Goal: Task Accomplishment & Management: Use online tool/utility

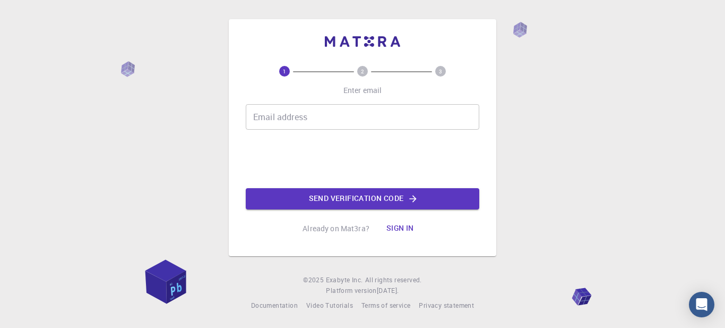
click at [361, 109] on input "Email address" at bounding box center [363, 116] width 234 height 25
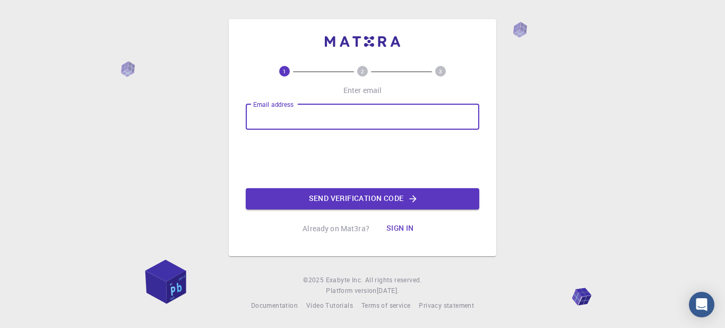
type input "[EMAIL_ADDRESS][DOMAIN_NAME]"
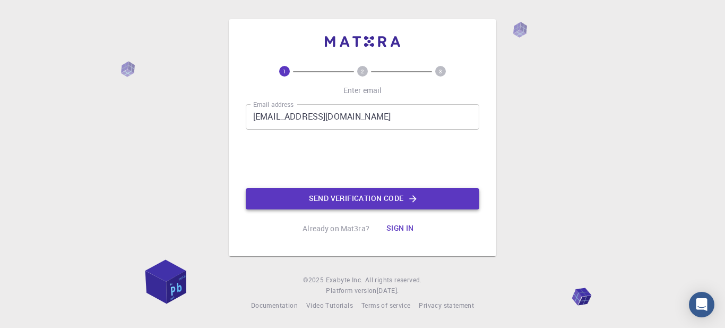
click at [390, 196] on button "Send verification code" at bounding box center [363, 198] width 234 height 21
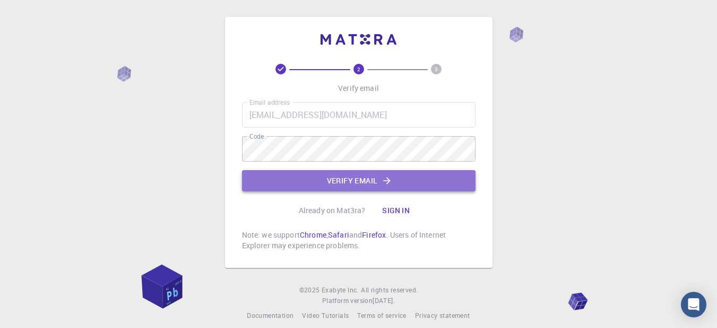
click at [338, 176] on button "Verify email" at bounding box center [359, 180] width 234 height 21
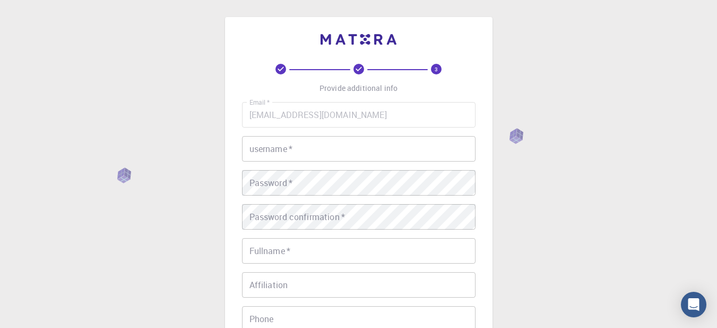
click at [326, 147] on input "username   *" at bounding box center [359, 148] width 234 height 25
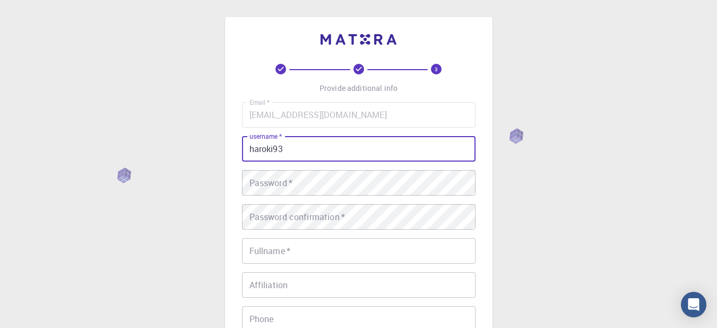
type input "haroki93"
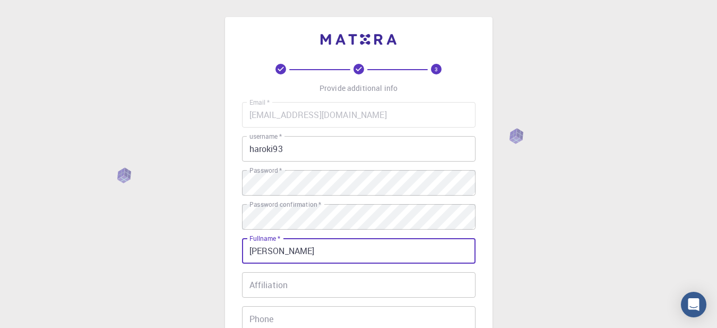
type input "[PERSON_NAME]"
click at [311, 288] on input "Affiliation" at bounding box center [359, 284] width 234 height 25
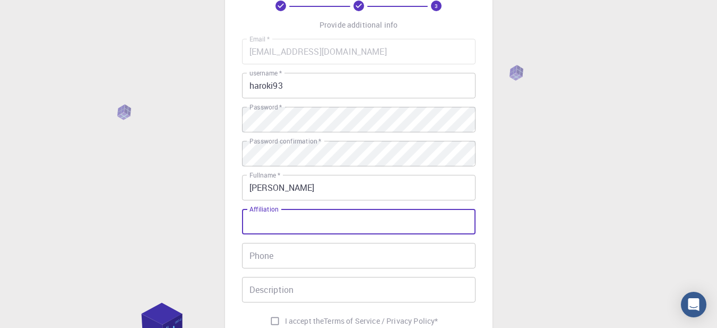
scroll to position [106, 0]
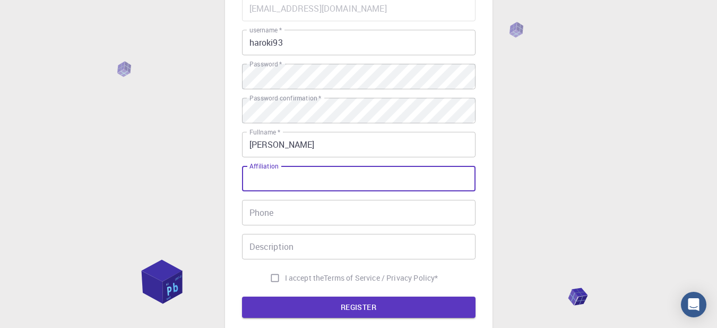
click at [310, 218] on input "Phone" at bounding box center [359, 212] width 234 height 25
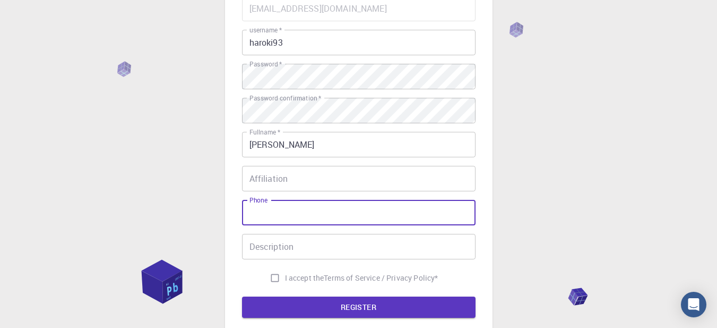
click at [273, 278] on input "I accept the Terms of Service / Privacy Policy *" at bounding box center [275, 278] width 20 height 20
checkbox input "true"
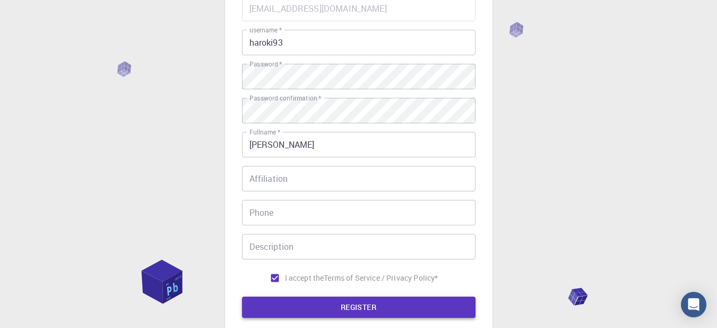
click at [381, 311] on button "REGISTER" at bounding box center [359, 306] width 234 height 21
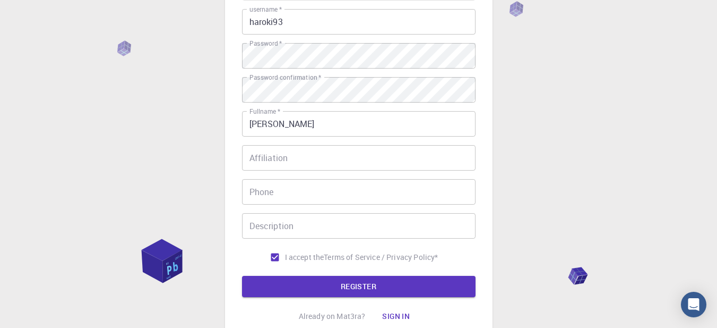
scroll to position [159, 0]
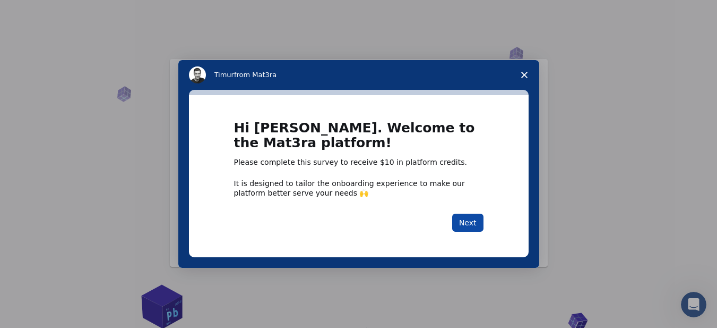
click at [471, 222] on button "Next" at bounding box center [467, 222] width 31 height 18
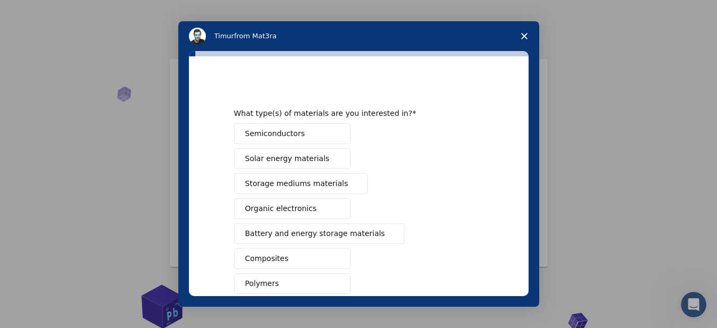
click at [332, 126] on button "Semiconductors" at bounding box center [292, 133] width 117 height 21
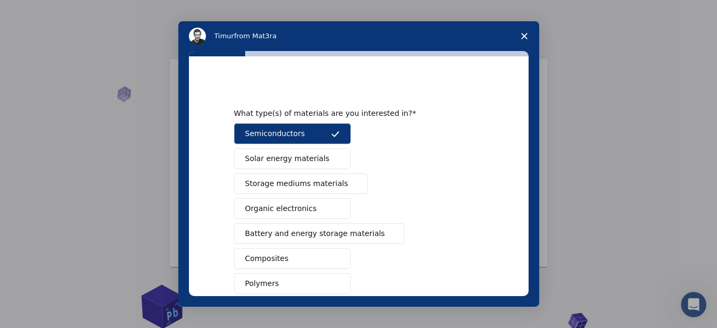
click at [314, 161] on span "Solar energy materials" at bounding box center [287, 158] width 84 height 11
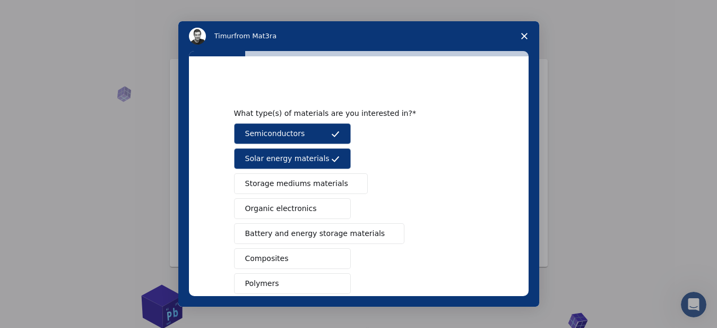
click at [361, 230] on span "Battery and energy storage materials" at bounding box center [315, 233] width 140 height 11
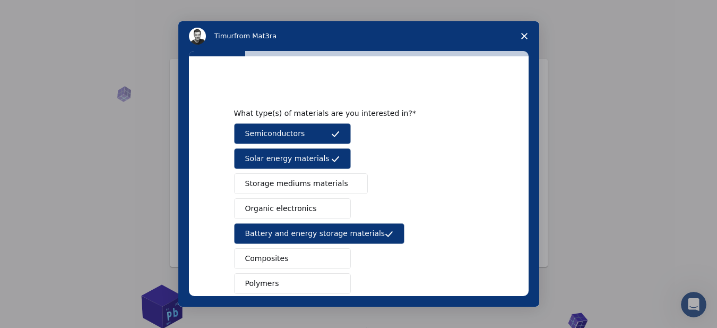
click at [315, 209] on button "Organic electronics" at bounding box center [292, 208] width 117 height 21
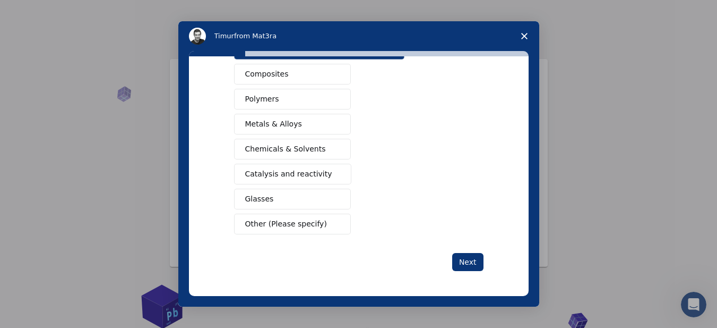
scroll to position [185, 0]
click at [463, 264] on button "Next" at bounding box center [467, 261] width 31 height 18
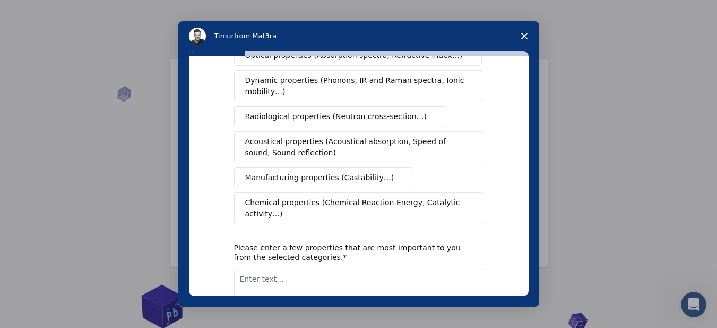
scroll to position [0, 0]
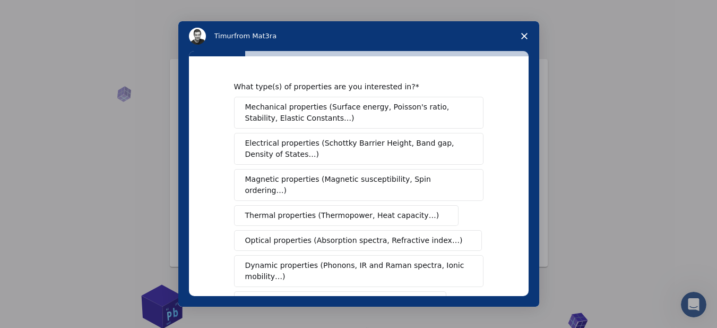
click at [353, 151] on span "Electrical properties (Schottky Barrier Height, Band gap, Density of States…)" at bounding box center [355, 149] width 221 height 22
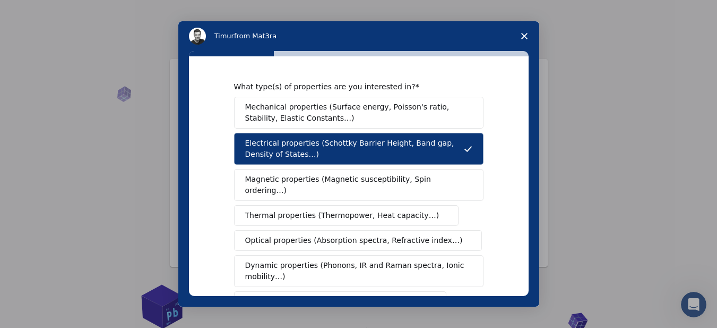
click at [394, 260] on span "Dynamic properties (Phonons, IR and Raman spectra, Ionic mobility…)" at bounding box center [355, 271] width 220 height 22
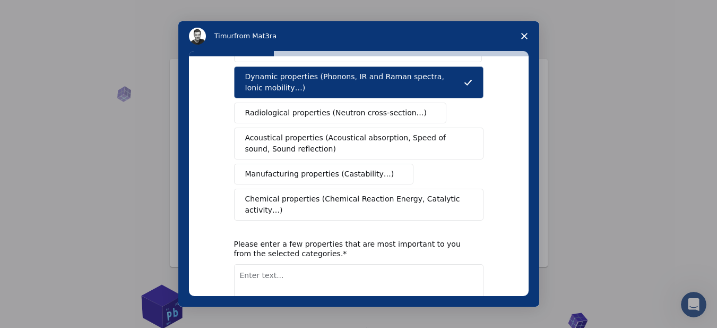
scroll to position [240, 0]
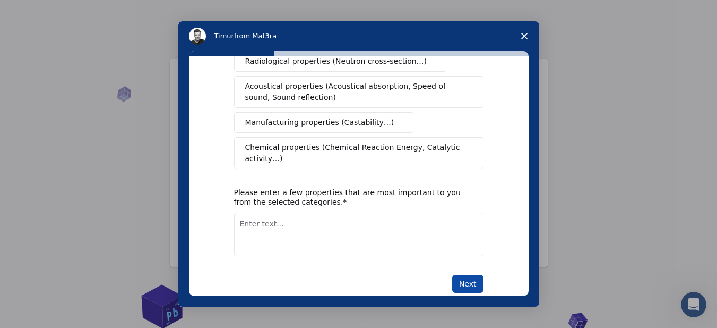
click at [462, 275] on button "Next" at bounding box center [467, 284] width 31 height 18
click at [351, 224] on textarea "Enter text..." at bounding box center [359, 234] width 250 height 44
type textarea "Density of States, Band gap, and Schottky barrier"
click at [467, 275] on button "Next" at bounding box center [467, 284] width 31 height 18
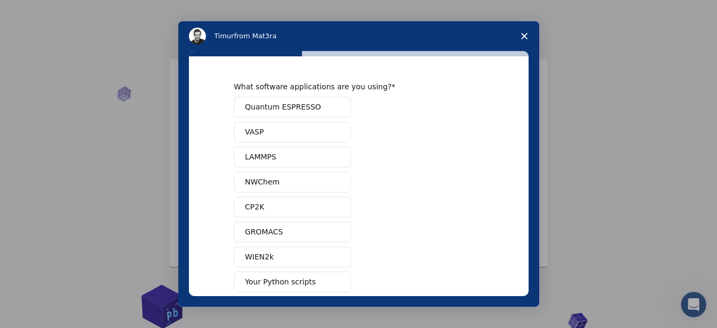
click at [280, 103] on span "Quantum ESPRESSO" at bounding box center [283, 106] width 76 height 11
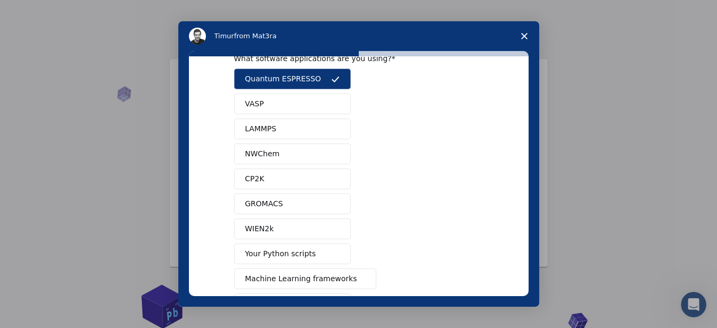
scroll to position [106, 0]
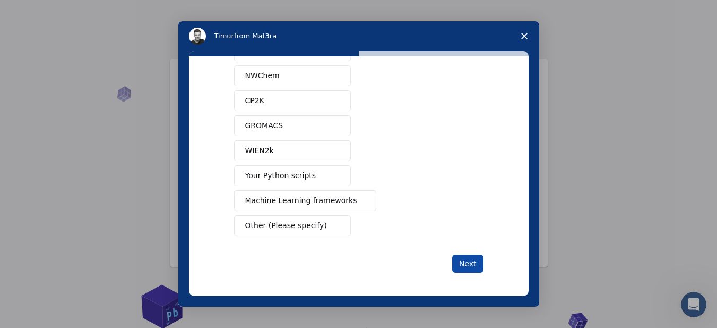
click at [468, 262] on button "Next" at bounding box center [467, 263] width 31 height 18
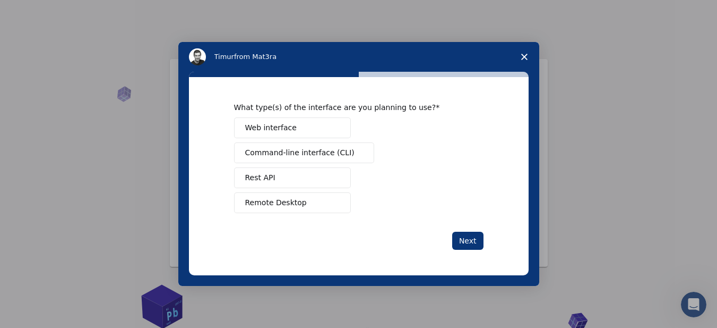
click at [329, 155] on span "Command-line interface (CLI)" at bounding box center [299, 152] width 109 height 11
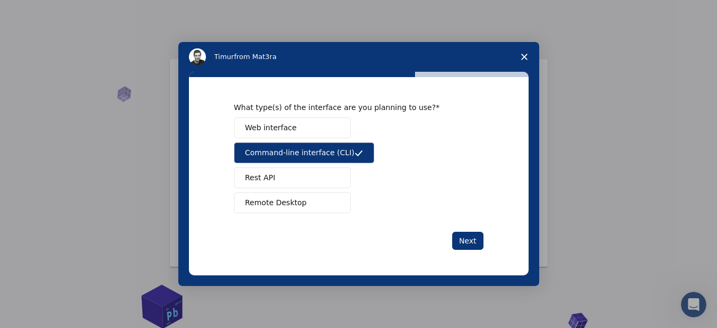
click at [323, 133] on button "Web interface" at bounding box center [292, 127] width 117 height 21
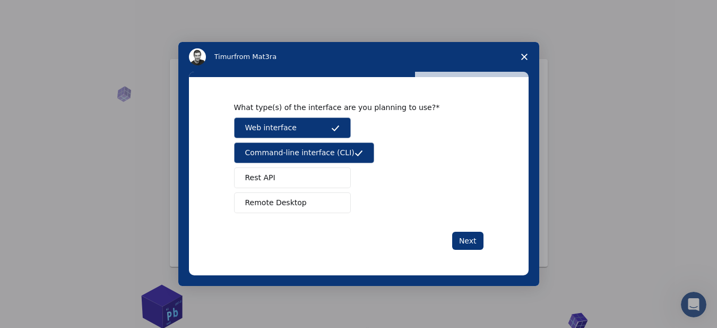
click at [274, 181] on button "Rest API" at bounding box center [292, 177] width 117 height 21
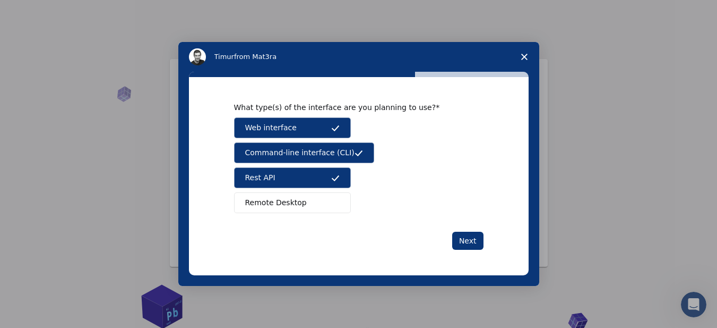
click at [283, 198] on span "Remote Desktop" at bounding box center [276, 202] width 62 height 11
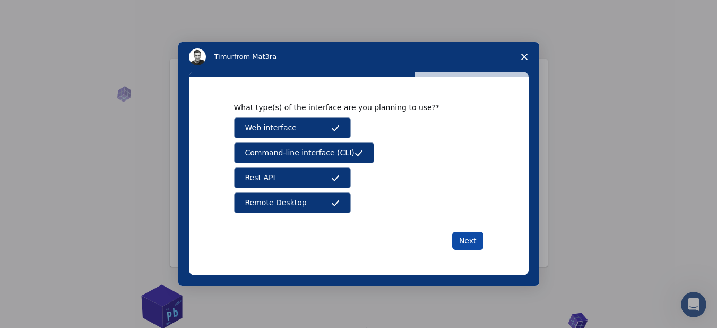
click at [471, 243] on button "Next" at bounding box center [467, 241] width 31 height 18
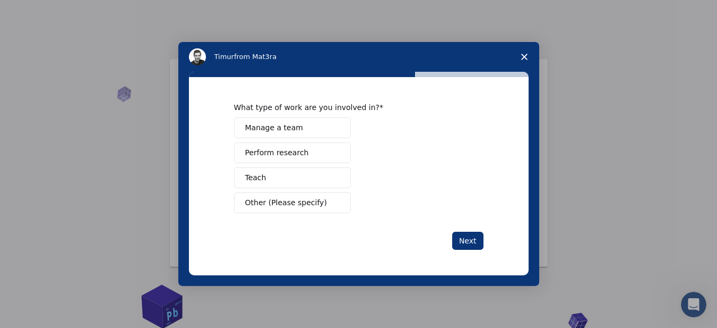
click at [321, 182] on button "Teach" at bounding box center [292, 177] width 117 height 21
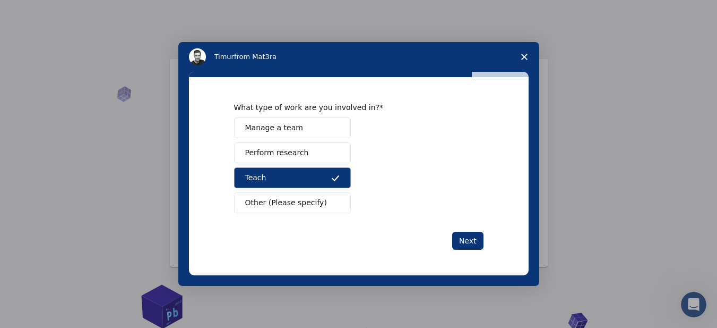
click at [324, 152] on button "Perform research" at bounding box center [292, 152] width 117 height 21
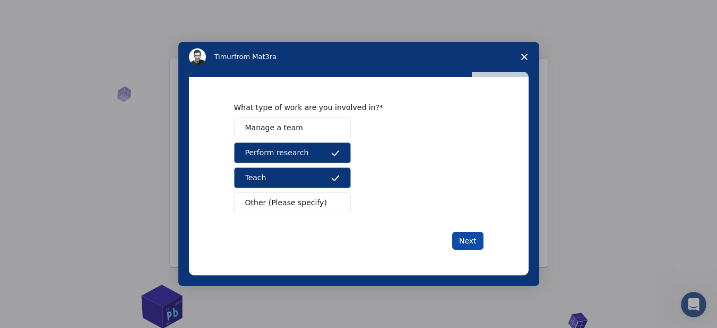
click at [468, 244] on button "Next" at bounding box center [467, 241] width 31 height 18
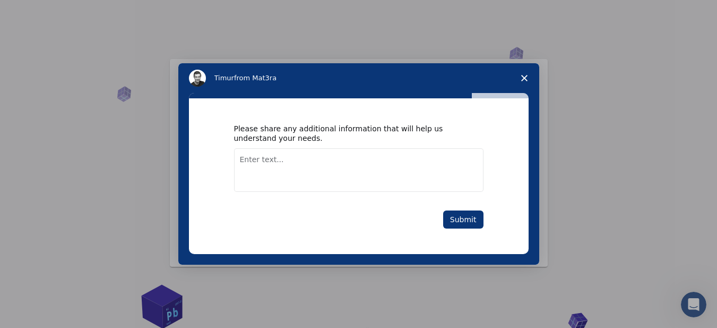
click at [296, 170] on textarea "Enter text..." at bounding box center [359, 170] width 250 height 44
type textarea "I need cloud computing for photocatalysts analysis"
click at [478, 218] on button "Submit" at bounding box center [463, 219] width 40 height 18
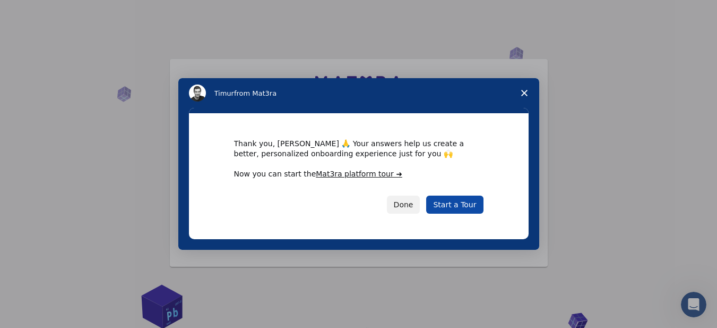
click at [464, 211] on link "Start a Tour" at bounding box center [454, 204] width 57 height 18
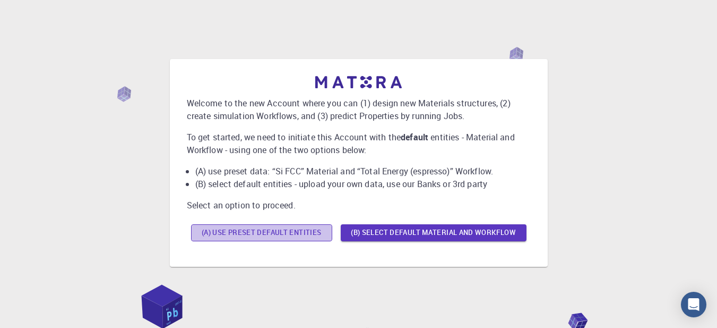
click at [283, 235] on button "(A) Use preset default entities" at bounding box center [261, 232] width 141 height 17
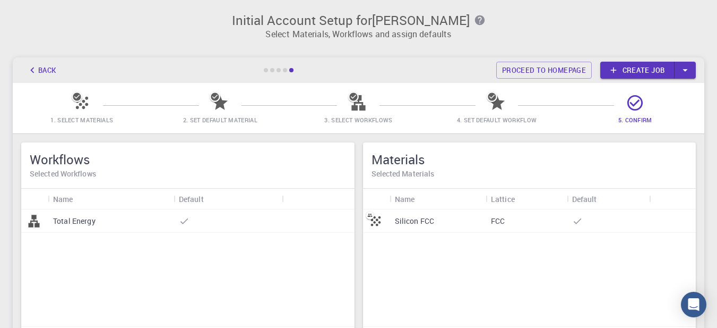
click at [89, 221] on p "Total Energy" at bounding box center [74, 221] width 42 height 11
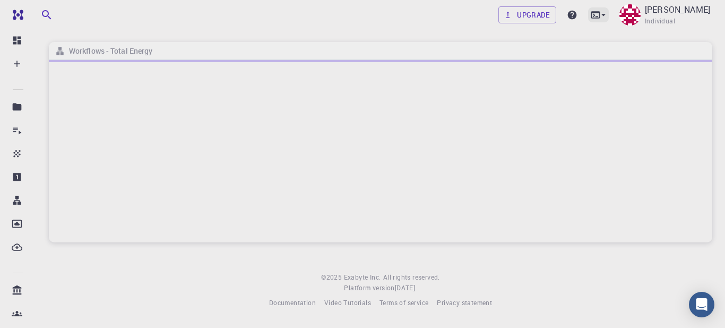
click at [609, 16] on icon at bounding box center [604, 15] width 11 height 11
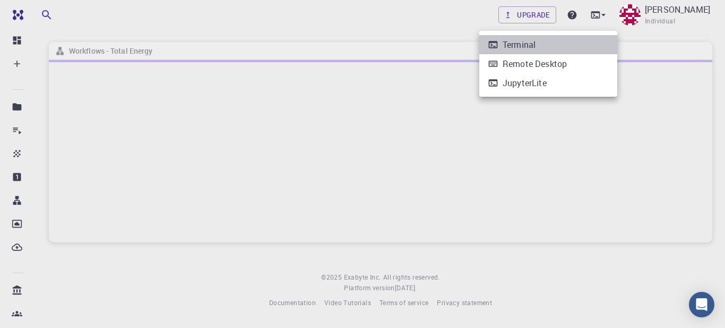
click at [532, 37] on li "Terminal" at bounding box center [549, 44] width 138 height 19
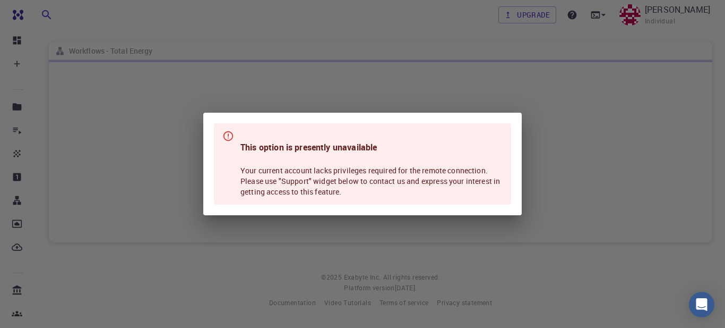
click at [532, 37] on div "This option is presently unavailable Your current account lacks privileges requ…" at bounding box center [362, 164] width 725 height 328
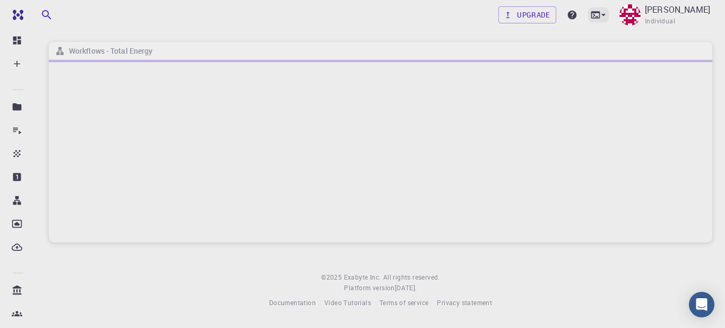
click at [608, 12] on icon at bounding box center [604, 15] width 11 height 11
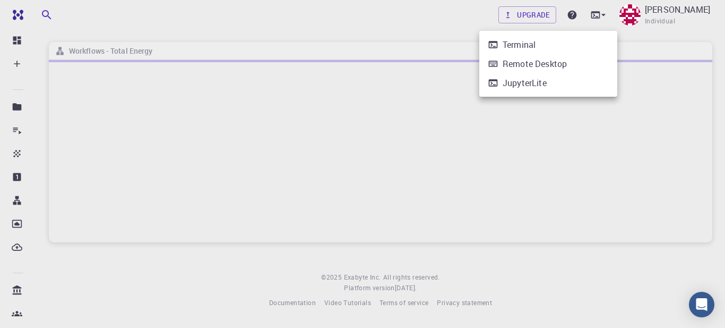
click at [549, 64] on div "Remote Desktop" at bounding box center [535, 63] width 64 height 13
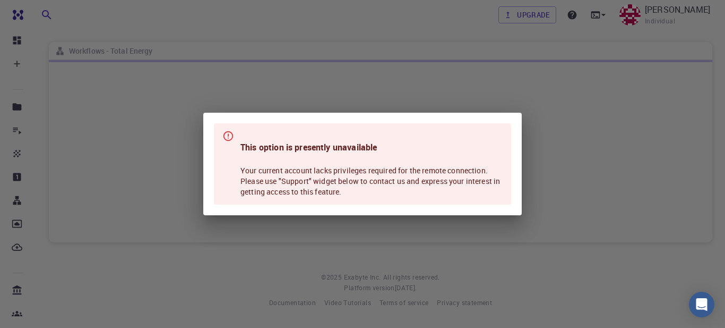
click at [532, 88] on div "This option is presently unavailable Your current account lacks privileges requ…" at bounding box center [362, 164] width 725 height 328
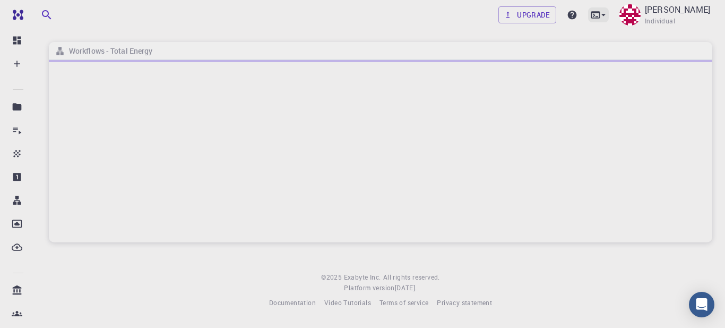
click at [609, 14] on icon at bounding box center [604, 15] width 11 height 11
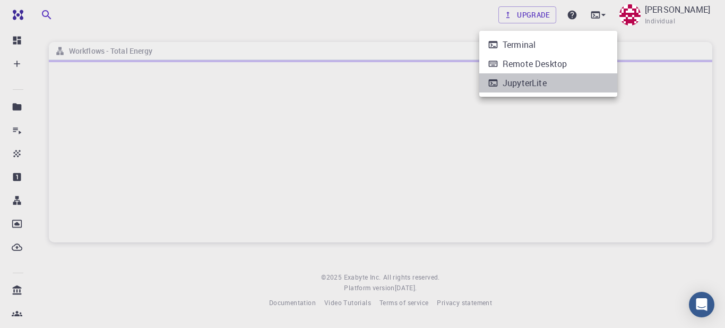
click at [542, 81] on div "JupyterLite" at bounding box center [525, 82] width 44 height 13
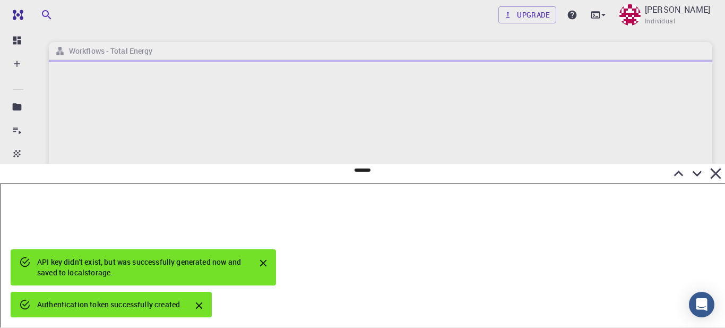
click at [681, 170] on icon at bounding box center [679, 173] width 19 height 19
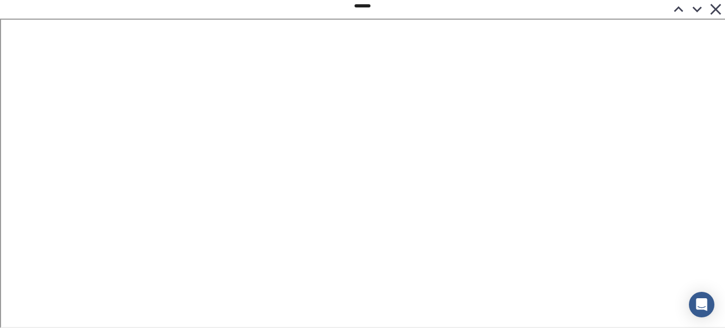
click at [711, 7] on icon at bounding box center [716, 9] width 19 height 19
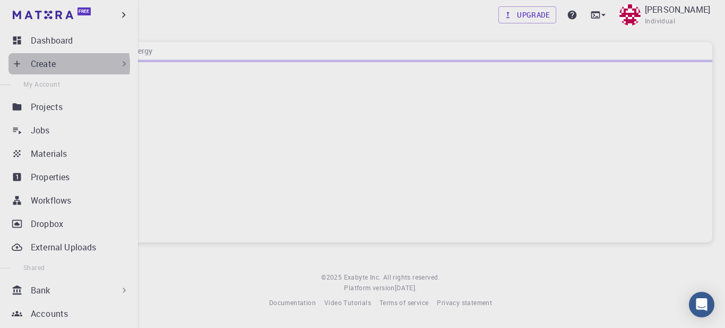
click at [46, 66] on p "Create" at bounding box center [43, 63] width 25 height 13
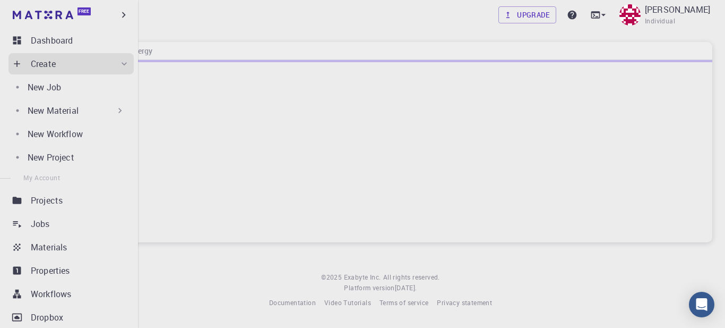
click at [69, 114] on p "New Material" at bounding box center [53, 110] width 51 height 13
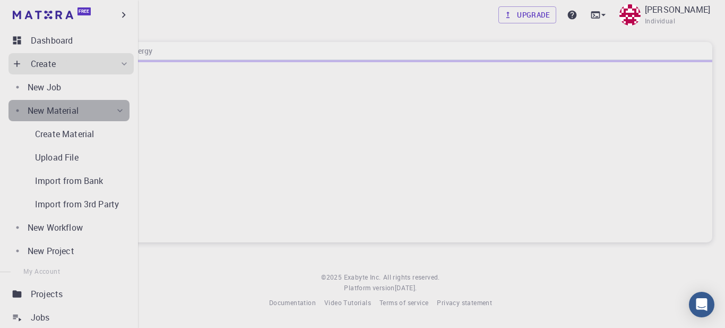
click at [69, 114] on p "New Material" at bounding box center [53, 110] width 51 height 13
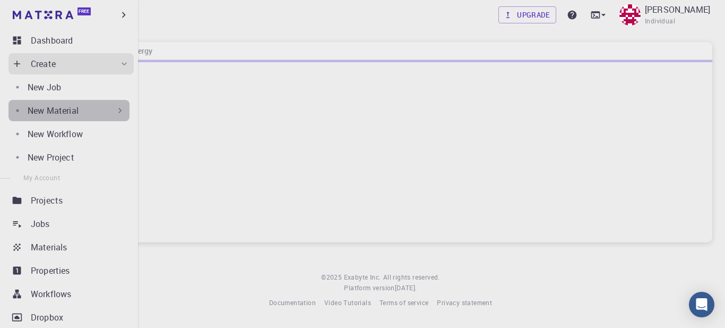
click at [69, 114] on p "New Material" at bounding box center [53, 110] width 51 height 13
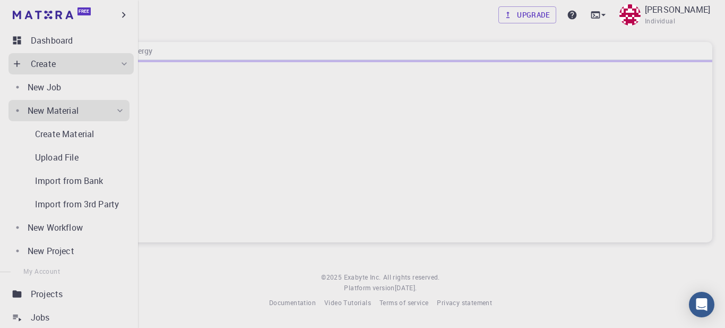
click at [69, 114] on p "New Material" at bounding box center [53, 110] width 51 height 13
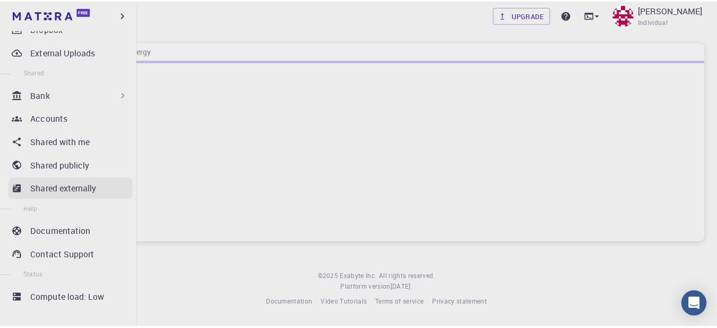
scroll to position [295, 0]
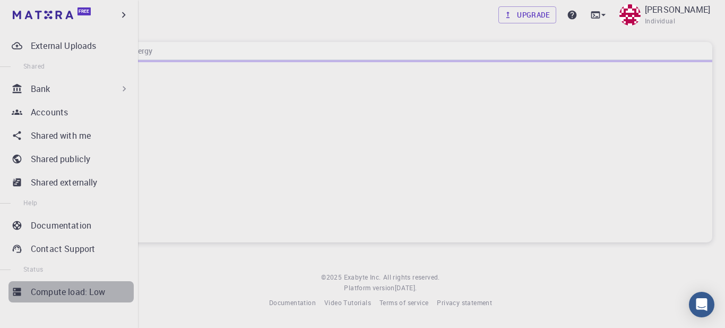
click at [79, 298] on link "Compute load: Low" at bounding box center [70, 291] width 125 height 21
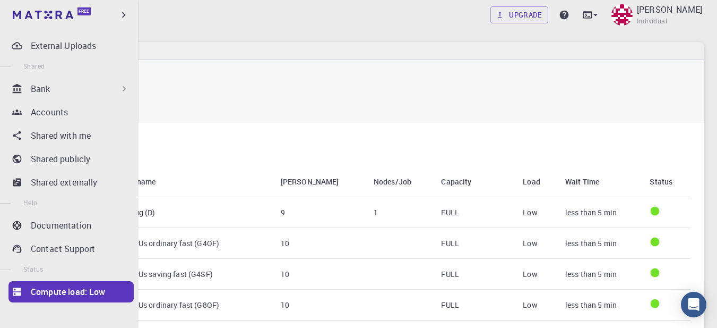
click at [30, 88] on div "Bank" at bounding box center [70, 88] width 125 height 21
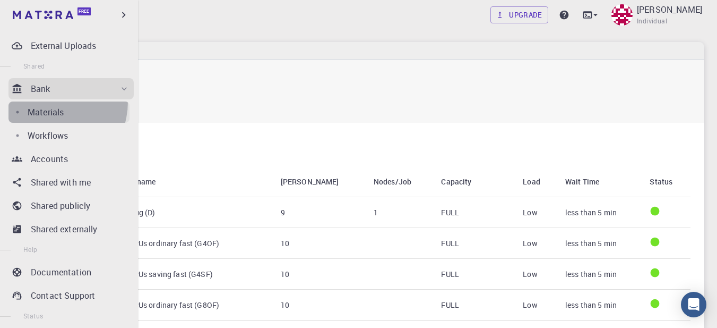
click at [46, 101] on link "Materials" at bounding box center [68, 111] width 121 height 21
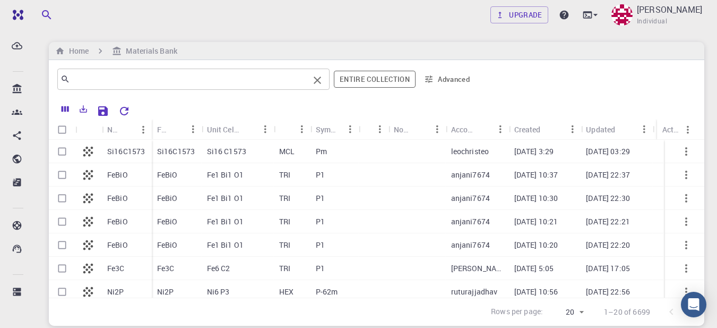
click at [123, 84] on input "text" at bounding box center [189, 79] width 239 height 15
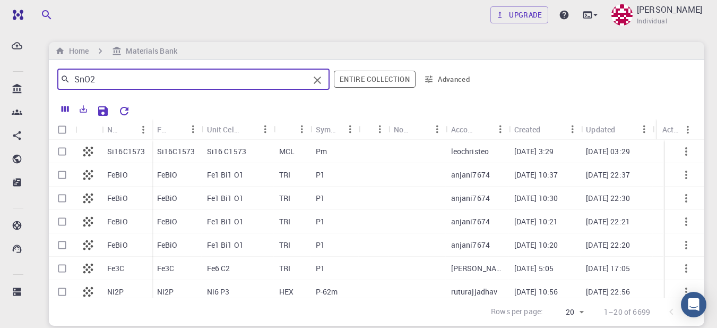
type input "SnO2"
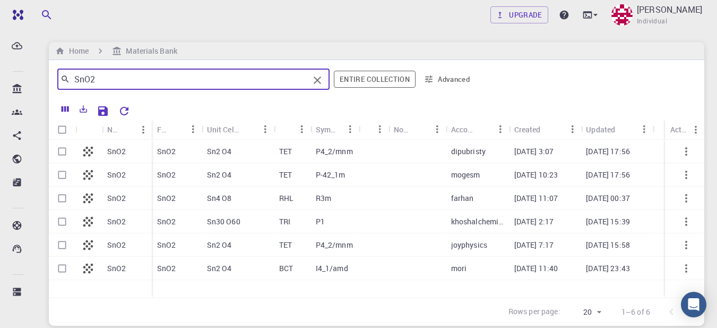
click at [117, 151] on p "SnO2" at bounding box center [116, 151] width 19 height 11
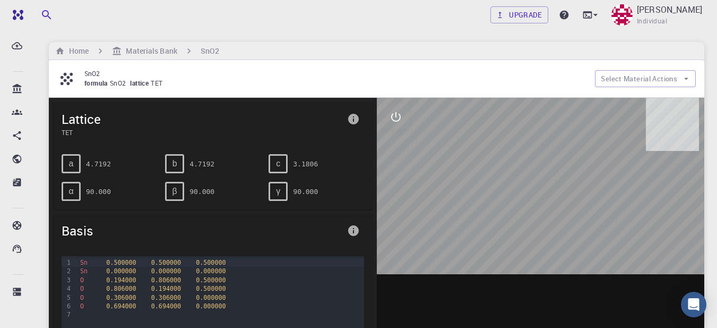
drag, startPoint x: 524, startPoint y: 205, endPoint x: 534, endPoint y: 158, distance: 47.8
click at [534, 158] on div at bounding box center [541, 263] width 328 height 330
click at [635, 85] on button "Select Material Actions" at bounding box center [645, 78] width 101 height 17
click at [629, 104] on span "Copy To My Account" at bounding box center [655, 100] width 65 height 11
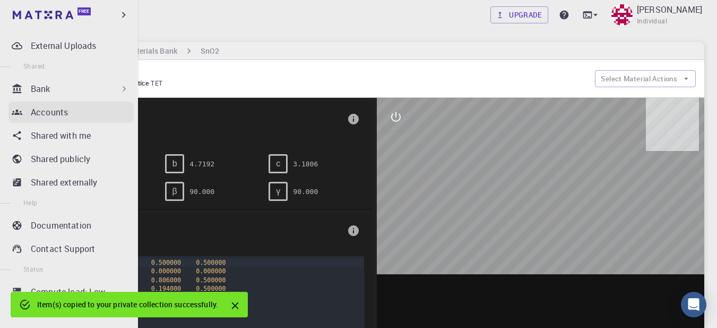
click at [56, 108] on p "Accounts" at bounding box center [49, 112] width 37 height 13
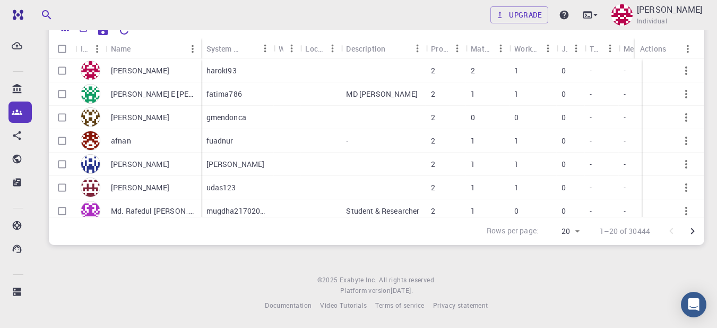
scroll to position [28, 0]
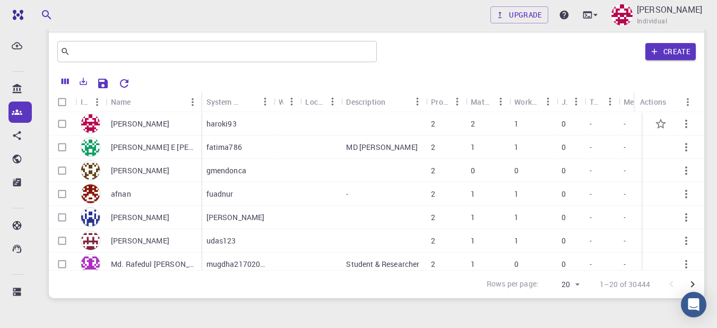
click at [532, 126] on div "1" at bounding box center [532, 123] width 47 height 23
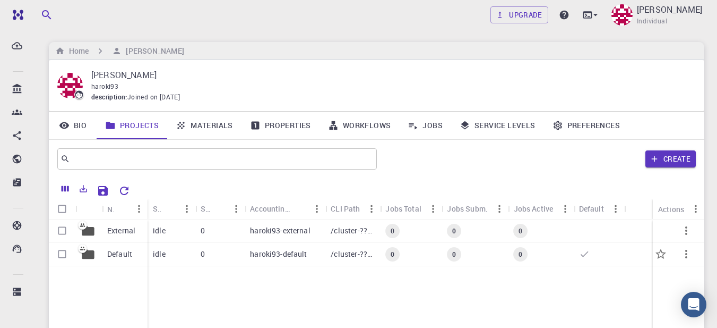
click at [126, 250] on p "Default" at bounding box center [119, 254] width 25 height 11
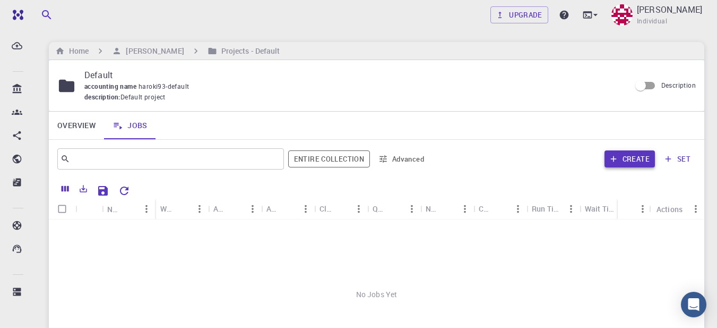
click at [638, 163] on button "Create" at bounding box center [630, 158] width 50 height 17
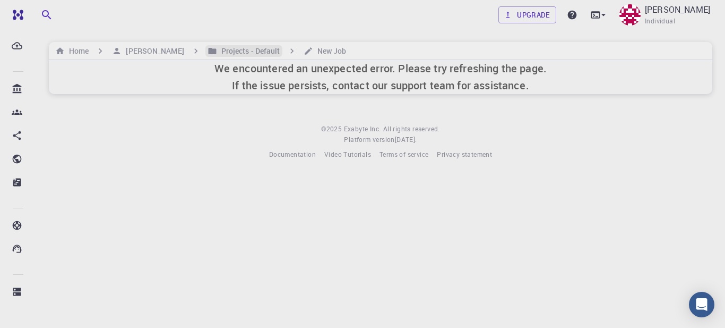
click at [255, 53] on h6 "Projects - Default" at bounding box center [248, 51] width 63 height 12
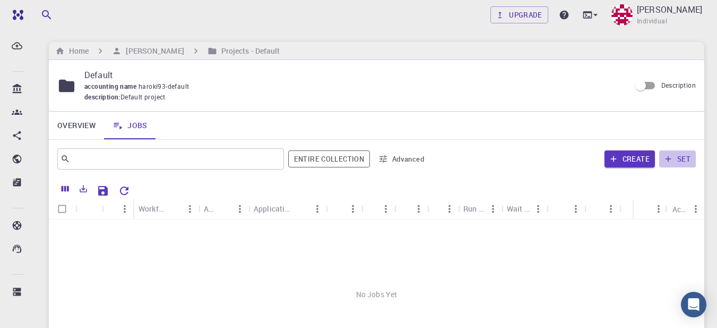
click at [680, 155] on button "set" at bounding box center [678, 158] width 37 height 17
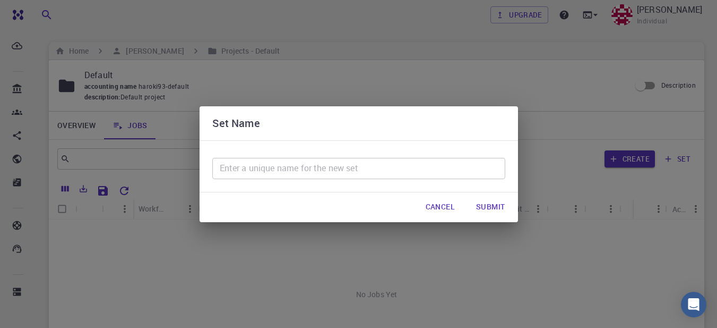
click at [454, 210] on button "Cancel" at bounding box center [440, 206] width 46 height 21
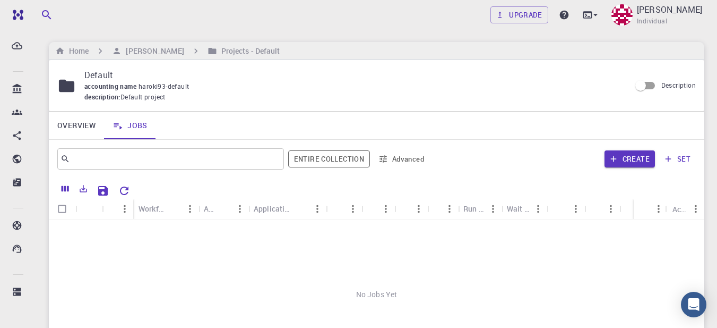
click at [64, 125] on link "Overview" at bounding box center [76, 126] width 55 height 28
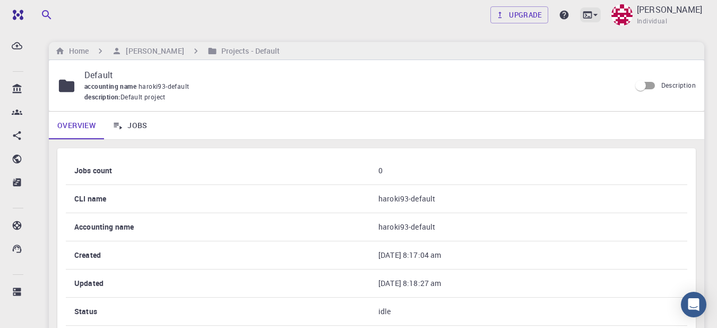
click at [593, 16] on icon at bounding box center [588, 15] width 11 height 11
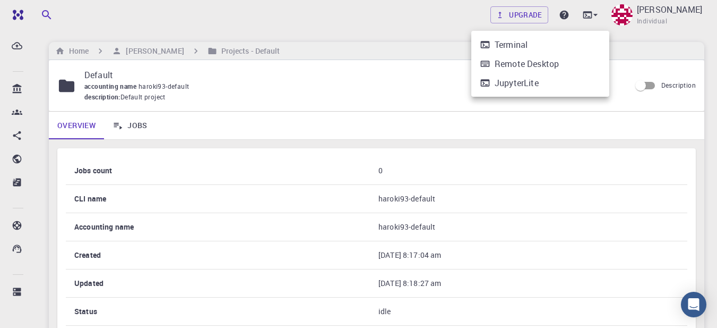
click at [574, 13] on div at bounding box center [358, 164] width 717 height 328
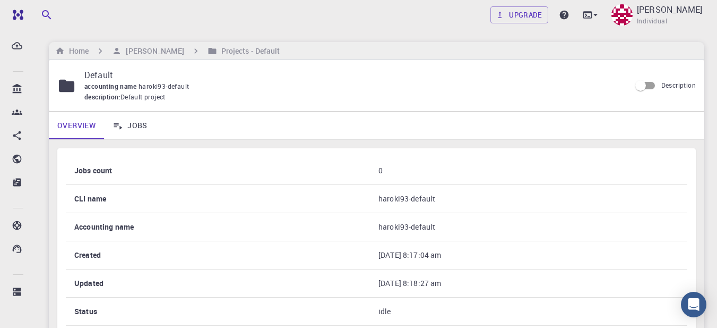
click at [570, 13] on icon at bounding box center [564, 15] width 11 height 11
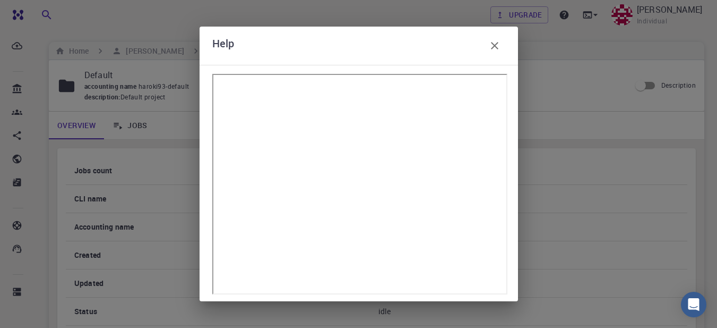
click at [500, 42] on icon "button" at bounding box center [495, 45] width 13 height 13
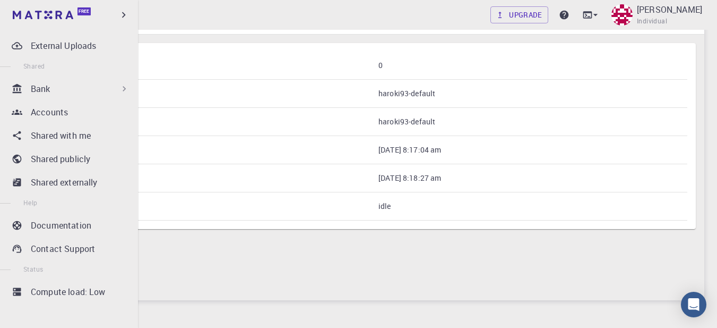
scroll to position [106, 0]
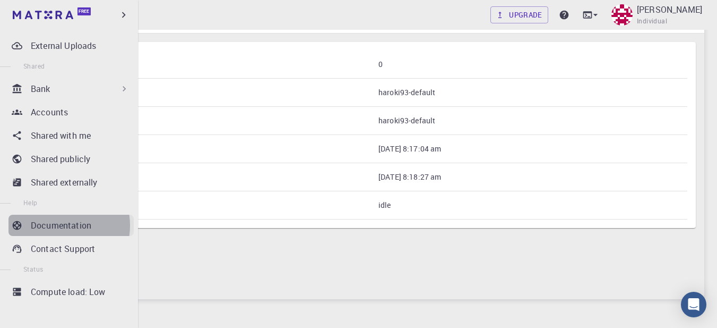
click at [58, 225] on p "Documentation" at bounding box center [61, 225] width 61 height 13
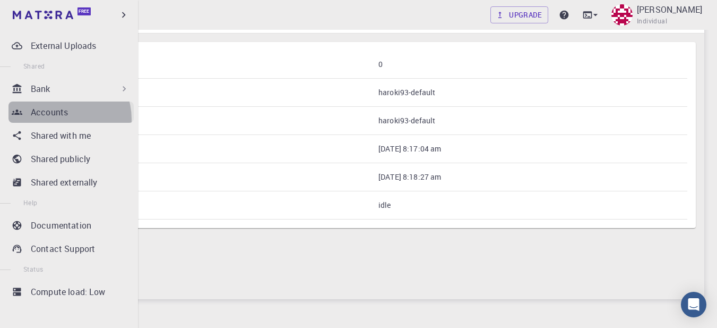
click at [63, 119] on link "Accounts" at bounding box center [70, 111] width 125 height 21
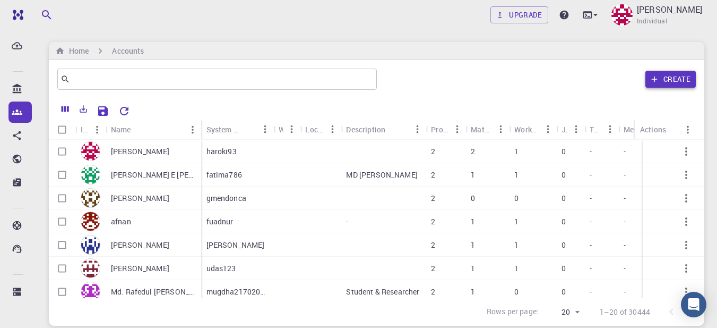
click at [681, 81] on button "Create" at bounding box center [671, 79] width 50 height 17
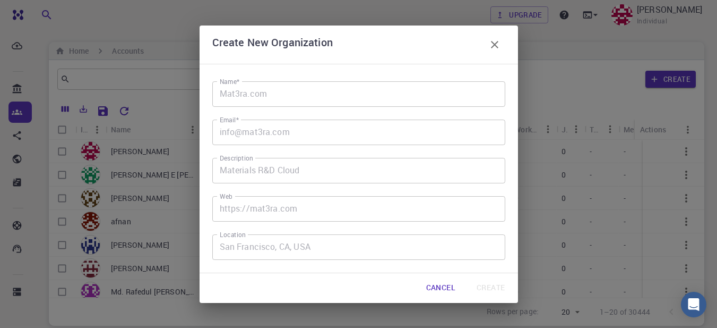
click at [494, 42] on icon "button" at bounding box center [495, 44] width 13 height 13
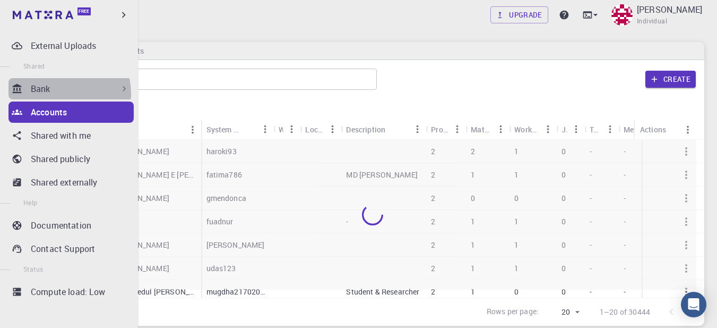
click at [65, 93] on div "Bank" at bounding box center [80, 88] width 99 height 13
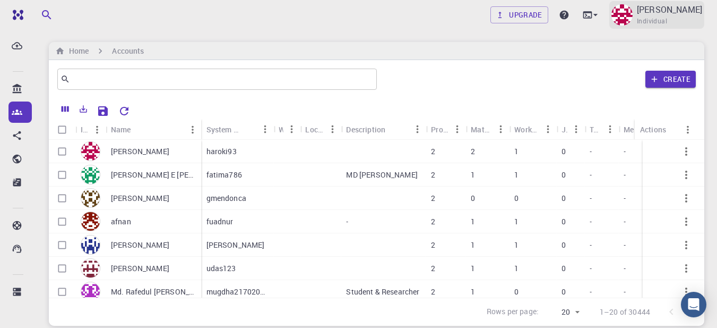
scroll to position [201, 0]
click at [658, 17] on span "Individual" at bounding box center [652, 21] width 30 height 11
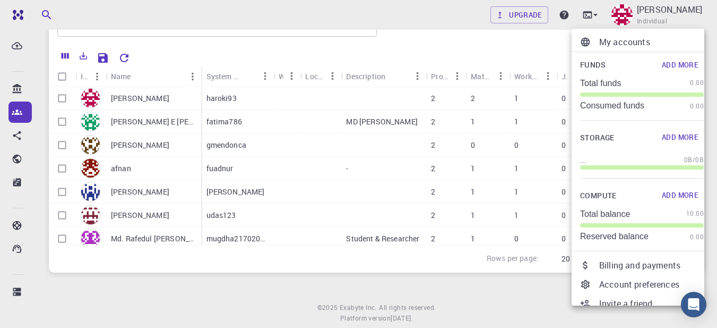
scroll to position [0, 0]
click at [407, 15] on div at bounding box center [358, 164] width 717 height 328
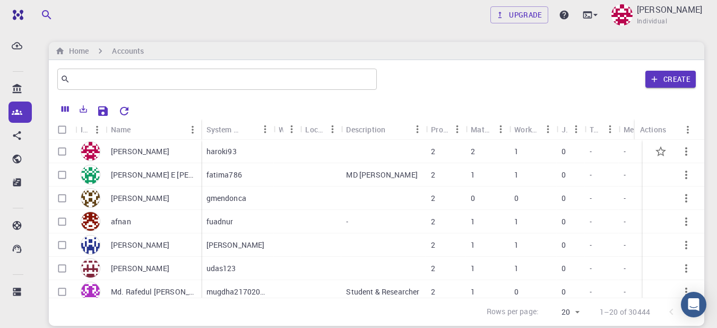
click at [152, 152] on p "[PERSON_NAME]" at bounding box center [140, 151] width 58 height 11
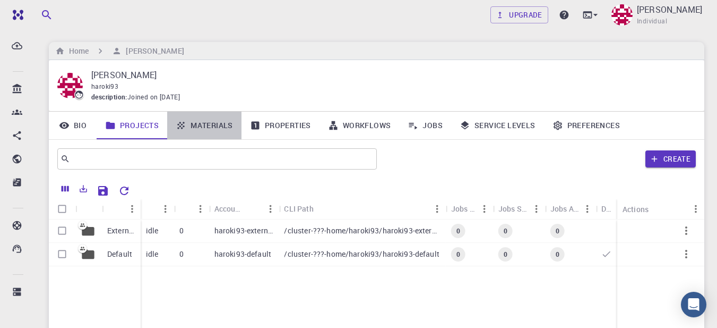
drag, startPoint x: 213, startPoint y: 128, endPoint x: 136, endPoint y: 133, distance: 77.7
click at [213, 128] on link "Materials" at bounding box center [204, 126] width 74 height 28
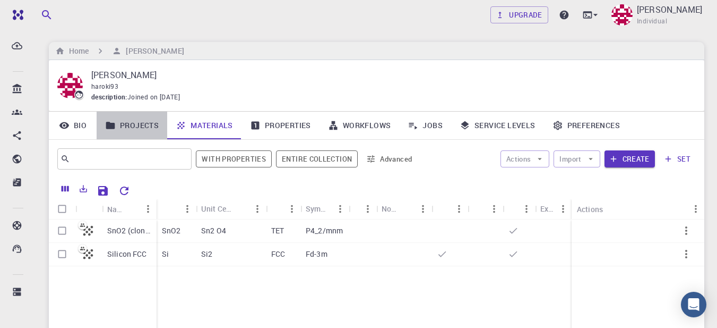
click at [138, 129] on link "Projects" at bounding box center [132, 126] width 71 height 28
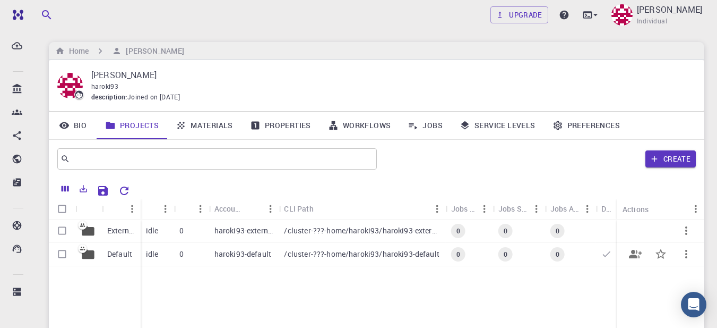
click at [122, 254] on p "Default" at bounding box center [119, 254] width 25 height 11
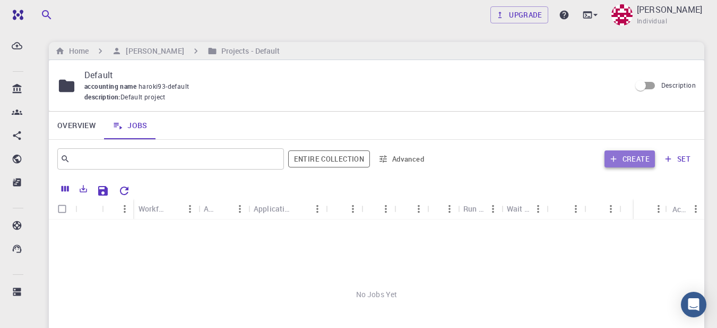
click at [633, 159] on button "Create" at bounding box center [630, 158] width 50 height 17
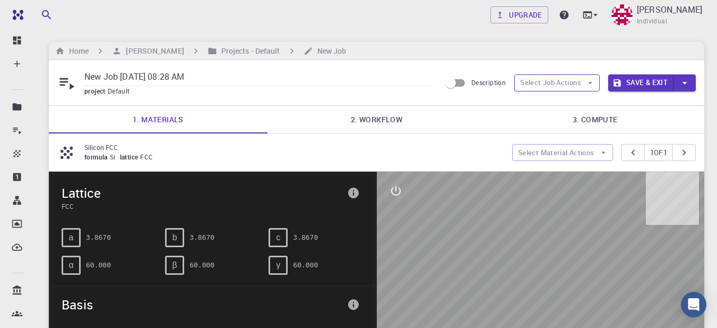
click at [550, 81] on button "Select Job Actions" at bounding box center [558, 82] width 86 height 17
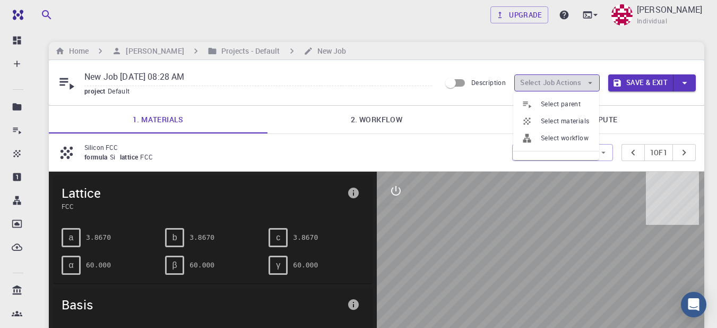
click at [551, 81] on button "Select Job Actions" at bounding box center [558, 82] width 86 height 17
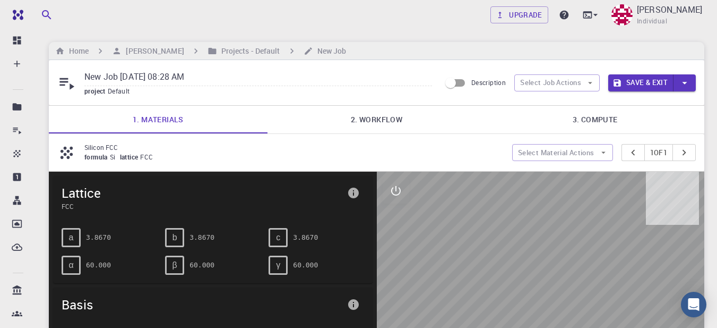
click at [366, 122] on link "2. Workflow" at bounding box center [377, 120] width 219 height 28
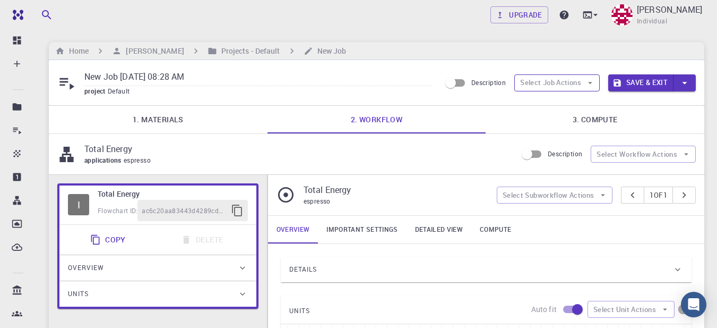
click at [543, 82] on button "Select Job Actions" at bounding box center [558, 82] width 86 height 17
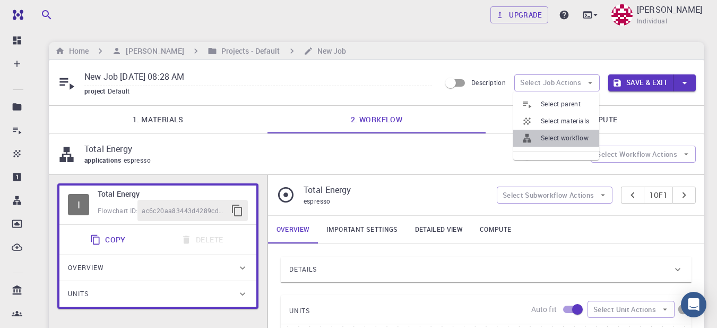
click at [565, 140] on span "Select workflow" at bounding box center [566, 138] width 50 height 11
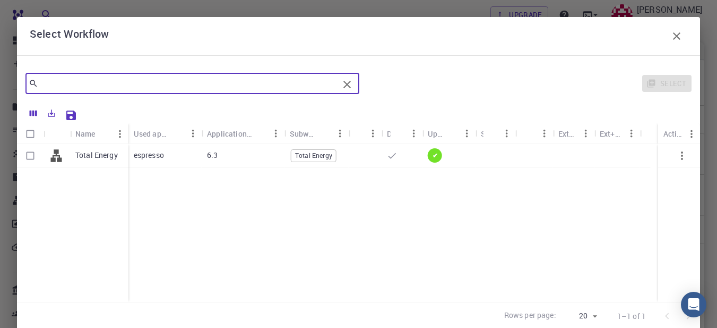
click at [279, 87] on input "text" at bounding box center [188, 83] width 301 height 15
type input "density"
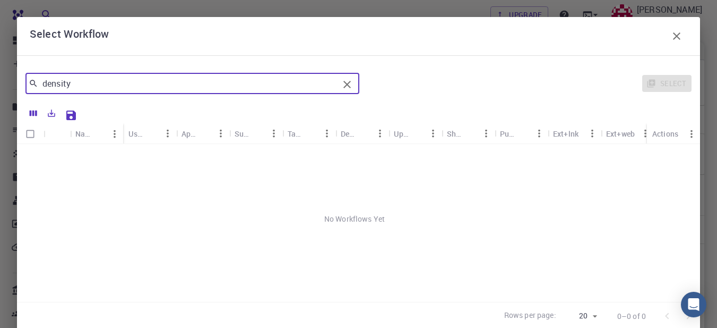
click at [671, 34] on icon "button" at bounding box center [677, 36] width 13 height 13
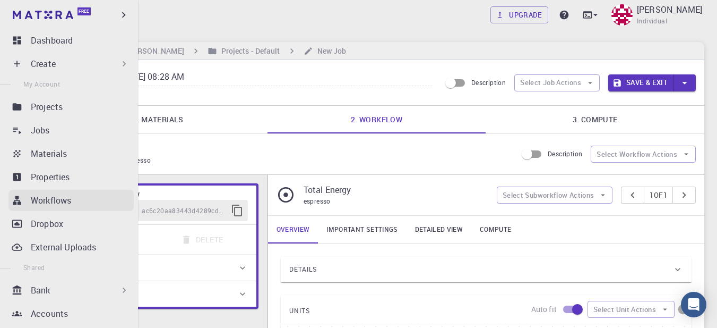
click at [56, 198] on p "Workflows" at bounding box center [51, 200] width 40 height 13
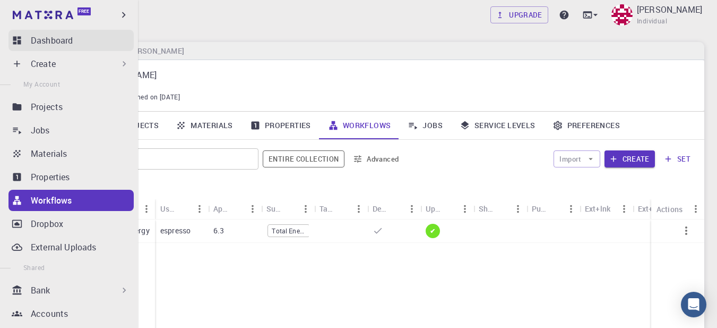
click at [80, 38] on div "Dashboard" at bounding box center [82, 40] width 103 height 13
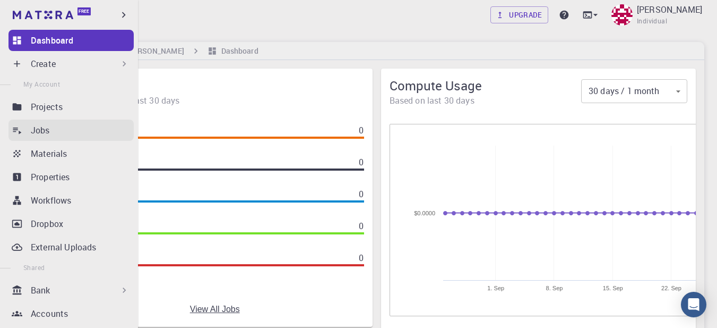
click at [50, 131] on div "Jobs" at bounding box center [82, 130] width 103 height 13
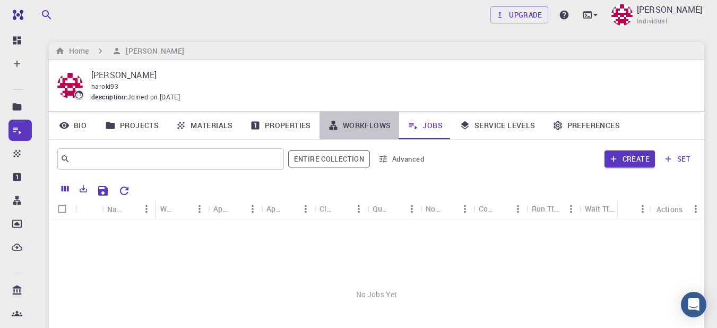
click at [361, 126] on link "Workflows" at bounding box center [360, 126] width 80 height 28
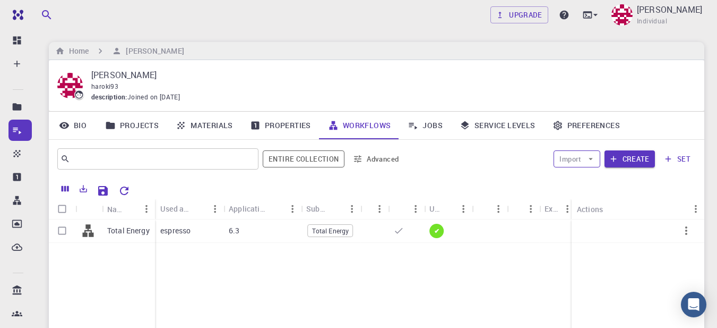
click at [589, 157] on icon "button" at bounding box center [591, 159] width 10 height 10
click at [594, 179] on span "Import From Bank" at bounding box center [610, 180] width 55 height 11
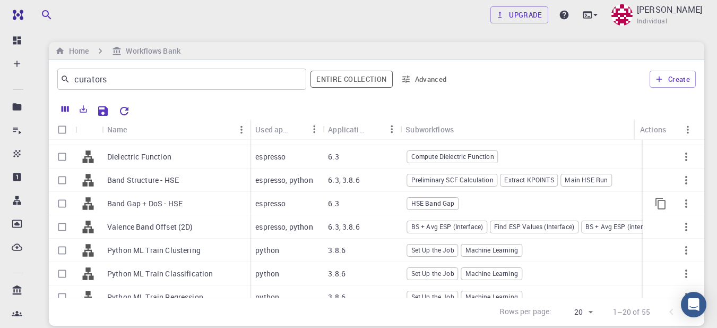
scroll to position [106, 0]
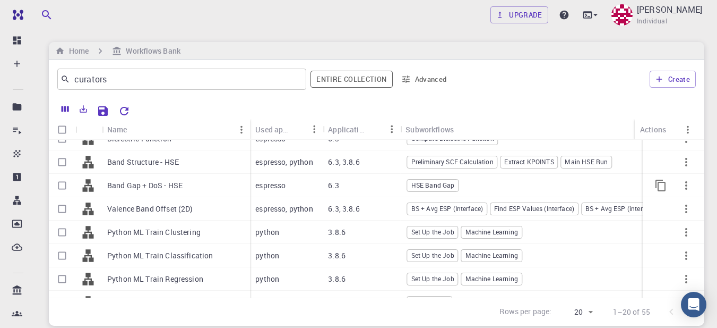
click at [59, 184] on input "Select row" at bounding box center [62, 185] width 20 height 20
checkbox input "true"
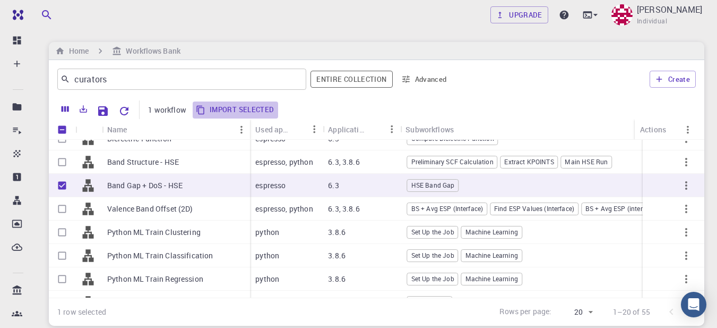
click at [250, 107] on button "Import selected" at bounding box center [236, 109] width 86 height 17
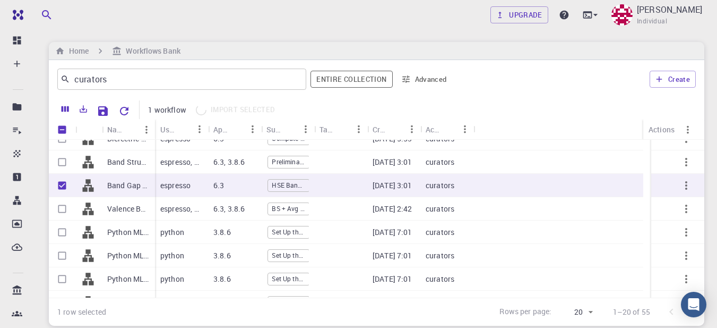
checkbox input "false"
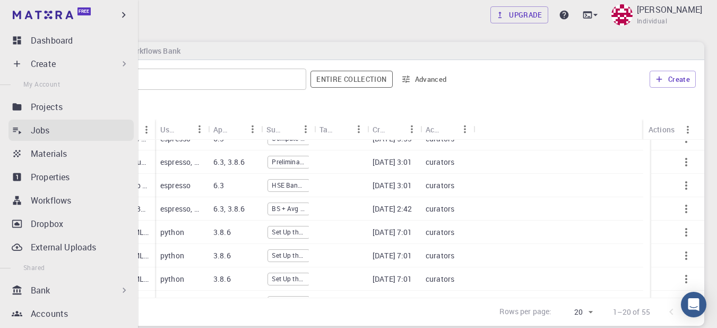
click at [43, 131] on p "Jobs" at bounding box center [40, 130] width 19 height 13
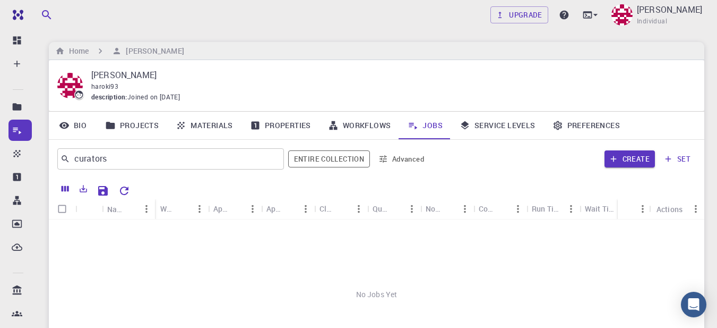
scroll to position [53, 0]
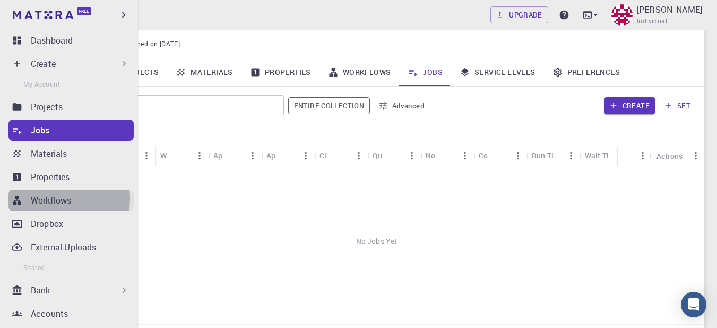
click at [52, 199] on p "Workflows" at bounding box center [51, 200] width 40 height 13
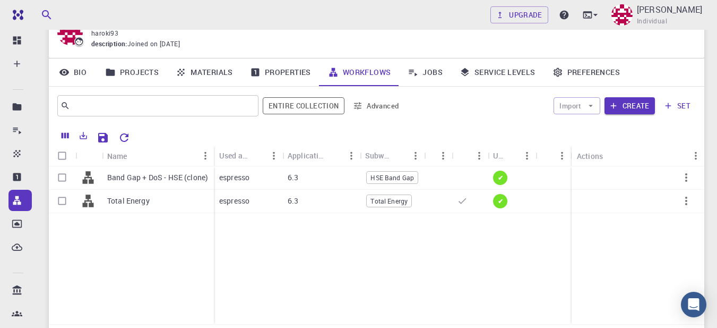
click at [143, 72] on link "Projects" at bounding box center [132, 72] width 71 height 28
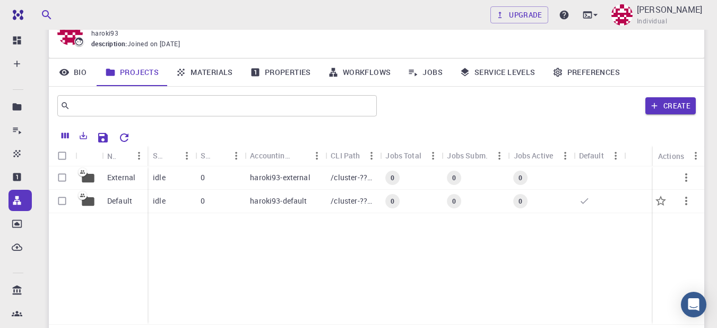
click at [123, 199] on p "Default" at bounding box center [119, 200] width 25 height 11
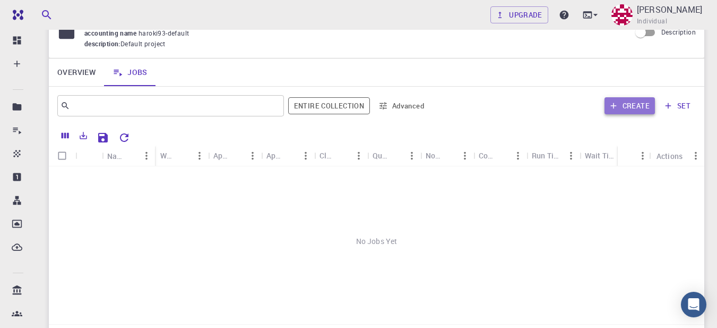
click at [630, 104] on button "Create" at bounding box center [630, 105] width 50 height 17
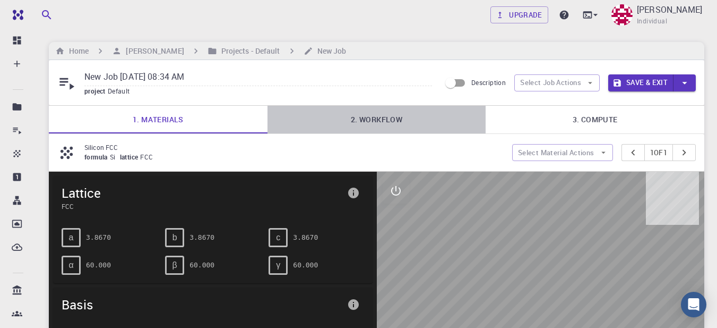
click at [411, 123] on link "2. Workflow" at bounding box center [377, 120] width 219 height 28
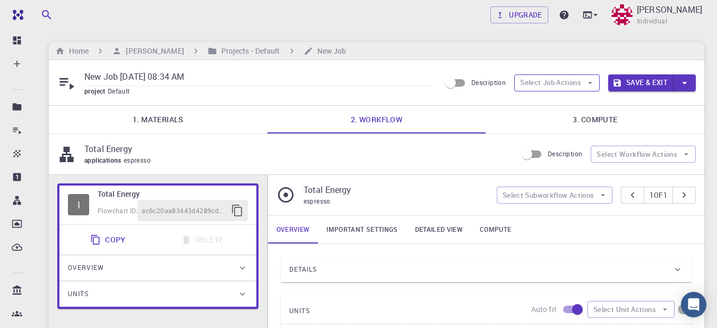
click at [584, 82] on button "Select Job Actions" at bounding box center [558, 82] width 86 height 17
click at [561, 140] on div "Select parent Select materials Select workflow" at bounding box center [557, 125] width 86 height 69
click at [591, 82] on icon "button" at bounding box center [590, 83] width 4 height 2
click at [550, 135] on span "Select workflow" at bounding box center [566, 138] width 50 height 11
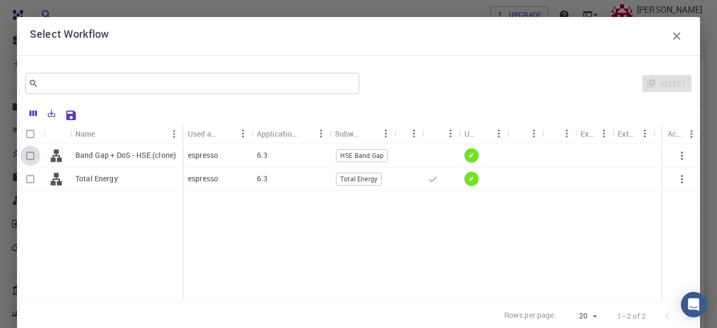
click at [30, 153] on input "Select row" at bounding box center [30, 156] width 20 height 20
checkbox input "true"
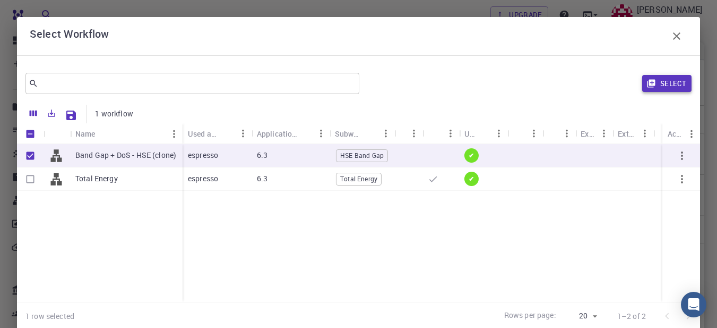
click at [657, 81] on button "Select" at bounding box center [667, 83] width 49 height 17
type input "DFT Hybrid HSE"
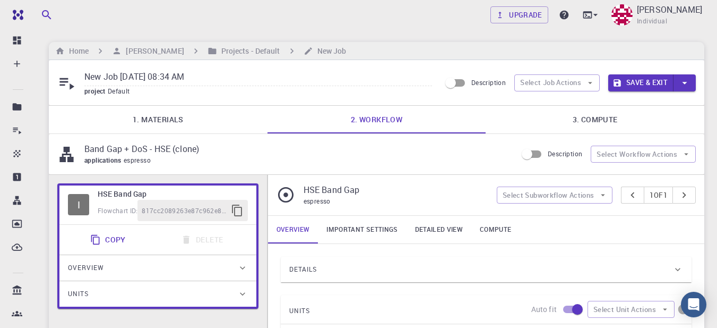
click at [640, 79] on button "Save & Exit" at bounding box center [641, 82] width 65 height 17
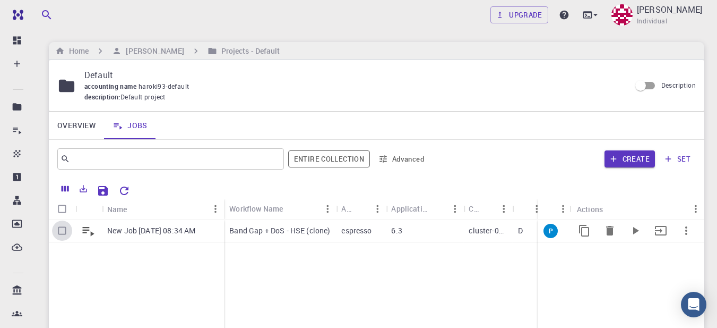
click at [63, 230] on input "Select row" at bounding box center [62, 230] width 20 height 20
checkbox input "true"
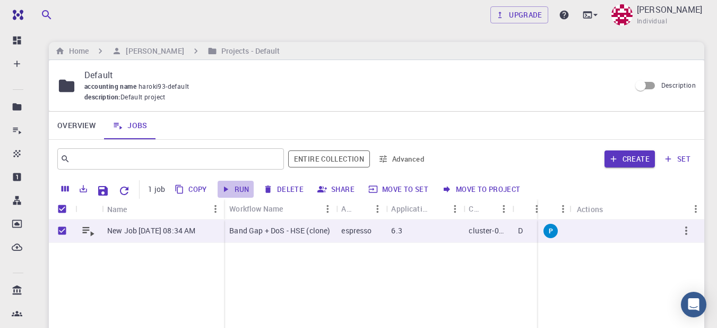
click at [226, 190] on icon "button" at bounding box center [226, 189] width 4 height 6
checkbox input "false"
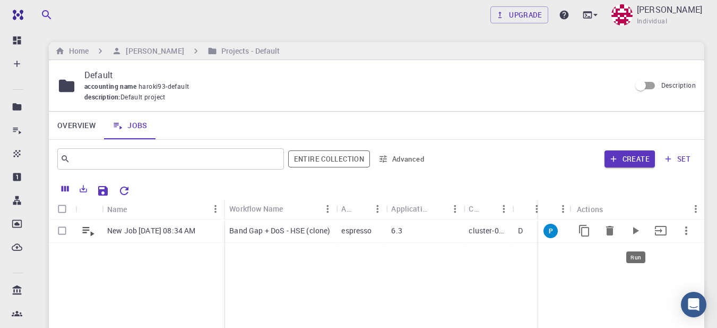
click at [633, 232] on icon "Run" at bounding box center [635, 230] width 13 height 13
click at [660, 231] on icon "Move to set" at bounding box center [661, 231] width 12 height 10
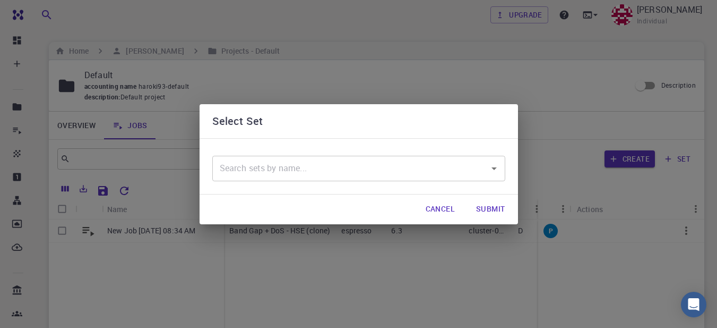
click at [495, 166] on icon "Open" at bounding box center [494, 168] width 13 height 13
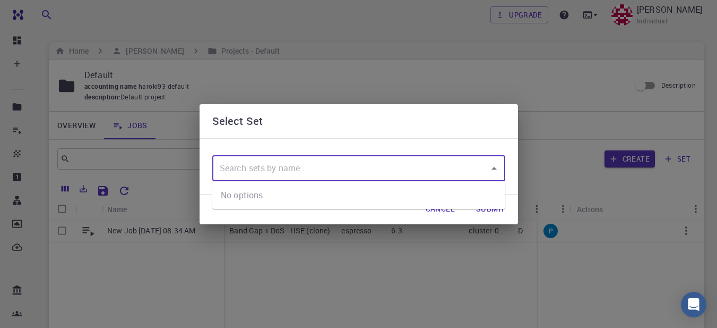
click at [494, 166] on icon "Close" at bounding box center [494, 168] width 13 height 13
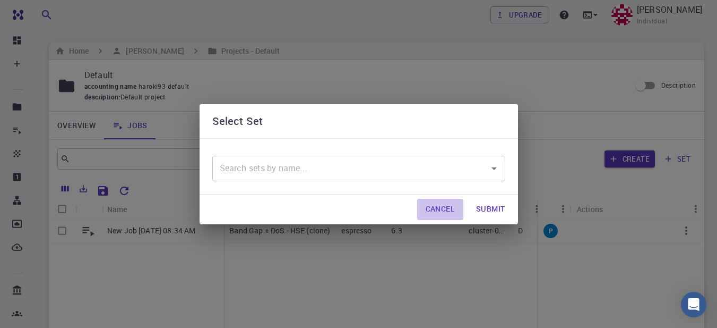
click at [445, 209] on button "Cancel" at bounding box center [440, 209] width 46 height 21
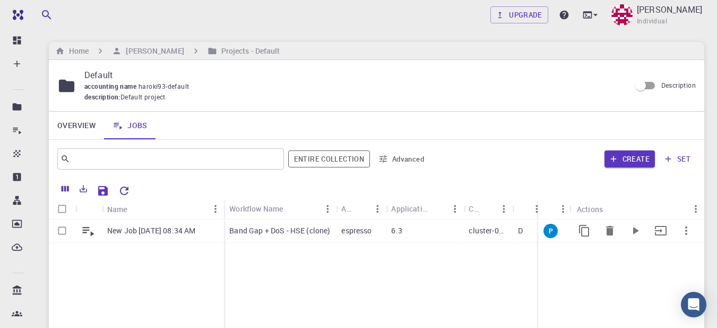
click at [89, 232] on icon at bounding box center [88, 230] width 15 height 15
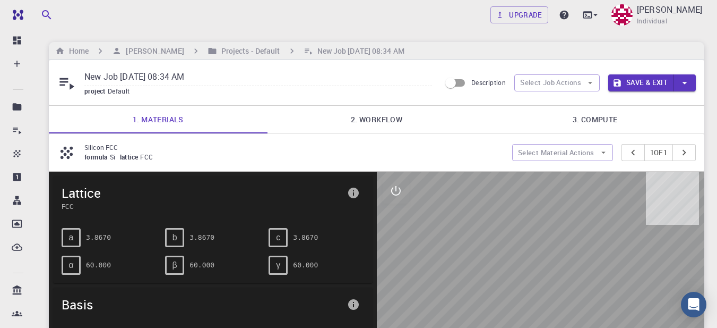
click at [597, 117] on link "3. Compute" at bounding box center [595, 120] width 219 height 28
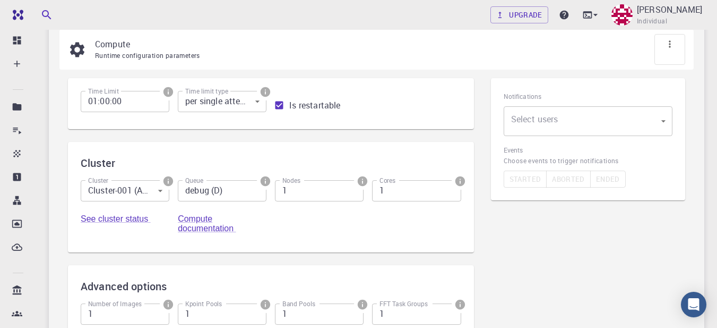
scroll to position [106, 0]
click at [394, 194] on input "1" at bounding box center [416, 188] width 89 height 21
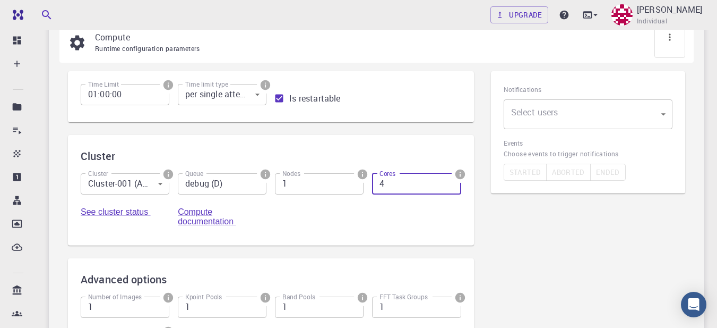
scroll to position [104, 0]
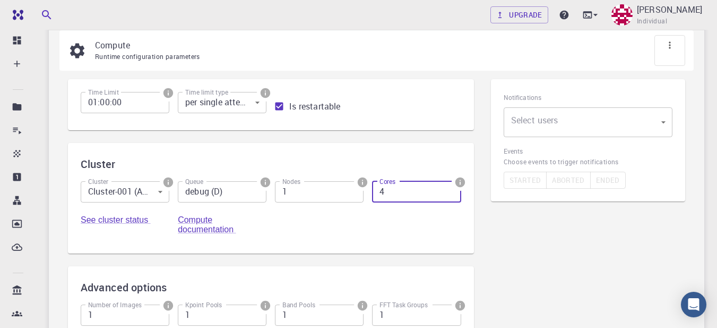
type input "4"
click at [663, 121] on body "Free Dashboard Create New Job New Material Create Material Upload File Import f…" at bounding box center [358, 218] width 717 height 644
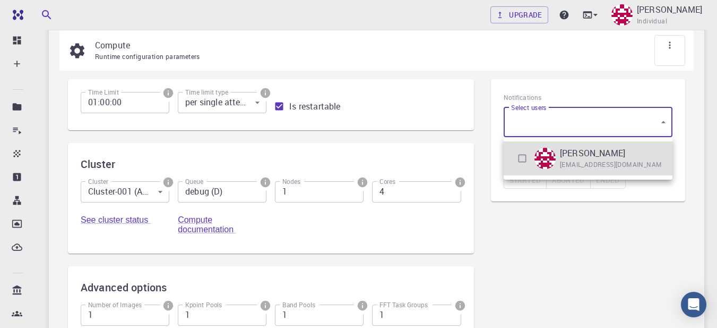
click at [520, 155] on input "checkbox" at bounding box center [522, 158] width 20 height 20
checkbox input "true"
type input "[object Object]"
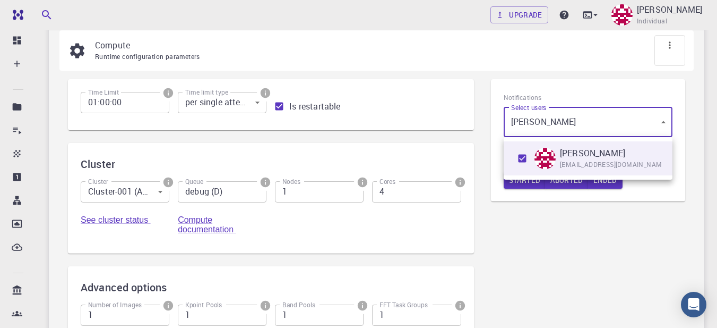
click at [561, 220] on div at bounding box center [358, 164] width 717 height 328
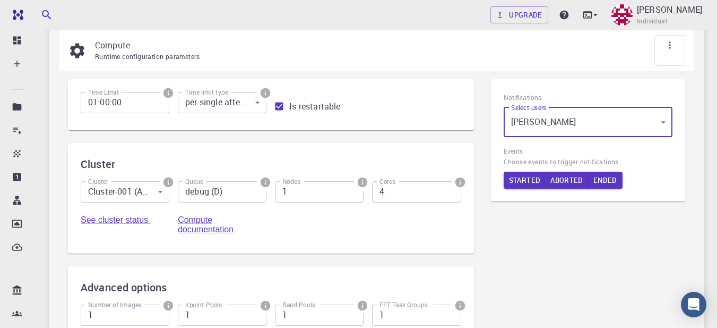
scroll to position [0, 0]
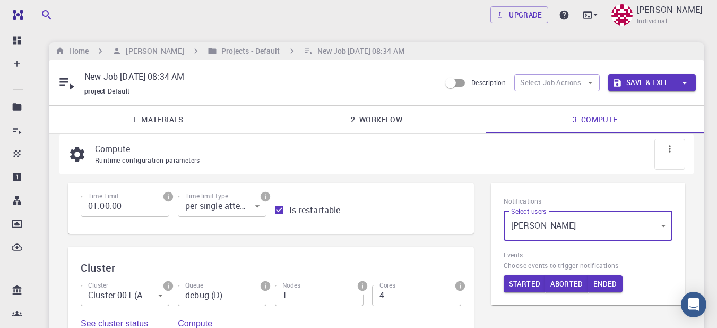
click at [653, 84] on button "Save & Exit" at bounding box center [641, 82] width 65 height 17
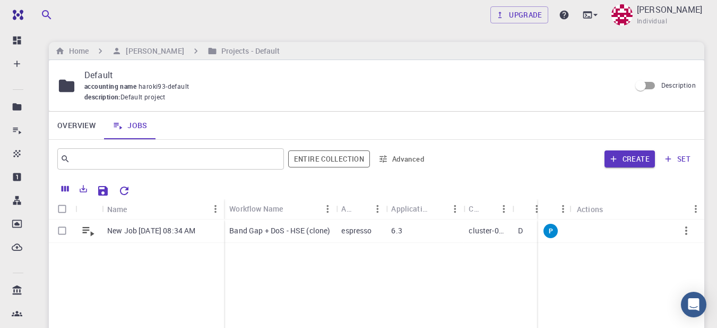
click at [62, 232] on input "Select row" at bounding box center [62, 230] width 20 height 20
checkbox input "true"
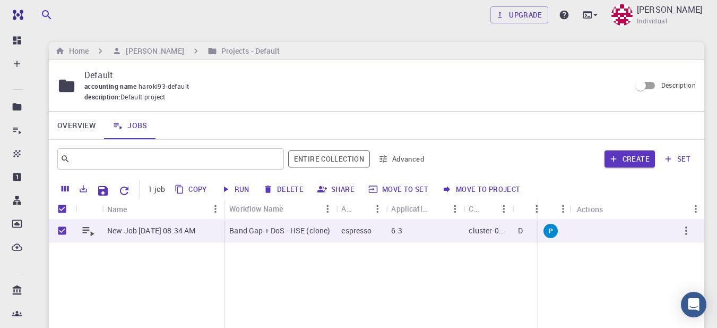
click at [239, 188] on button "Run" at bounding box center [236, 189] width 36 height 17
checkbox input "false"
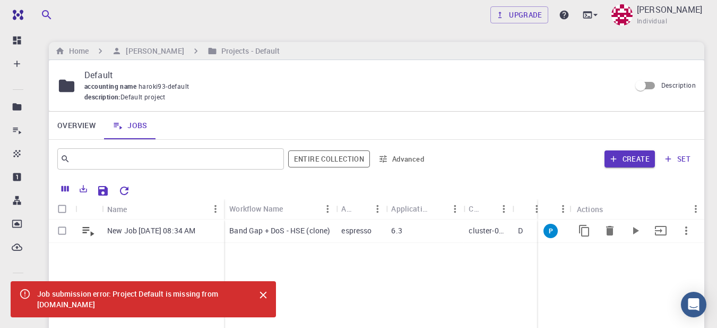
click at [91, 234] on icon at bounding box center [89, 232] width 12 height 10
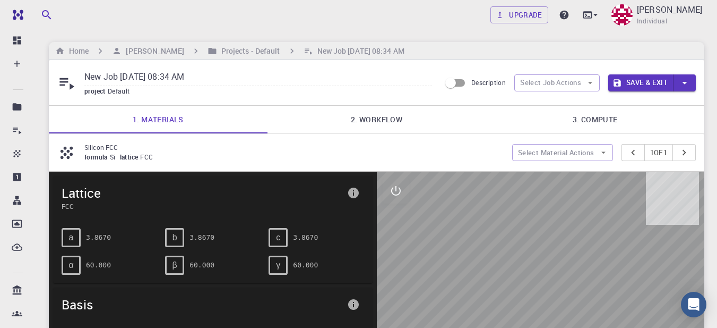
click at [569, 123] on link "3. Compute" at bounding box center [595, 120] width 219 height 28
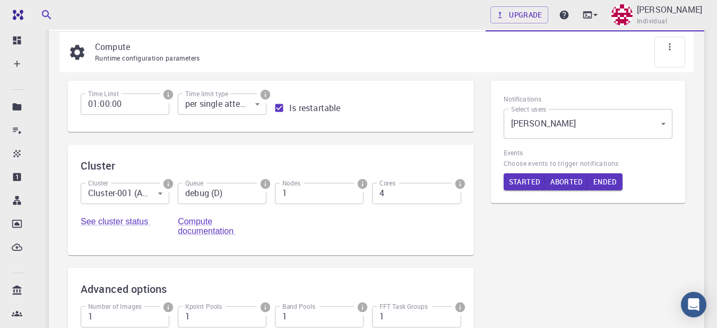
scroll to position [106, 0]
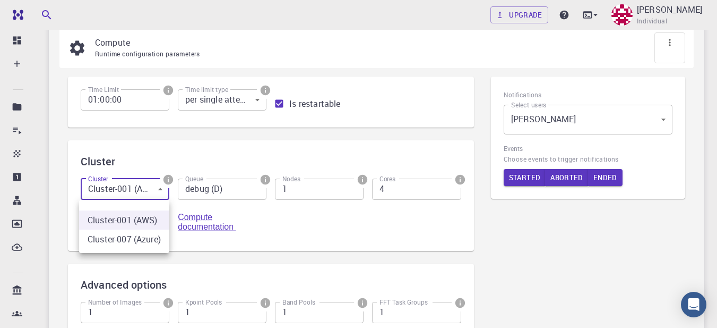
click at [164, 192] on body "Free Dashboard Create New Job New Material Create Material Upload File Import f…" at bounding box center [358, 216] width 717 height 644
click at [164, 192] on div at bounding box center [358, 164] width 717 height 328
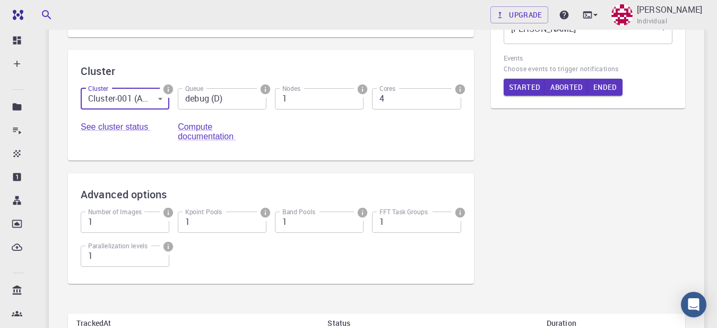
scroll to position [212, 0]
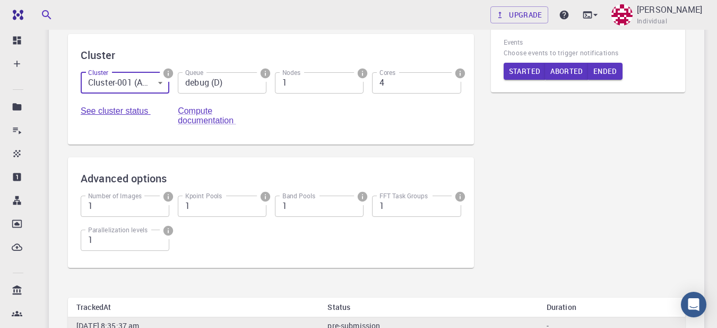
click at [127, 112] on link "See cluster status" at bounding box center [116, 110] width 70 height 9
click at [200, 116] on link "Compute documentation" at bounding box center [207, 115] width 58 height 19
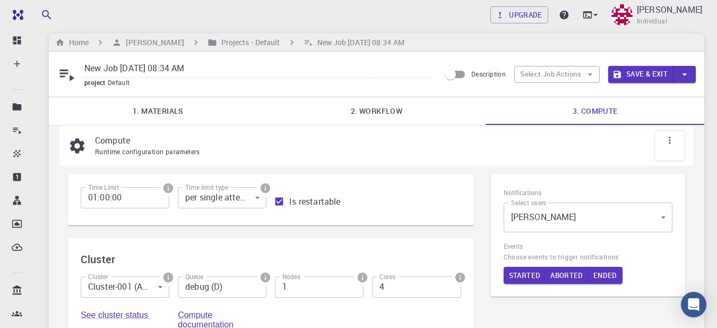
scroll to position [0, 0]
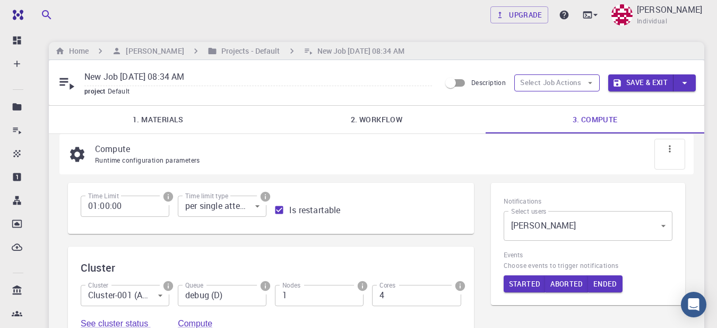
click at [543, 83] on button "Select Job Actions" at bounding box center [558, 82] width 86 height 17
click at [550, 158] on span "Submit" at bounding box center [566, 155] width 50 height 11
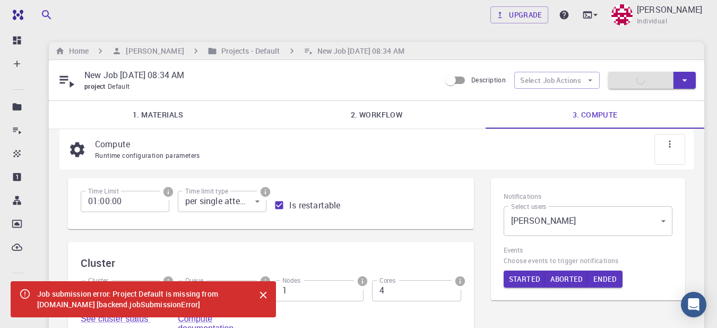
drag, startPoint x: 144, startPoint y: 304, endPoint x: 20, endPoint y: 283, distance: 126.5
click at [20, 283] on div "Job submission error: Project Default is missing from master-production-2016063…" at bounding box center [144, 299] width 266 height 36
copy div "Job submission error: Project Default is missing from master-production-2016063…"
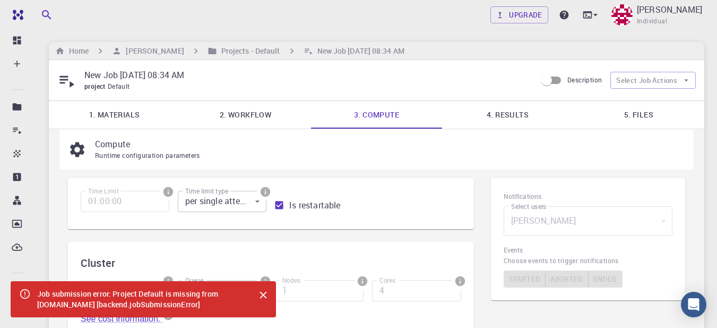
click at [262, 292] on icon "Close" at bounding box center [263, 295] width 7 height 7
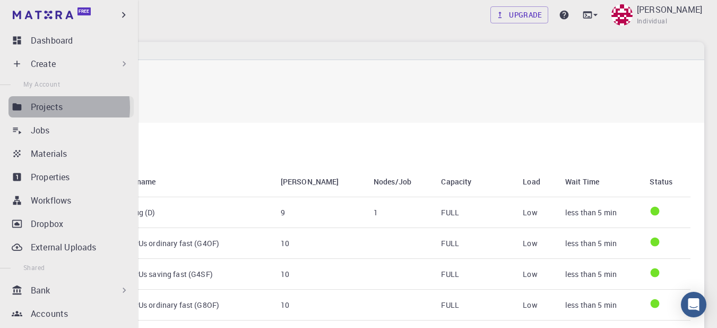
click at [49, 107] on p "Projects" at bounding box center [47, 106] width 32 height 13
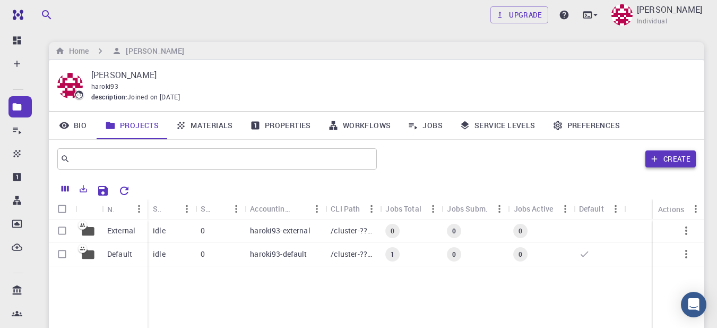
click at [664, 158] on button "Create" at bounding box center [671, 158] width 50 height 17
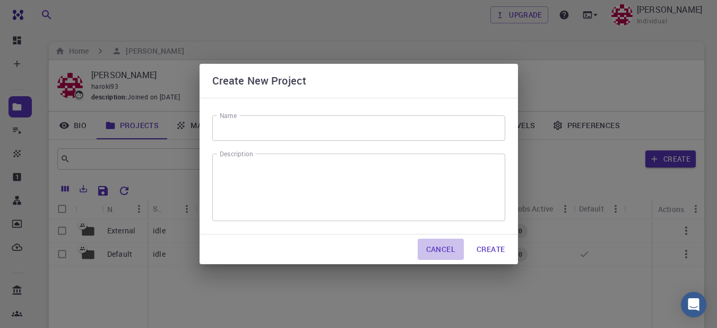
drag, startPoint x: 446, startPoint y: 246, endPoint x: 475, endPoint y: 233, distance: 31.9
click at [446, 246] on button "Cancel" at bounding box center [441, 248] width 46 height 21
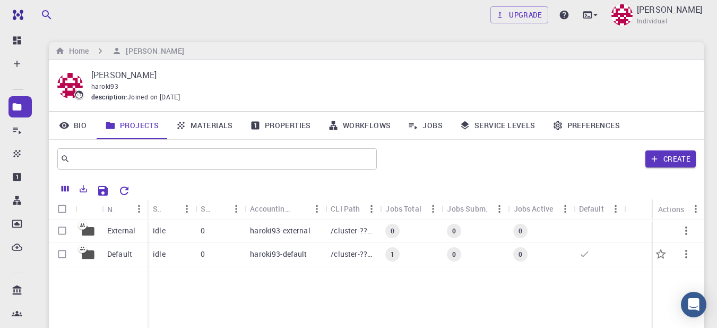
click at [114, 253] on p "Default" at bounding box center [119, 254] width 25 height 11
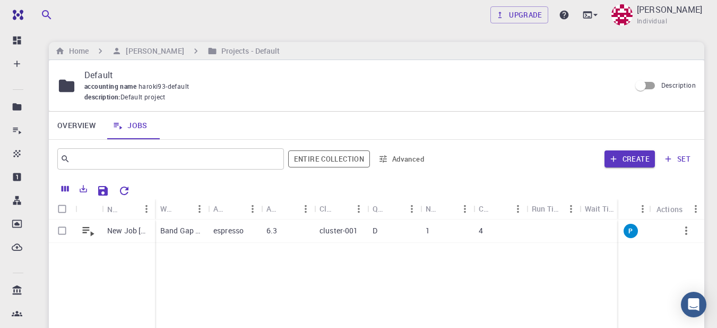
scroll to position [53, 0]
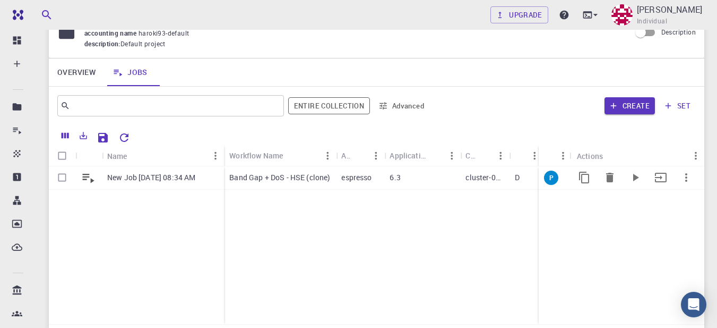
click at [63, 177] on input "Select row" at bounding box center [62, 177] width 20 height 20
checkbox input "true"
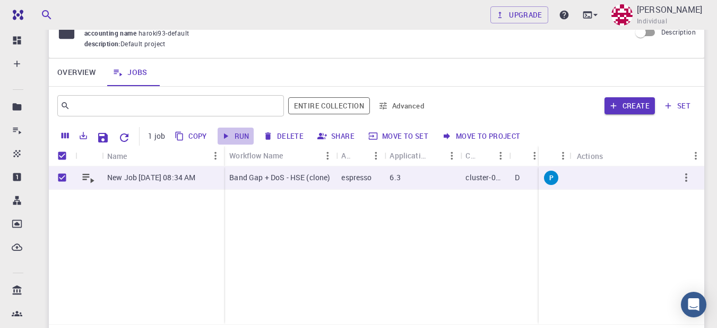
click at [247, 133] on button "Run" at bounding box center [236, 135] width 36 height 17
checkbox input "false"
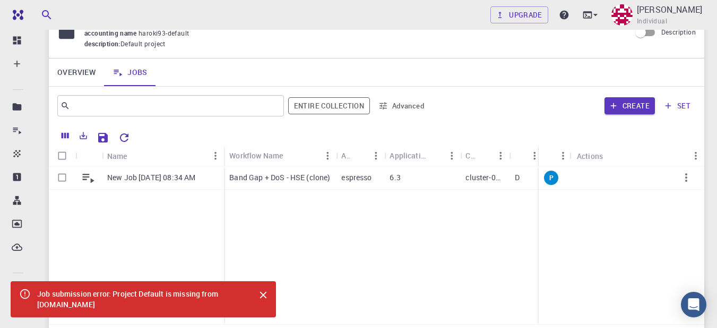
click at [284, 222] on div "New Job [DATE] 08:34 AM Band Gap + DoS - HSE (clone) espresso 6.3 cluster-001 D…" at bounding box center [560, 245] width 1022 height 158
click at [89, 176] on icon at bounding box center [88, 177] width 15 height 15
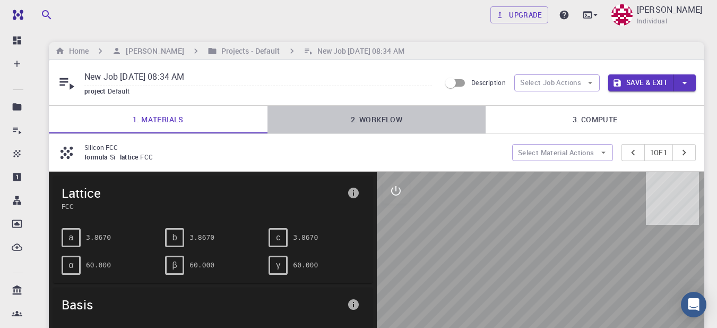
click at [400, 118] on link "2. Workflow" at bounding box center [377, 120] width 219 height 28
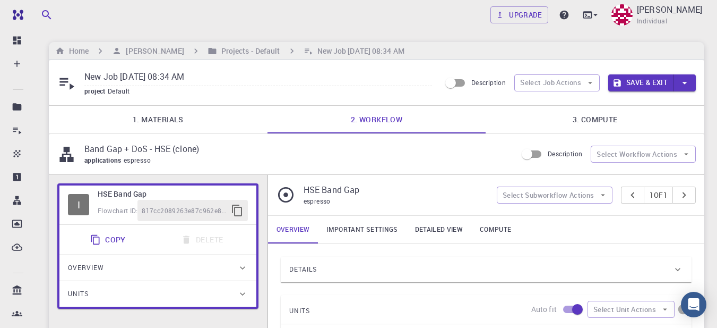
click at [220, 267] on div "Overview" at bounding box center [152, 267] width 169 height 17
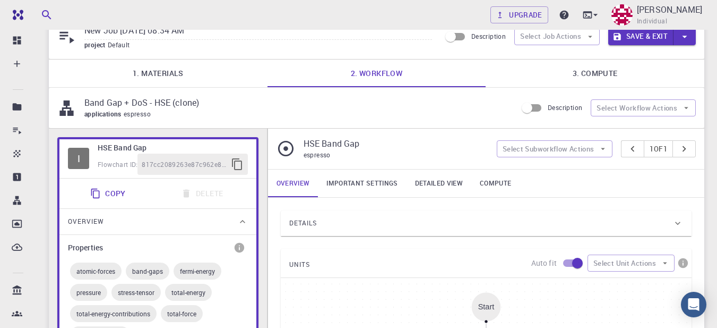
scroll to position [212, 0]
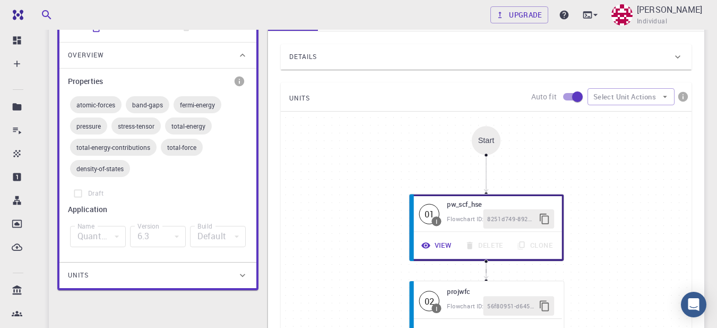
click at [226, 272] on div "Units" at bounding box center [152, 275] width 169 height 17
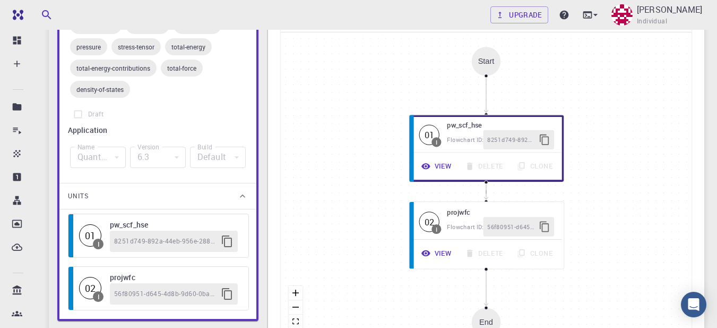
scroll to position [106, 0]
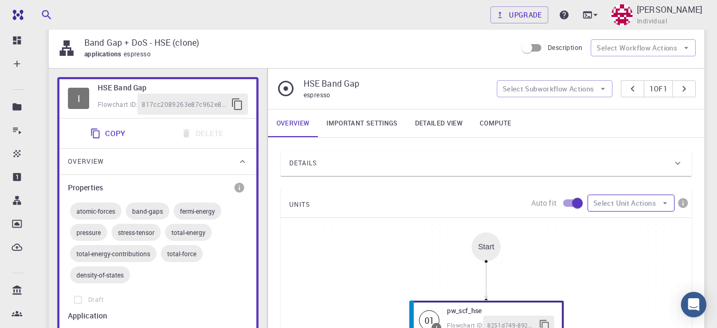
click at [657, 201] on button "Select Unit Actions" at bounding box center [631, 202] width 87 height 17
click at [323, 119] on link "Important settings" at bounding box center [362, 123] width 88 height 28
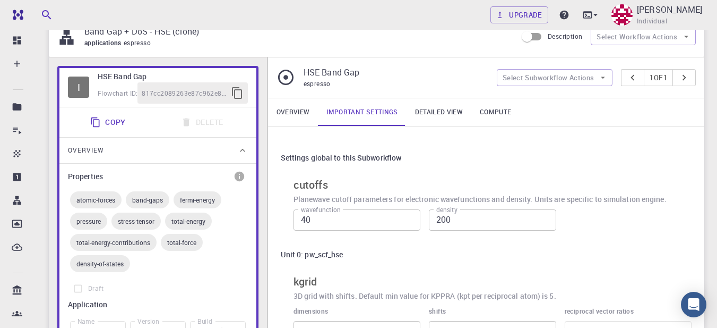
scroll to position [0, 0]
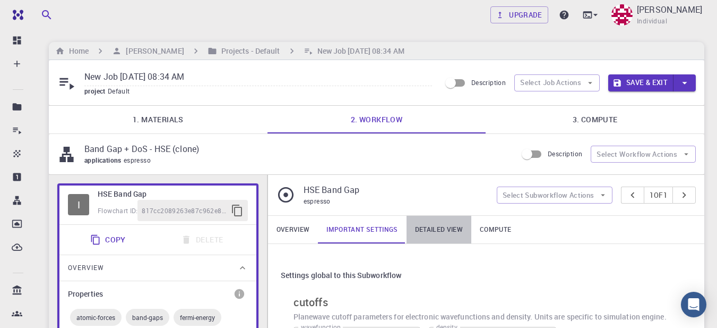
click at [435, 223] on link "Detailed view" at bounding box center [439, 230] width 65 height 28
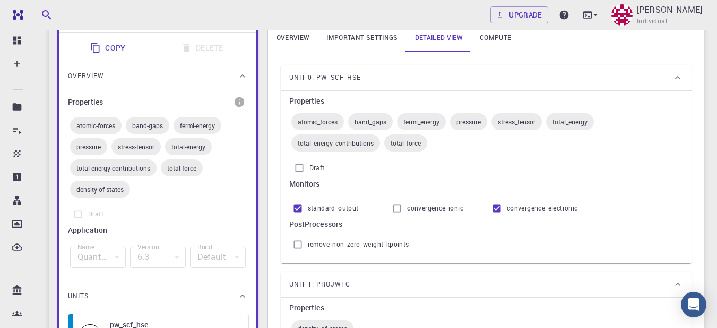
scroll to position [159, 0]
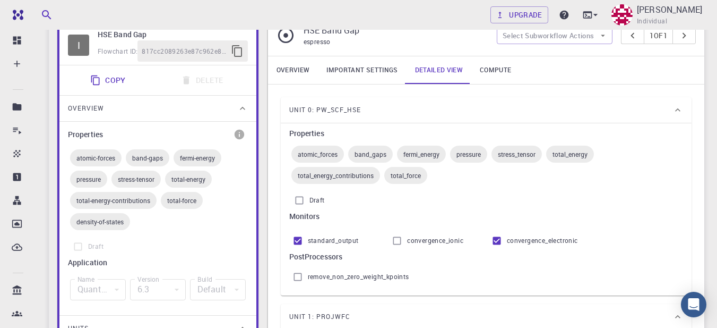
click at [497, 70] on link "Compute" at bounding box center [496, 70] width 48 height 28
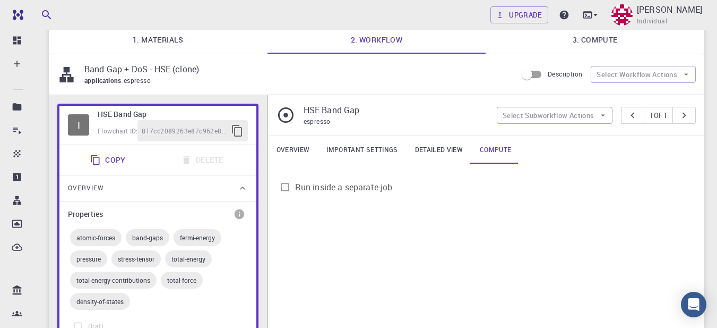
scroll to position [53, 0]
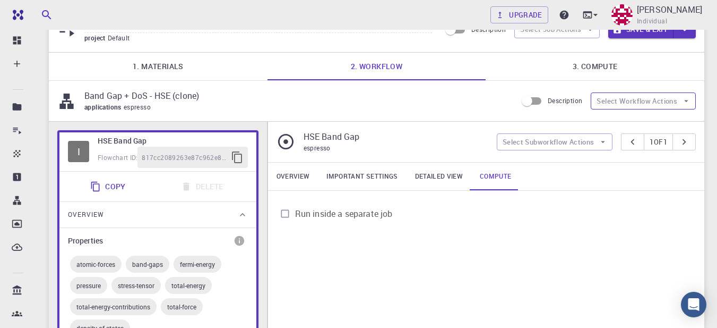
click at [621, 103] on button "Select Workflow Actions" at bounding box center [643, 100] width 105 height 17
click at [438, 108] on div "applications espresso" at bounding box center [296, 107] width 424 height 11
click at [588, 68] on link "3. Compute" at bounding box center [595, 67] width 219 height 28
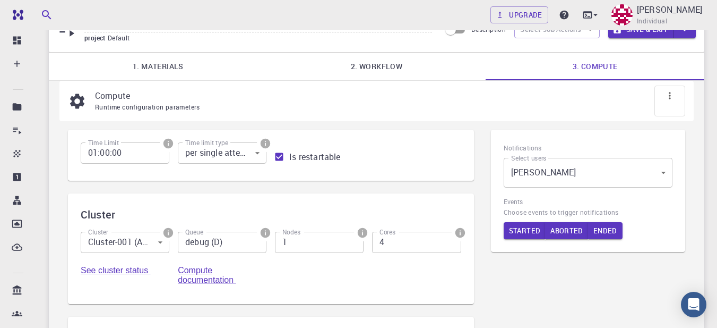
scroll to position [159, 0]
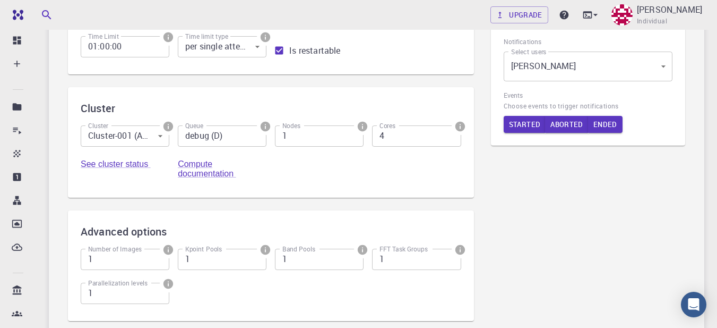
click at [150, 135] on body "Free Dashboard Create New Job New Material Create Material Upload File Import f…" at bounding box center [358, 163] width 717 height 644
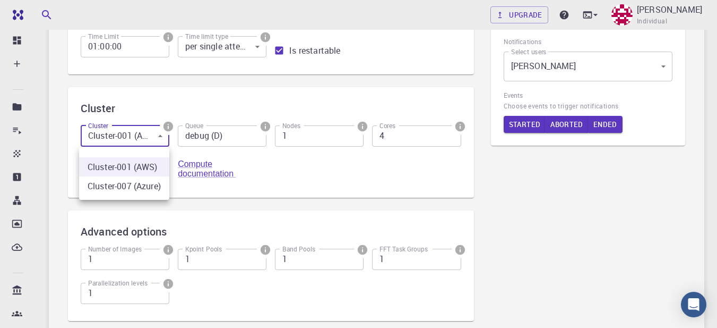
click at [135, 164] on li "Cluster-001 (AWS)" at bounding box center [124, 166] width 90 height 19
click at [151, 140] on body "Free Dashboard Create New Job New Material Create Material Upload File Import f…" at bounding box center [358, 163] width 717 height 644
click at [152, 186] on li "Cluster-007 (Azure)" at bounding box center [124, 185] width 90 height 19
type input "1"
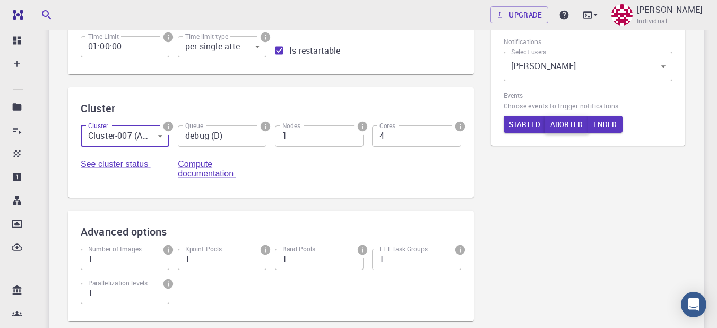
scroll to position [0, 0]
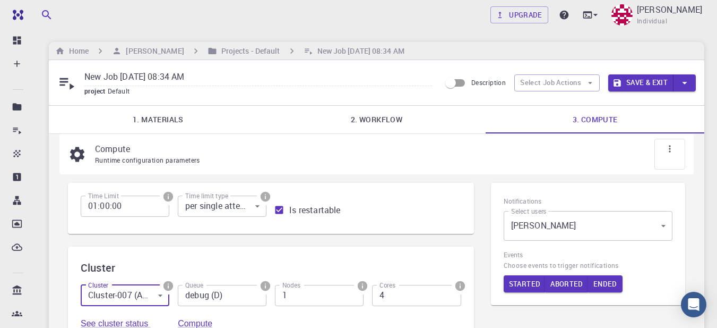
click at [646, 74] on button "Save & Exit" at bounding box center [641, 82] width 65 height 17
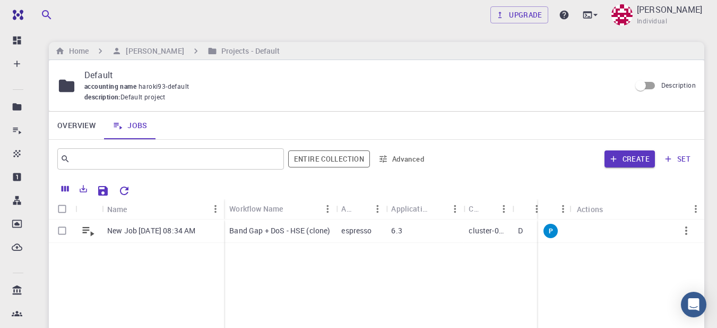
scroll to position [106, 0]
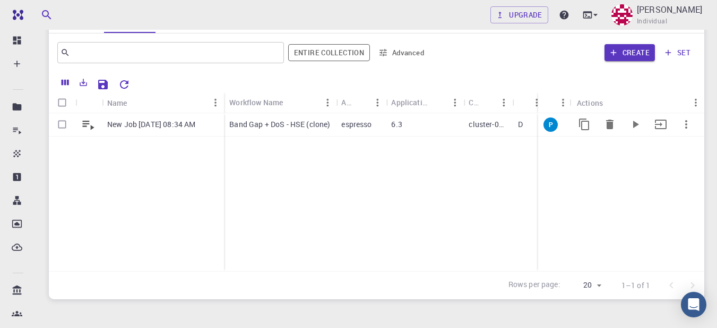
click at [59, 119] on input "Select row" at bounding box center [62, 124] width 20 height 20
checkbox input "true"
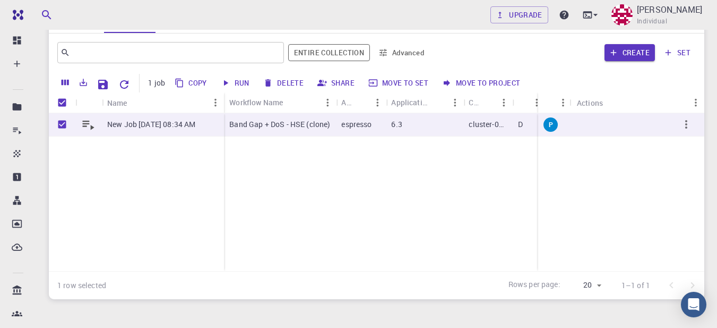
click at [232, 78] on button "Run" at bounding box center [236, 82] width 36 height 17
checkbox input "false"
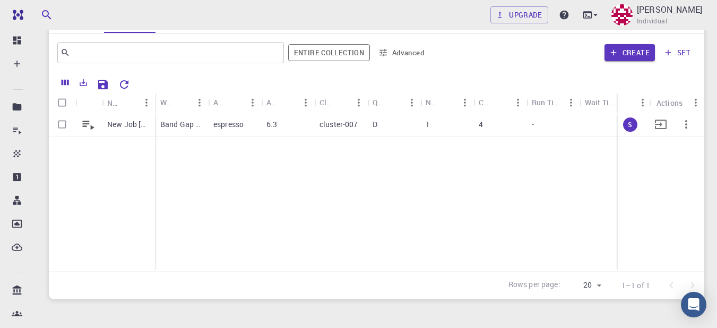
click at [124, 125] on p "New Job [DATE] 08:34 AM" at bounding box center [128, 124] width 42 height 11
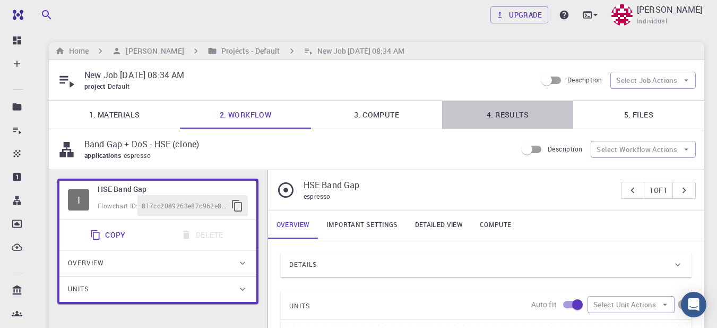
click at [494, 116] on link "4. Results" at bounding box center [507, 115] width 131 height 28
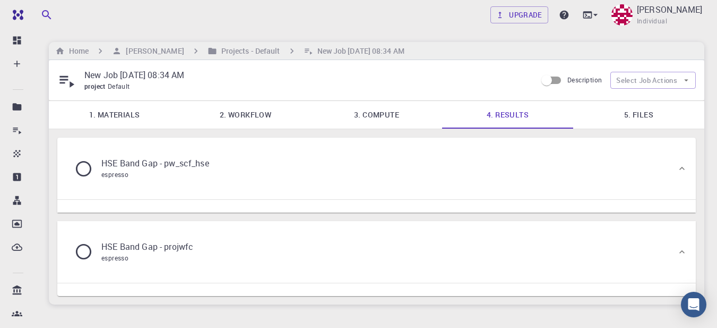
click at [119, 165] on p "HSE Band Gap - pw_scf_hse" at bounding box center [155, 163] width 108 height 13
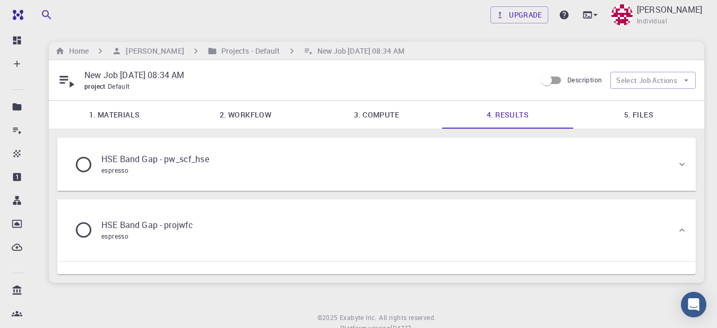
click at [119, 165] on div "espresso" at bounding box center [155, 170] width 108 height 11
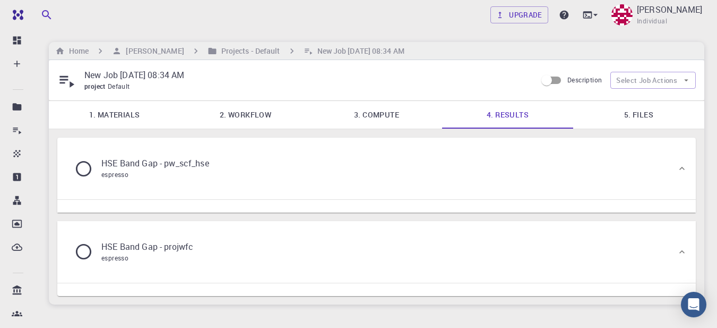
click at [148, 243] on p "HSE Band Gap - projwfc" at bounding box center [147, 246] width 92 height 13
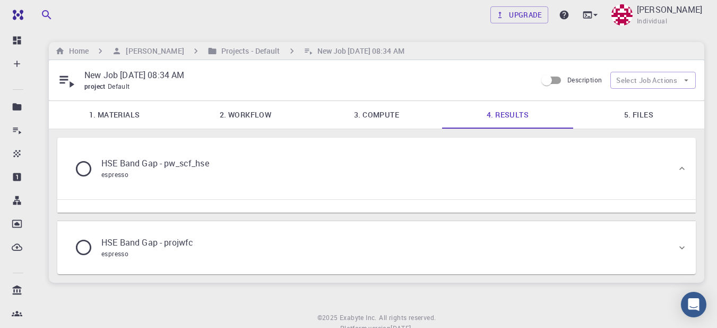
click at [148, 243] on p "HSE Band Gap - projwfc" at bounding box center [147, 242] width 92 height 13
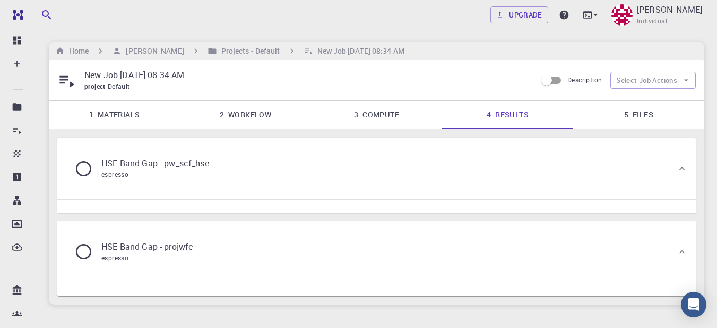
click at [631, 118] on link "5. Files" at bounding box center [639, 115] width 131 height 28
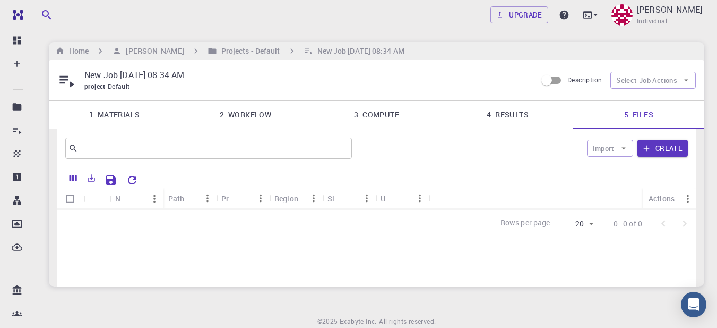
click at [512, 120] on link "4. Results" at bounding box center [507, 115] width 131 height 28
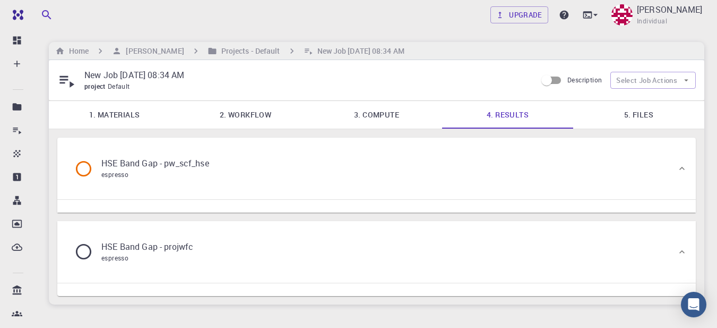
click at [175, 166] on p "HSE Band Gap - pw_scf_hse" at bounding box center [155, 163] width 108 height 13
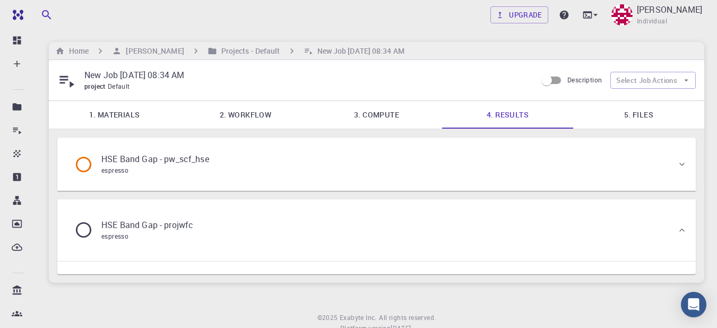
click at [175, 166] on div "espresso" at bounding box center [155, 170] width 108 height 11
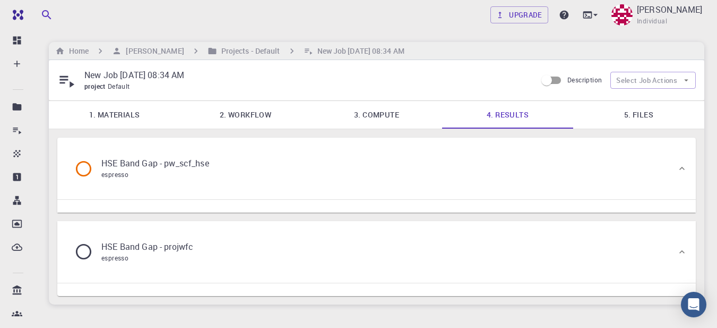
click at [628, 109] on link "5. Files" at bounding box center [639, 115] width 131 height 28
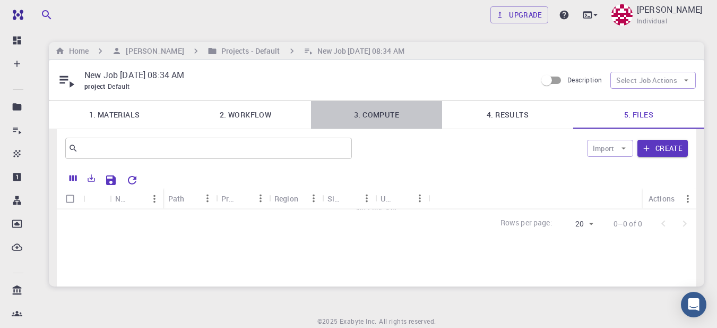
click at [370, 109] on link "3. Compute" at bounding box center [376, 115] width 131 height 28
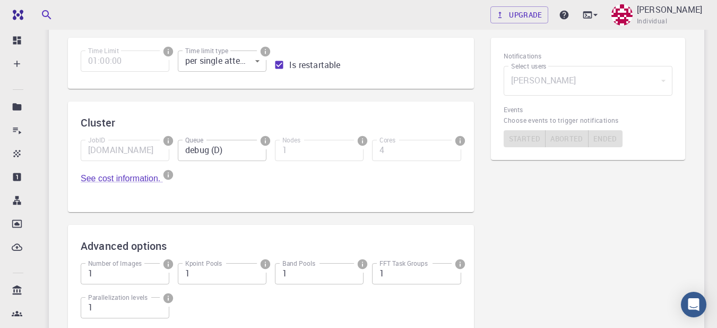
scroll to position [28, 0]
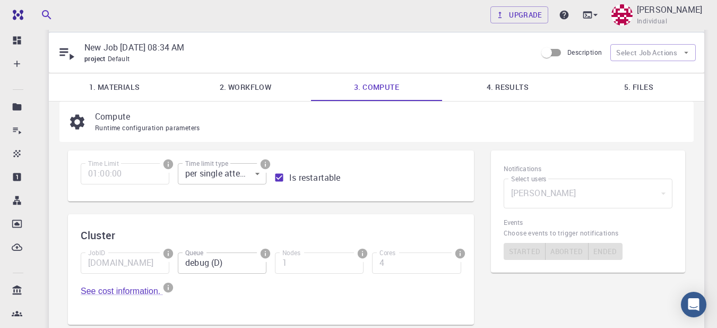
click at [533, 88] on link "4. Results" at bounding box center [507, 87] width 131 height 28
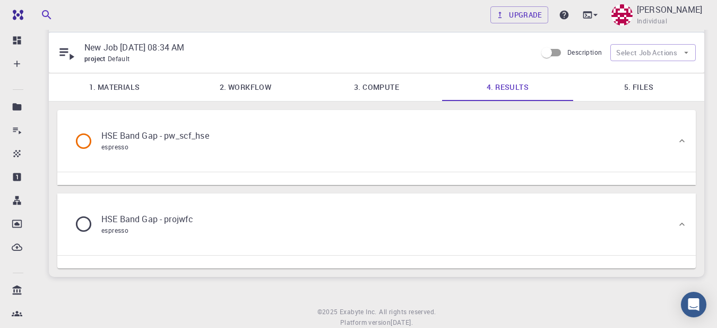
click at [673, 139] on div "HSE Band Gap - pw_scf_hse espresso" at bounding box center [371, 141] width 611 height 40
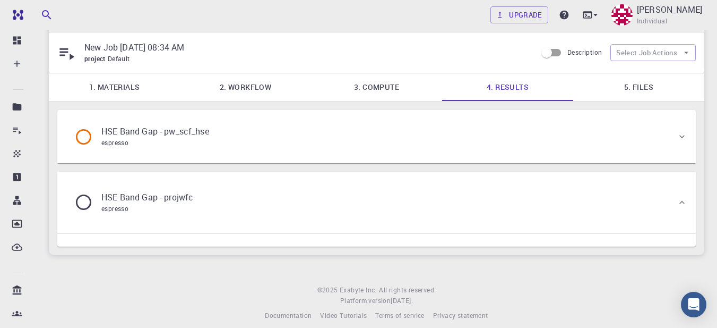
click at [672, 140] on div "HSE Band Gap - pw_scf_hse espresso" at bounding box center [371, 136] width 611 height 40
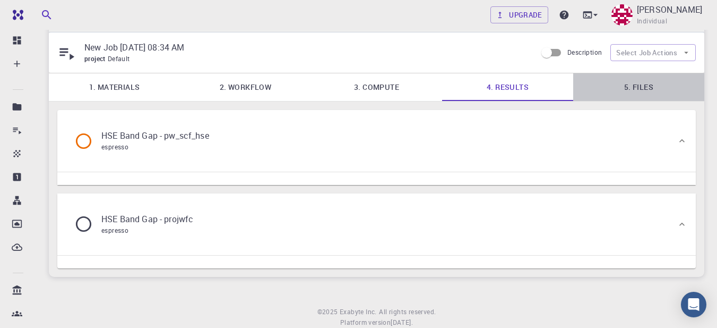
click at [630, 83] on link "5. Files" at bounding box center [639, 87] width 131 height 28
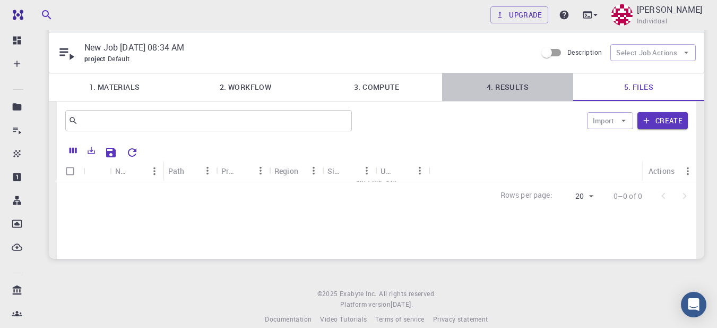
click at [519, 84] on link "4. Results" at bounding box center [507, 87] width 131 height 28
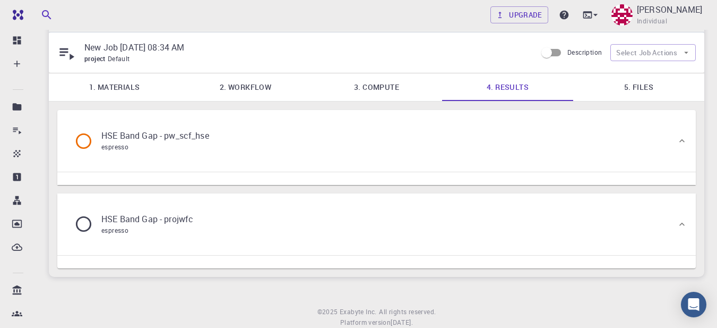
click at [368, 84] on link "3. Compute" at bounding box center [376, 87] width 131 height 28
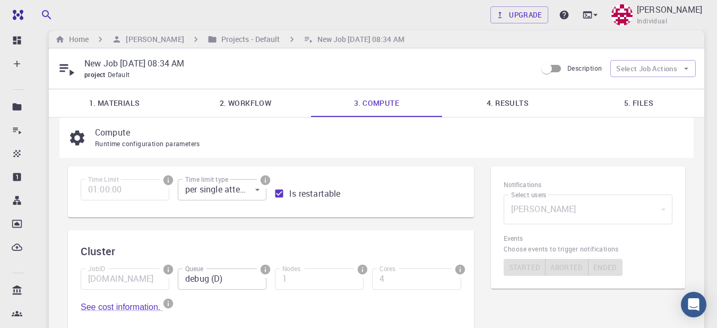
scroll to position [0, 0]
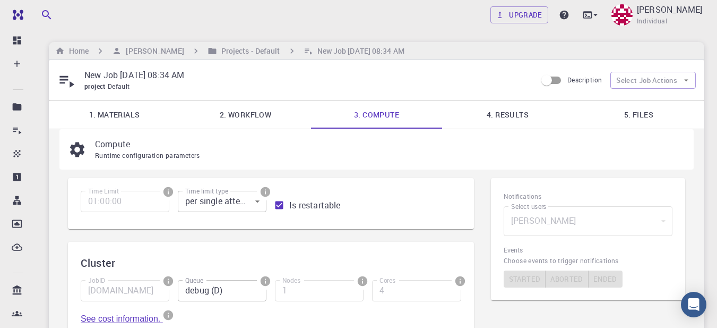
click at [515, 114] on link "4. Results" at bounding box center [507, 115] width 131 height 28
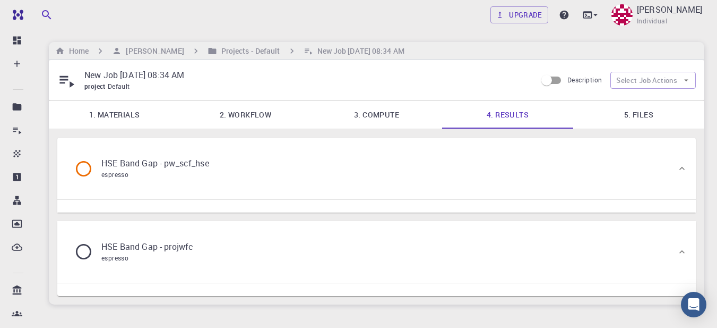
click at [339, 159] on div "HSE Band Gap - pw_scf_hse espresso" at bounding box center [371, 168] width 611 height 40
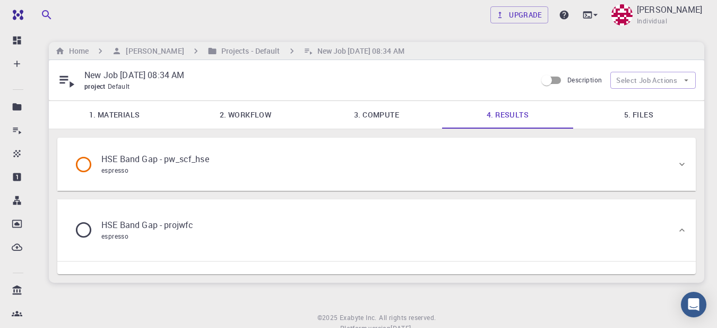
click at [336, 160] on div "HSE Band Gap - pw_scf_hse espresso" at bounding box center [371, 164] width 611 height 40
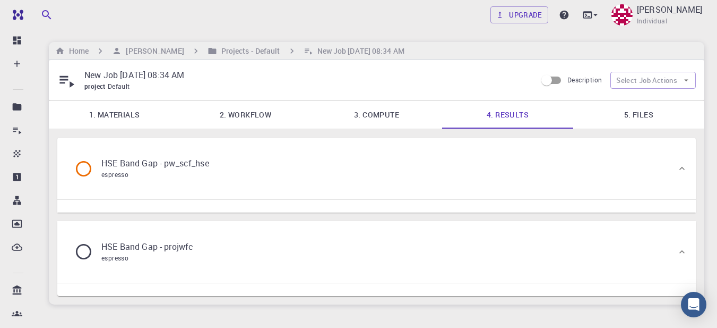
click at [647, 112] on link "5. Files" at bounding box center [639, 115] width 131 height 28
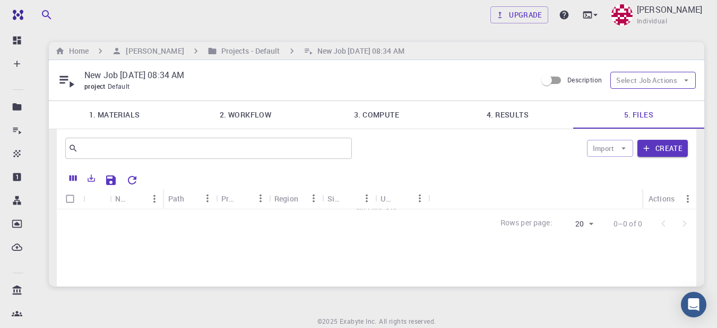
click at [680, 80] on button "Select Job Actions" at bounding box center [654, 80] width 86 height 17
click at [509, 120] on link "4. Results" at bounding box center [507, 115] width 131 height 28
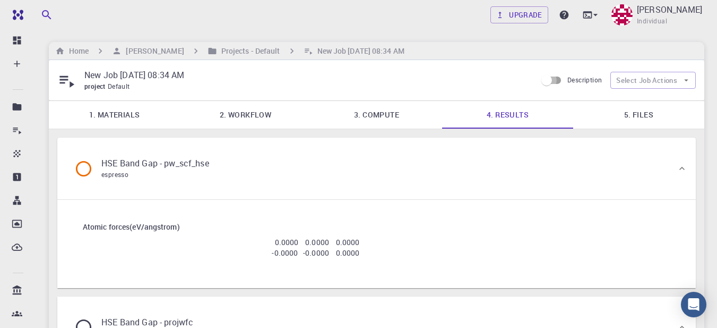
click at [555, 82] on input "Description" at bounding box center [547, 80] width 61 height 20
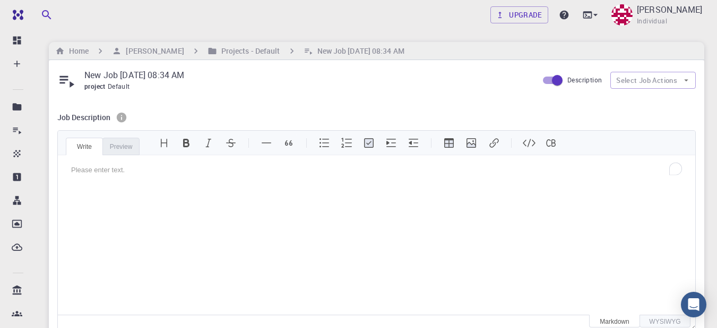
click at [555, 82] on input "Description" at bounding box center [557, 80] width 61 height 20
checkbox input "false"
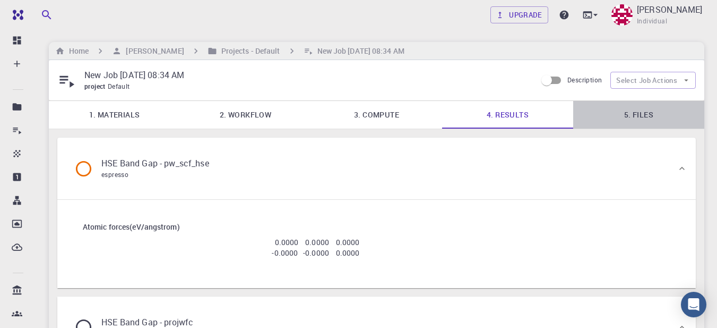
click at [638, 113] on link "5. Files" at bounding box center [639, 115] width 131 height 28
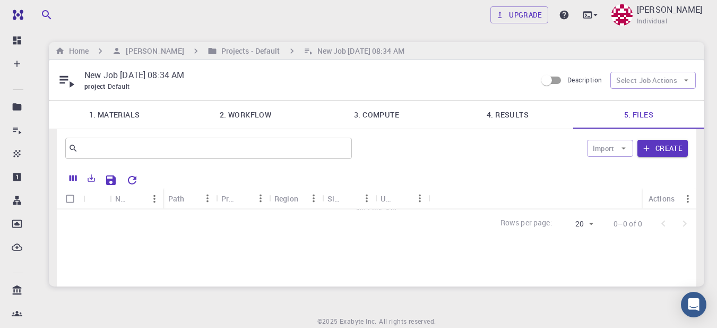
click at [508, 112] on link "4. Results" at bounding box center [507, 115] width 131 height 28
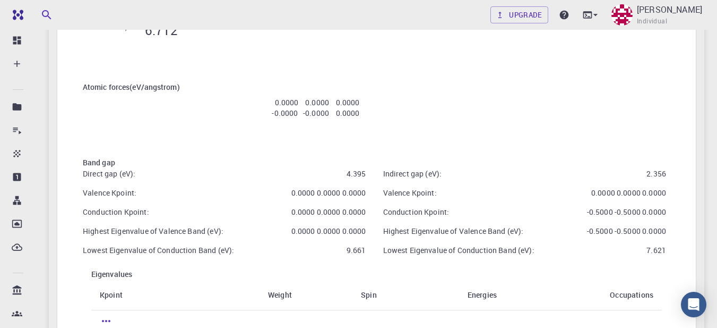
scroll to position [369, 0]
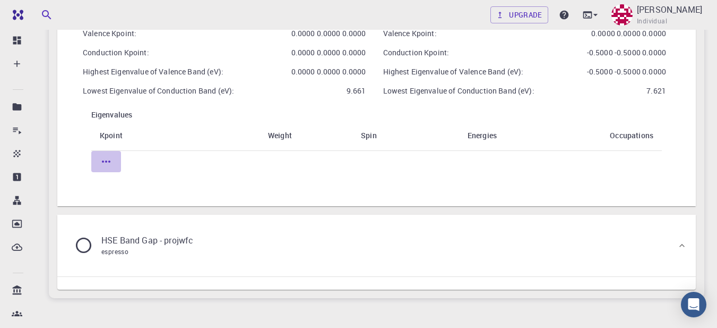
click at [107, 160] on icon "button" at bounding box center [106, 161] width 13 height 13
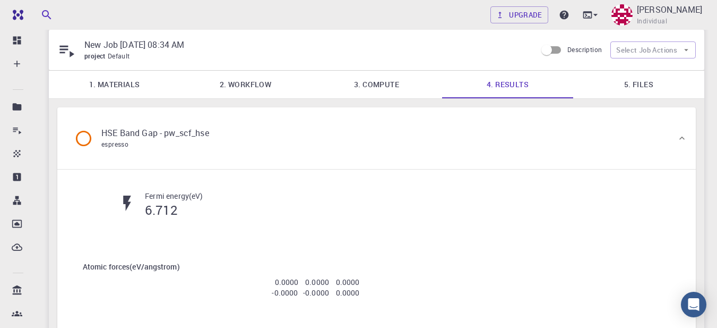
scroll to position [0, 0]
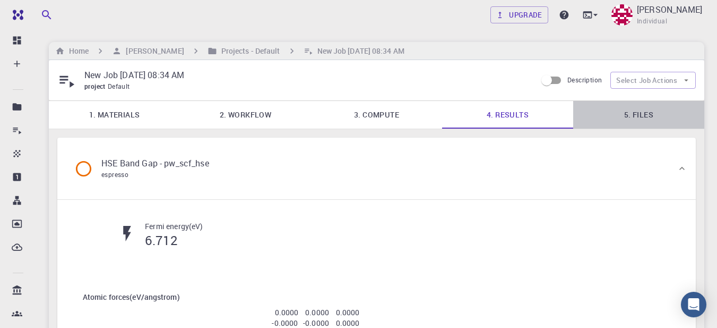
click at [638, 121] on link "5. Files" at bounding box center [639, 115] width 131 height 28
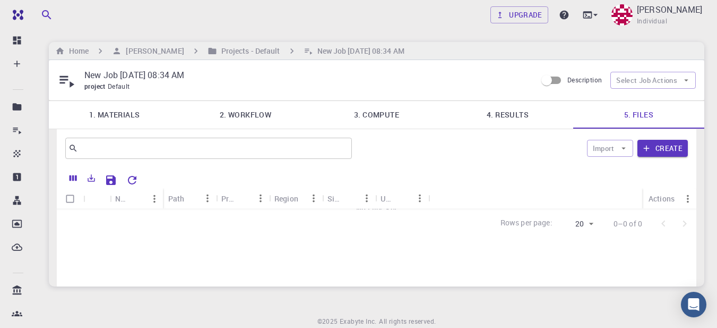
click at [523, 117] on link "4. Results" at bounding box center [507, 115] width 131 height 28
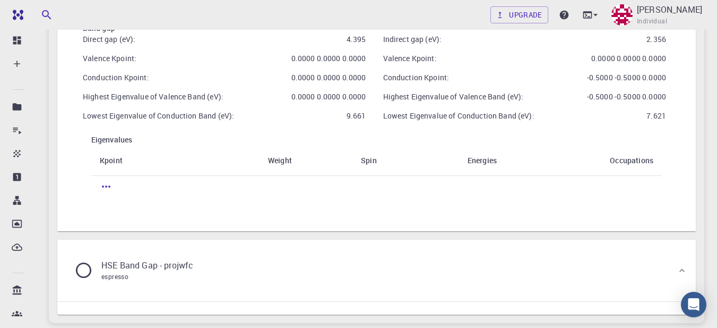
scroll to position [422, 0]
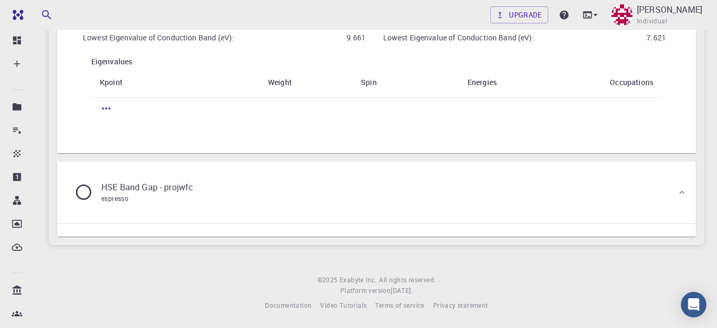
click at [101, 107] on icon "button" at bounding box center [106, 108] width 13 height 13
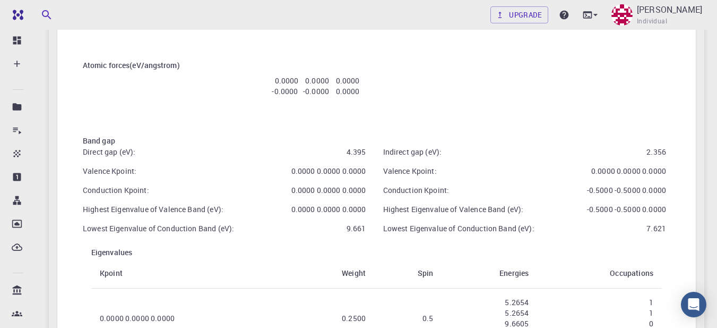
scroll to position [92, 0]
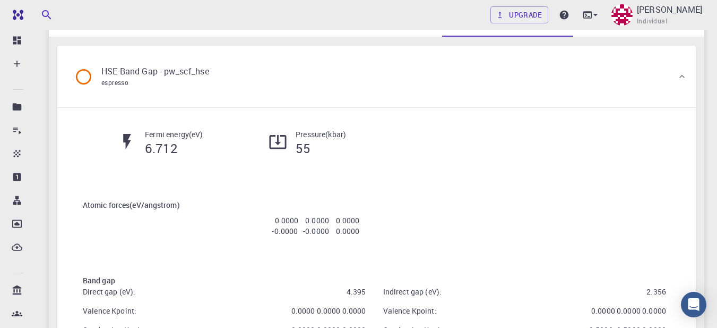
click at [683, 73] on icon at bounding box center [682, 76] width 11 height 11
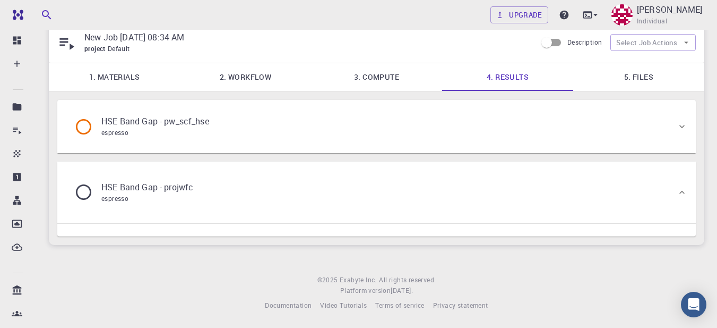
scroll to position [38, 0]
click at [681, 124] on icon at bounding box center [682, 126] width 11 height 11
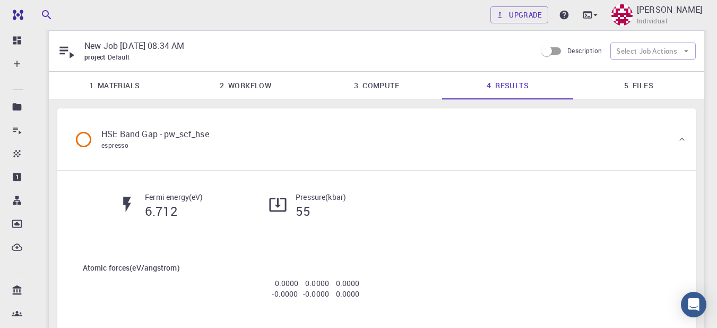
scroll to position [19, 0]
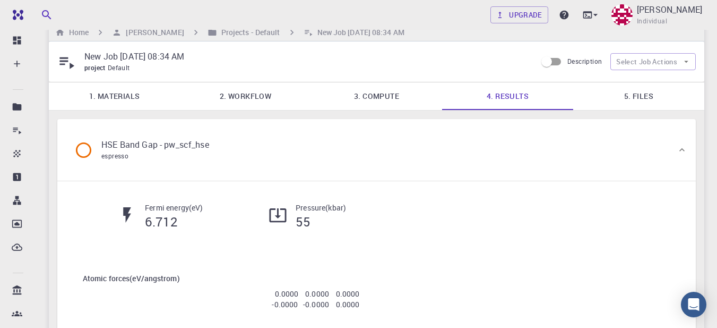
click at [680, 153] on icon at bounding box center [682, 149] width 11 height 11
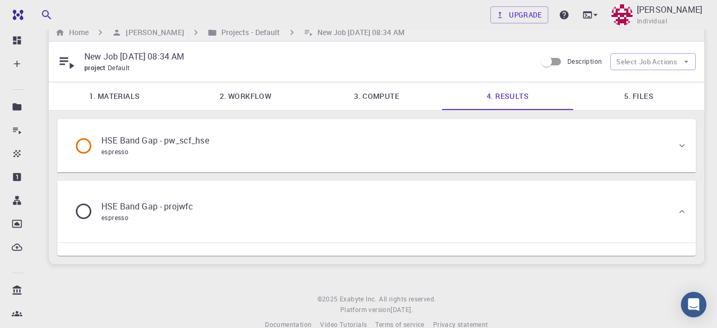
click at [678, 151] on icon at bounding box center [682, 145] width 11 height 11
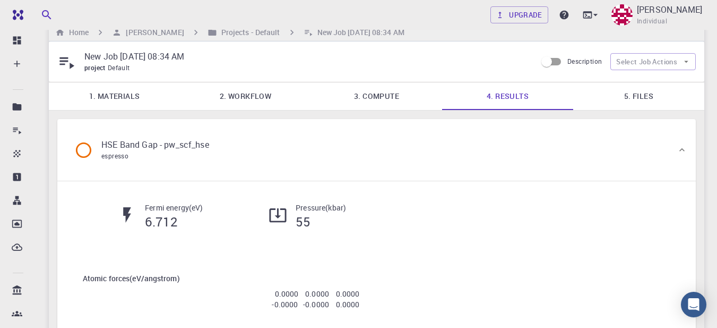
click at [237, 97] on link "2. Workflow" at bounding box center [245, 96] width 131 height 28
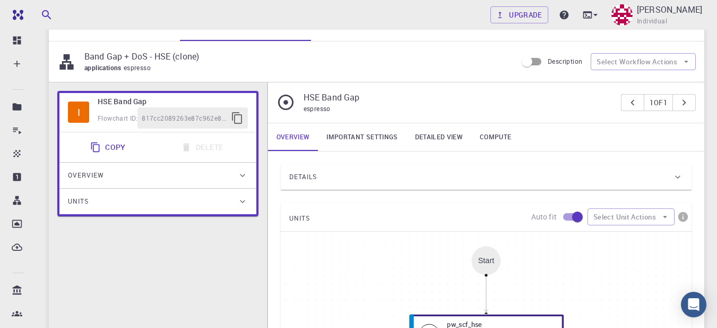
scroll to position [284, 0]
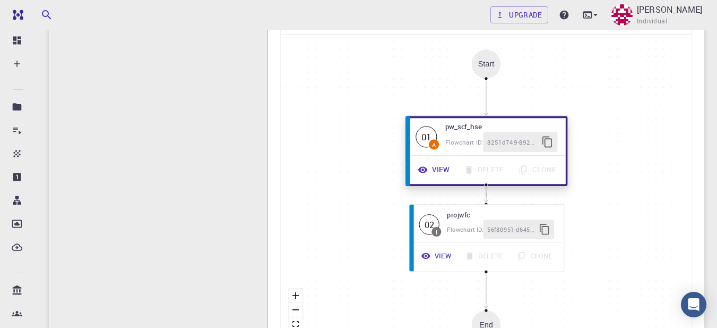
click at [443, 169] on button "View" at bounding box center [435, 169] width 46 height 20
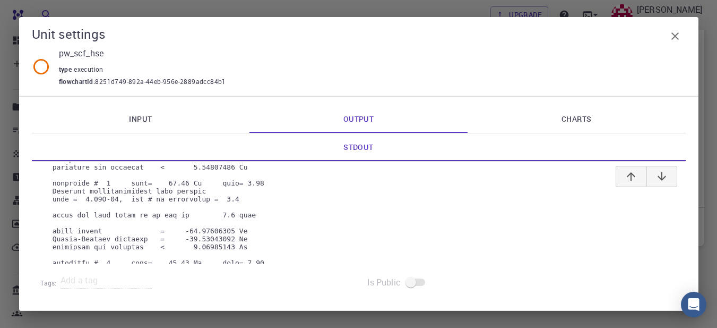
scroll to position [1447, 0]
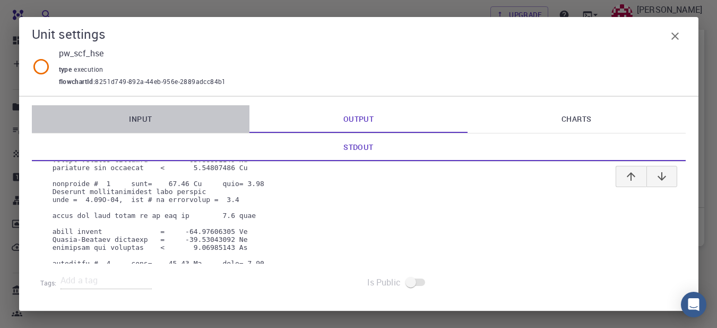
click at [159, 116] on link "Input" at bounding box center [141, 119] width 218 height 28
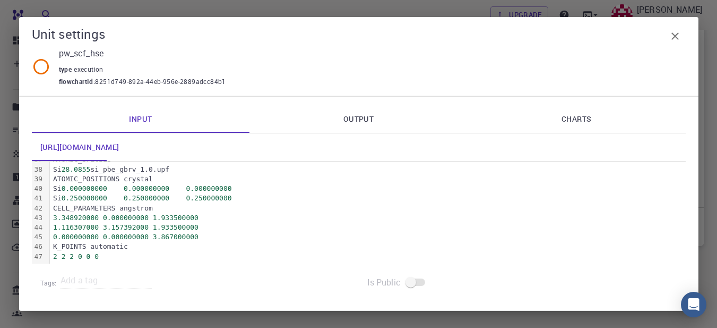
scroll to position [445, 0]
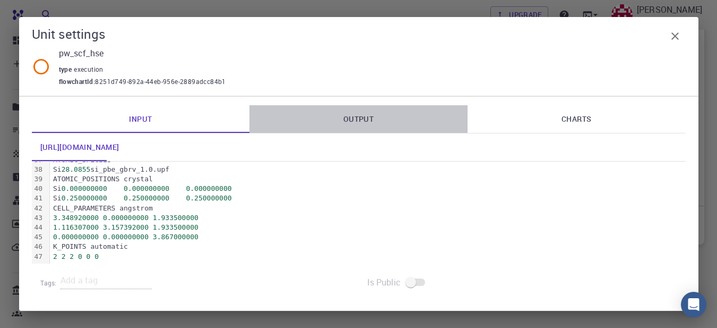
click at [357, 114] on link "Output" at bounding box center [359, 119] width 218 height 28
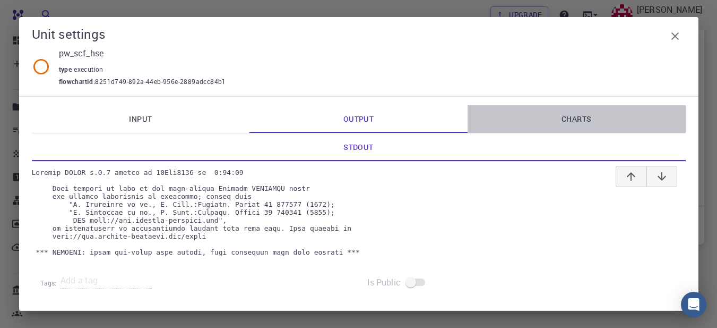
click at [560, 119] on link "Charts" at bounding box center [577, 119] width 218 height 28
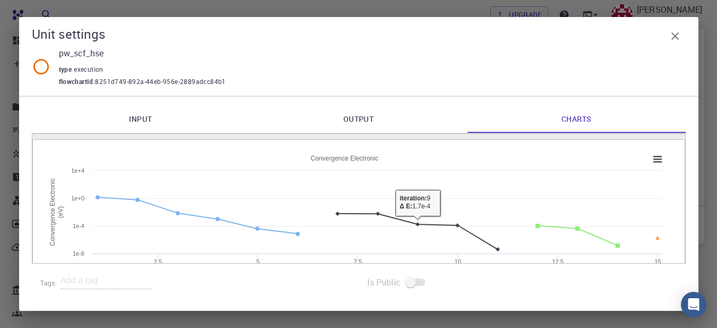
click at [394, 112] on link "Output" at bounding box center [359, 119] width 218 height 28
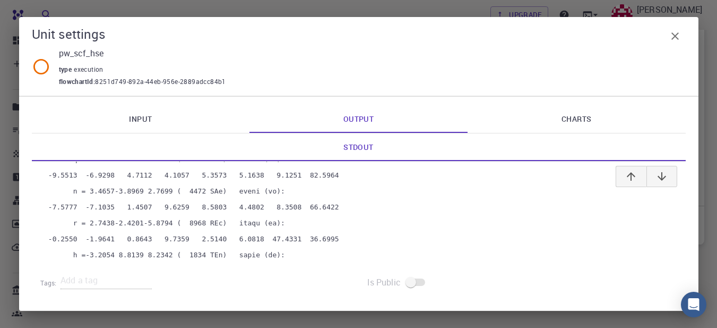
scroll to position [1871, 0]
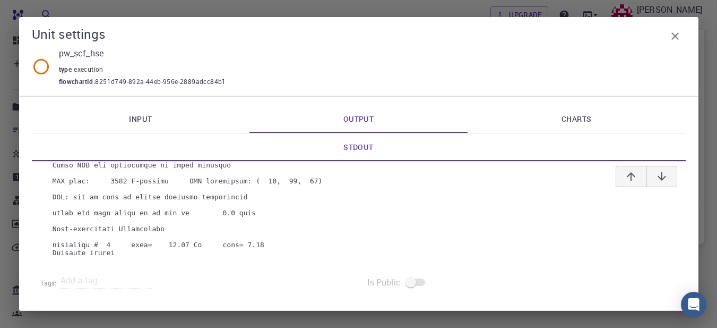
click at [586, 105] on link "Charts" at bounding box center [577, 119] width 218 height 28
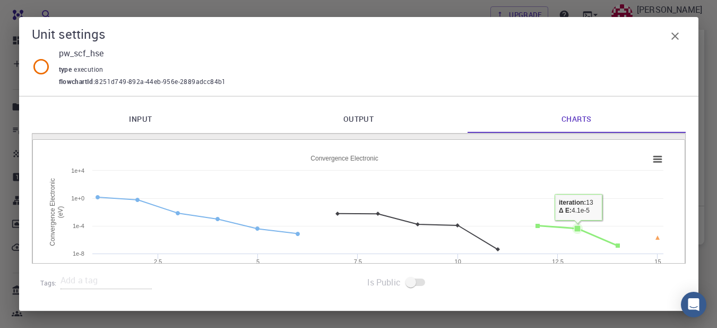
scroll to position [53, 0]
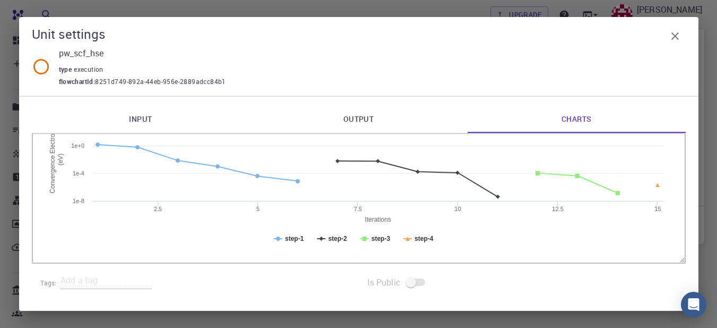
click at [676, 33] on icon "button" at bounding box center [675, 36] width 13 height 13
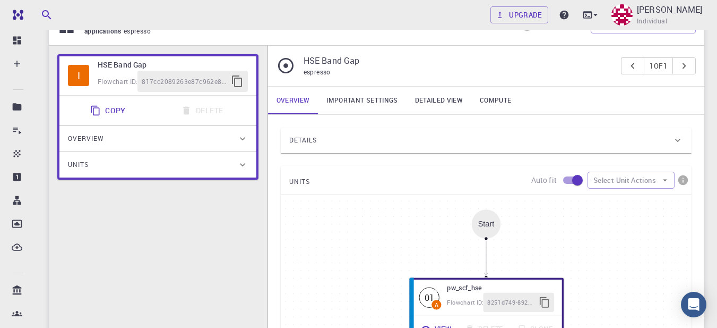
scroll to position [71, 0]
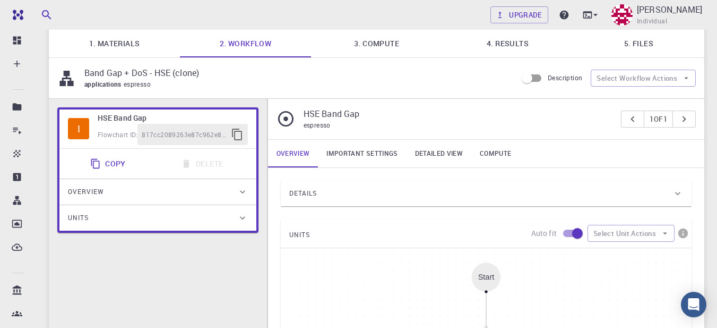
click at [390, 41] on link "3. Compute" at bounding box center [376, 44] width 131 height 28
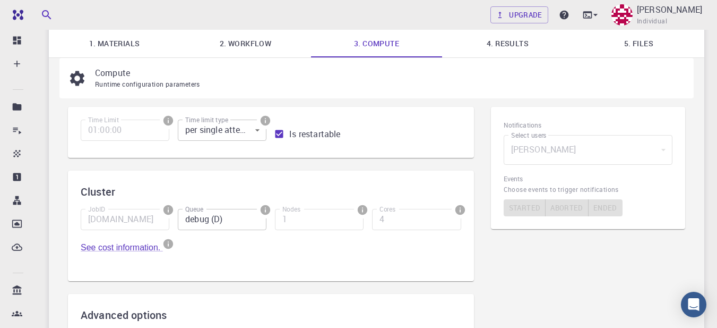
click at [517, 37] on link "4. Results" at bounding box center [507, 44] width 131 height 28
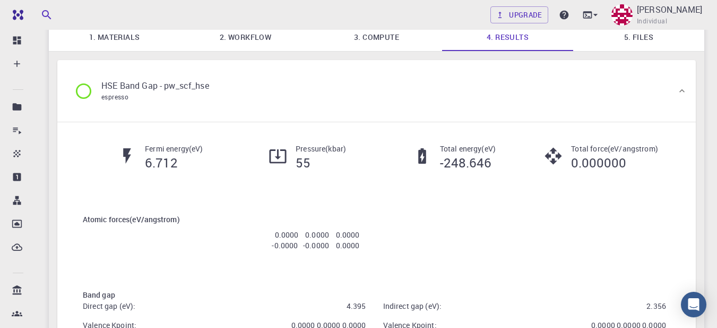
scroll to position [0, 0]
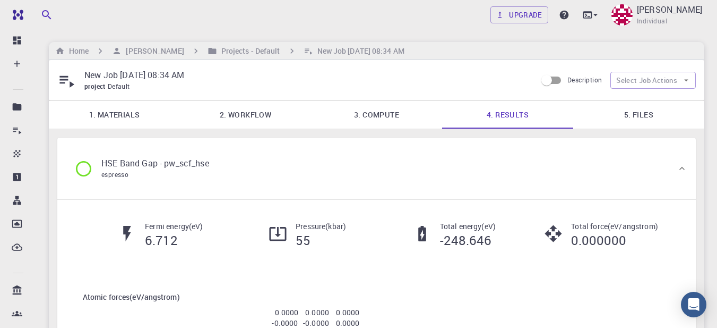
click at [673, 175] on div "HSE Band Gap - pw_scf_hse espresso" at bounding box center [371, 168] width 611 height 40
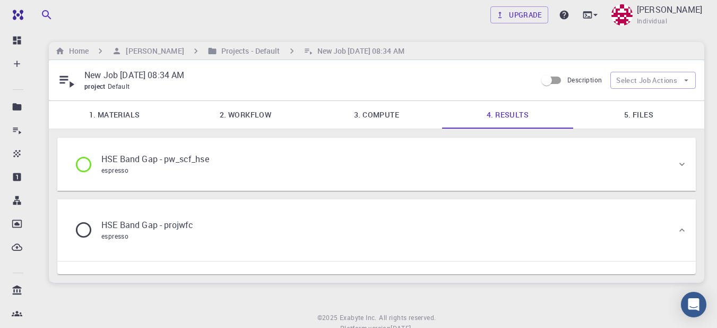
click at [671, 172] on div "HSE Band Gap - pw_scf_hse espresso" at bounding box center [371, 164] width 611 height 40
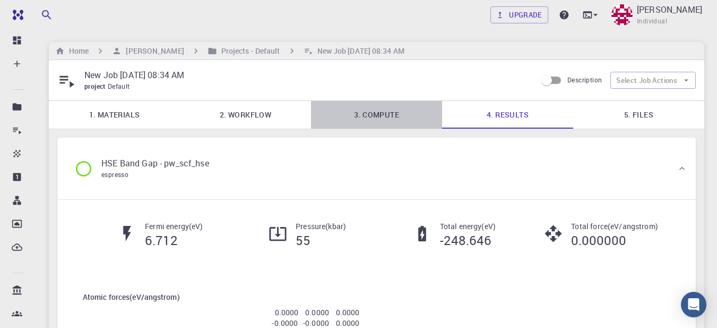
click at [357, 114] on link "3. Compute" at bounding box center [376, 115] width 131 height 28
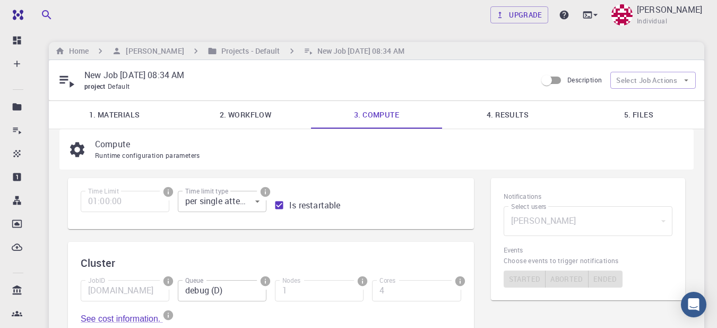
click at [244, 112] on link "2. Workflow" at bounding box center [245, 115] width 131 height 28
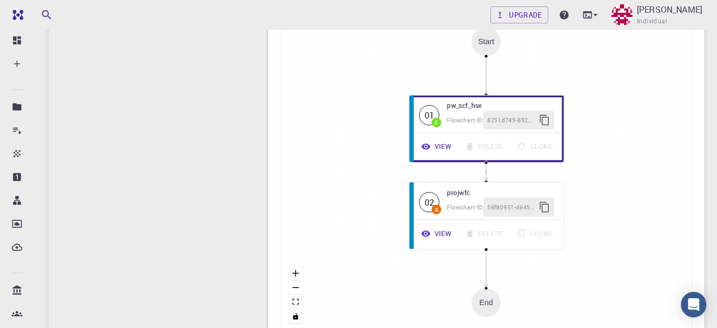
scroll to position [286, 0]
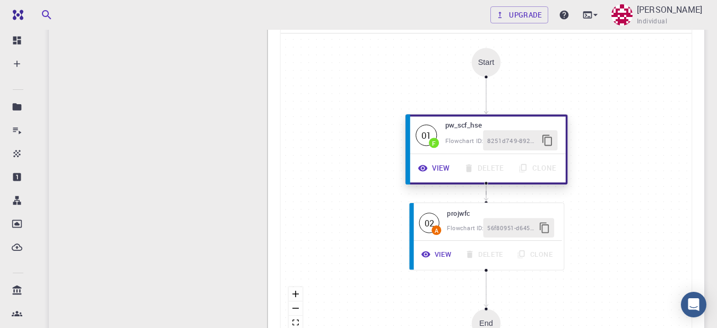
click at [445, 172] on button "View" at bounding box center [435, 168] width 46 height 20
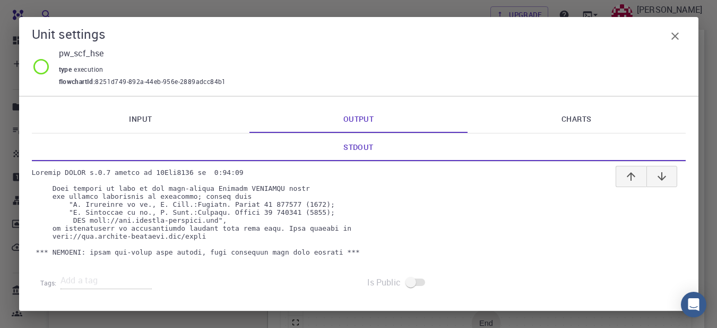
scroll to position [266, 0]
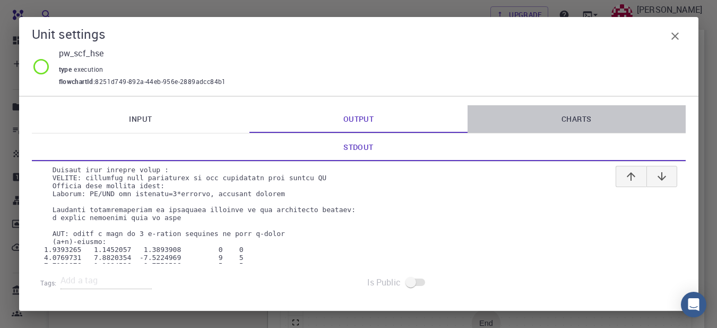
click at [568, 112] on link "Charts" at bounding box center [577, 119] width 218 height 28
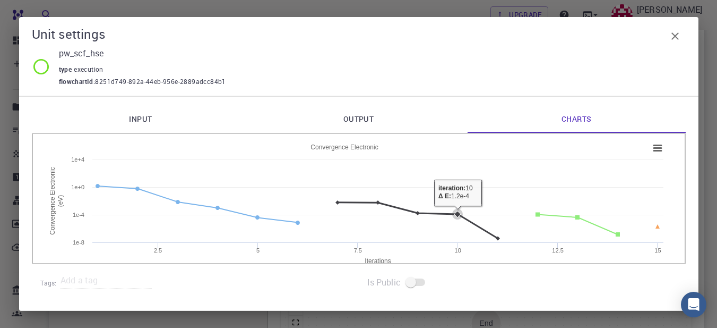
scroll to position [0, 0]
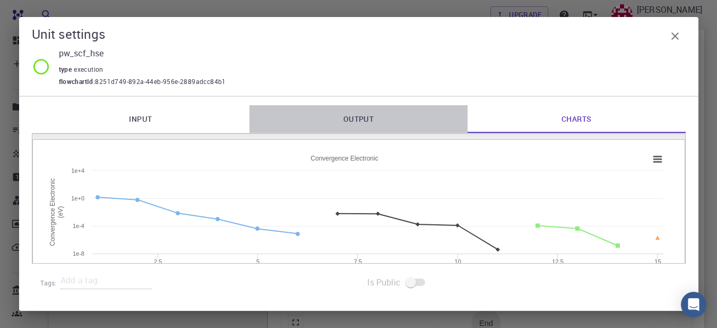
click at [367, 123] on link "Output" at bounding box center [359, 119] width 218 height 28
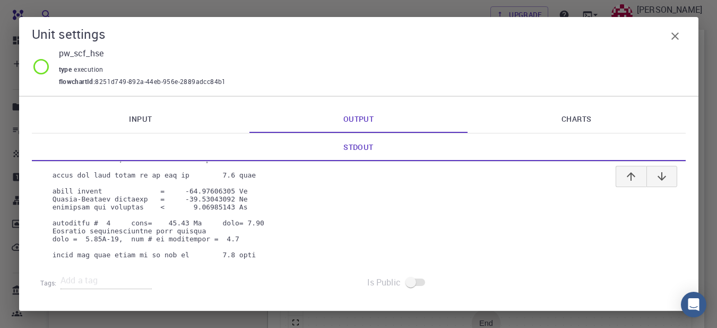
scroll to position [1871, 0]
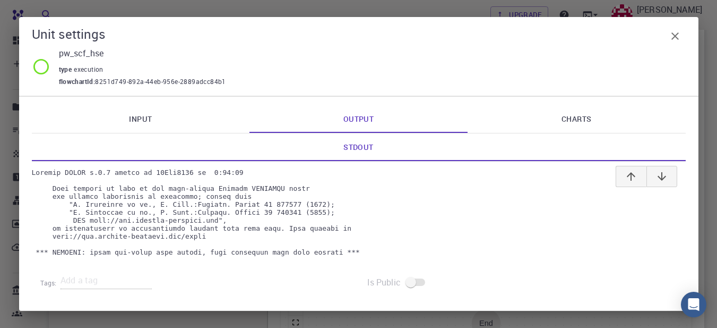
click at [681, 42] on icon "button" at bounding box center [675, 36] width 13 height 13
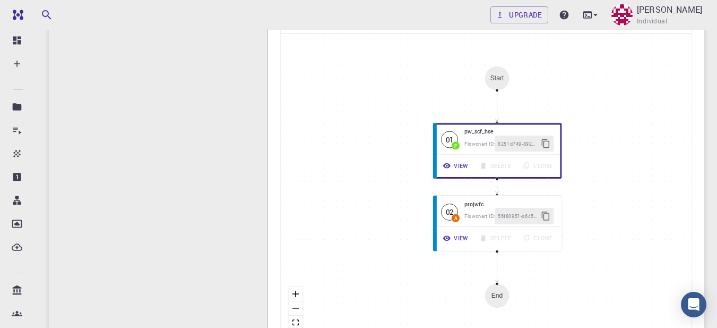
scroll to position [0, 0]
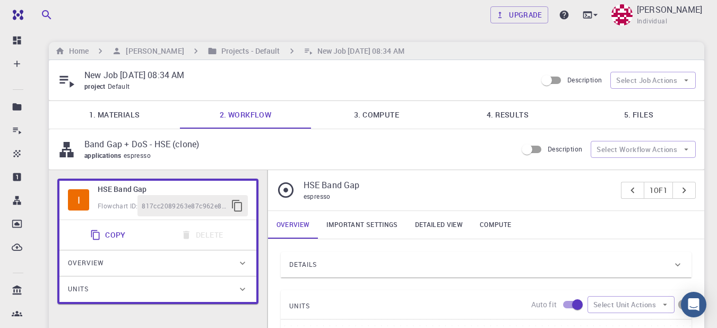
click at [520, 111] on link "4. Results" at bounding box center [507, 115] width 131 height 28
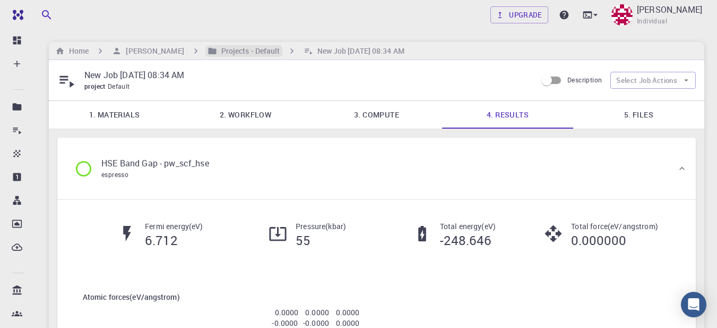
click at [224, 50] on h6 "Projects - Default" at bounding box center [248, 51] width 63 height 12
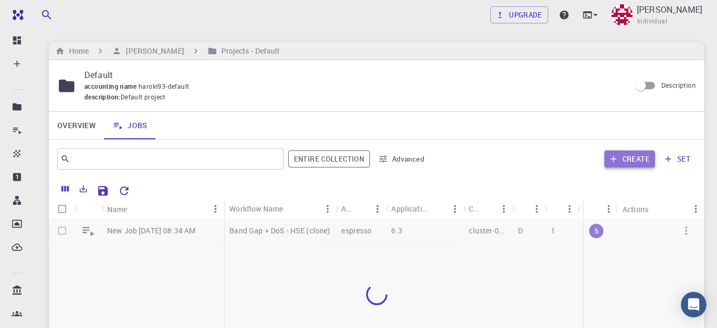
click at [631, 160] on button "Create" at bounding box center [630, 158] width 50 height 17
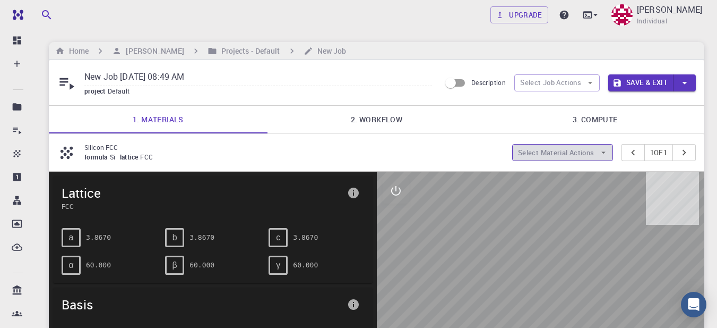
click at [541, 152] on button "Select Material Actions" at bounding box center [562, 152] width 101 height 17
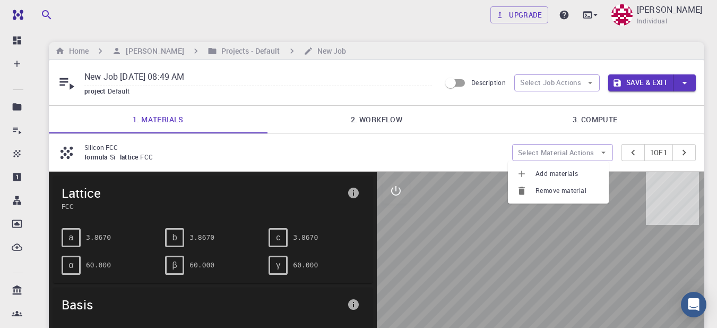
click at [552, 172] on span "Add materials" at bounding box center [568, 173] width 65 height 11
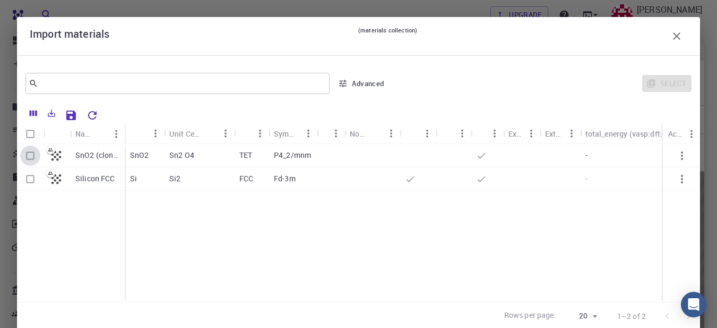
click at [28, 154] on input "Select row" at bounding box center [30, 156] width 20 height 20
checkbox input "true"
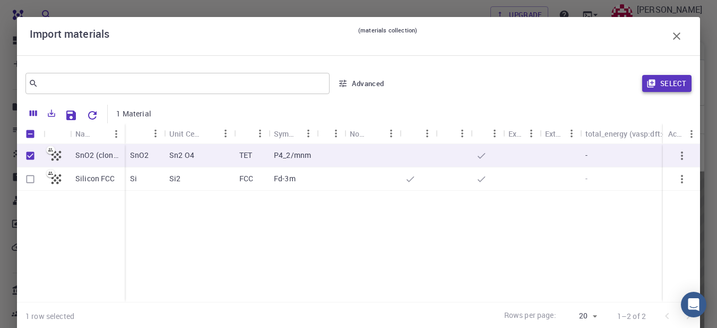
click at [659, 80] on button "Select" at bounding box center [667, 83] width 49 height 17
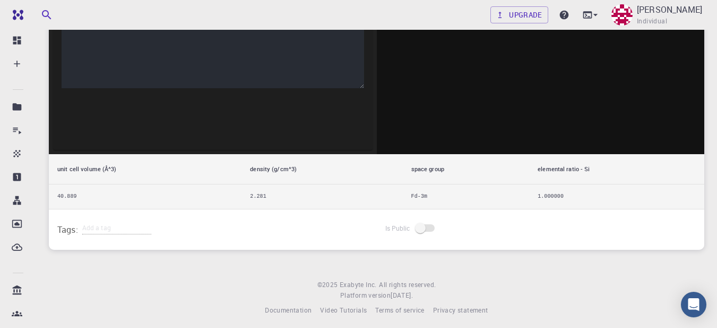
scroll to position [34, 0]
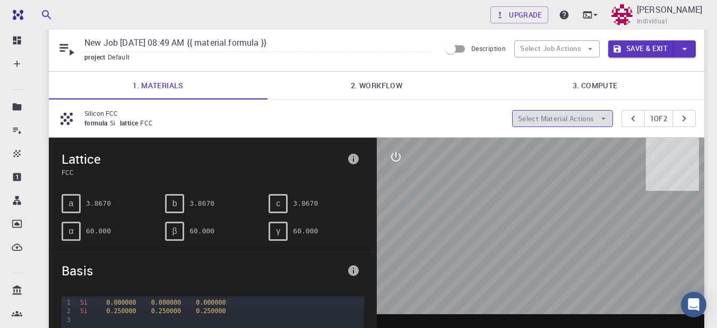
click at [585, 119] on button "Select Material Actions" at bounding box center [562, 118] width 101 height 17
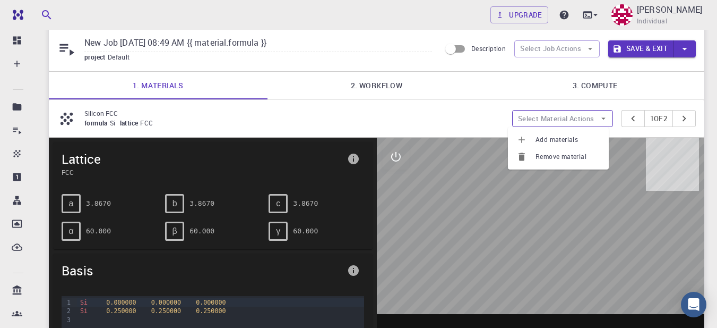
click at [585, 119] on button "Select Material Actions" at bounding box center [562, 118] width 101 height 17
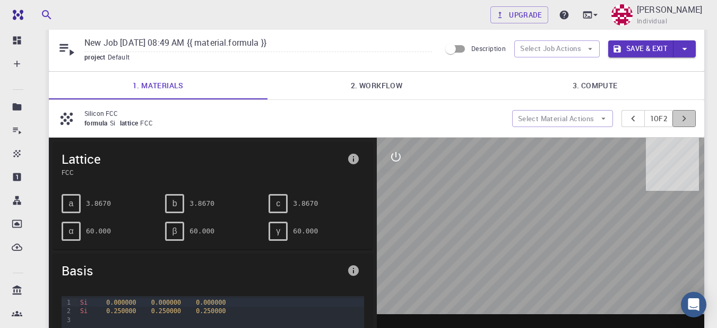
click at [679, 121] on icon "pager" at bounding box center [685, 119] width 12 height 12
click at [631, 120] on icon "pager" at bounding box center [634, 119] width 12 height 12
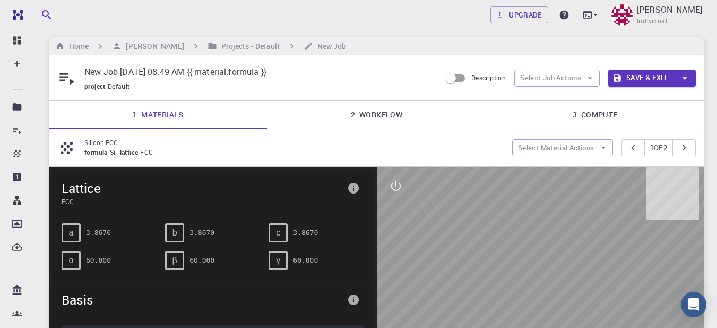
scroll to position [0, 0]
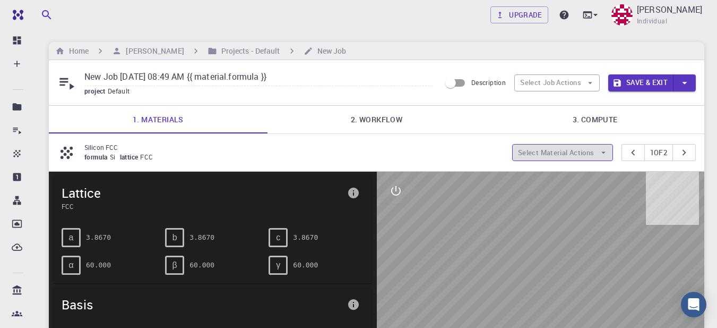
click at [575, 151] on button "Select Material Actions" at bounding box center [562, 152] width 101 height 17
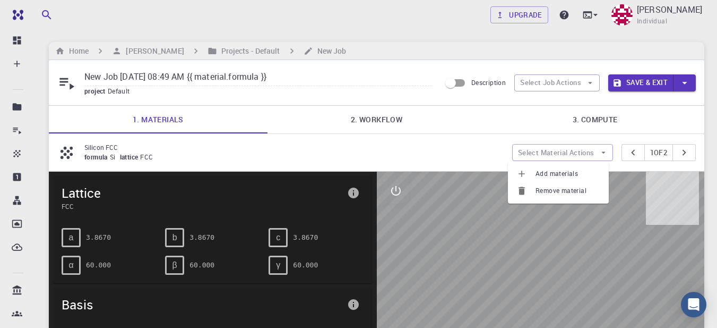
click at [571, 194] on span "Remove material" at bounding box center [568, 190] width 65 height 11
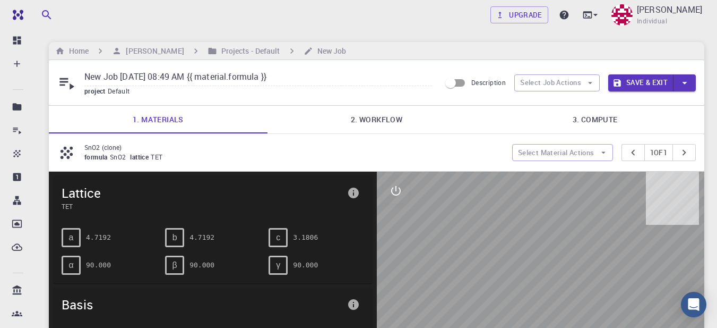
type input "New Job [DATE] 08:49 AM"
click at [375, 129] on link "2. Workflow" at bounding box center [377, 120] width 219 height 28
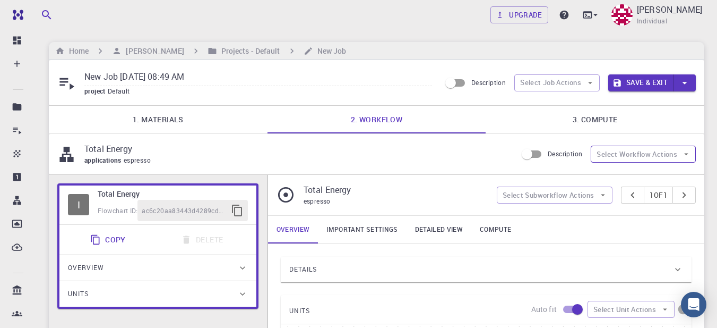
click at [626, 152] on button "Select Workflow Actions" at bounding box center [643, 154] width 105 height 17
click at [576, 83] on button "Select Job Actions" at bounding box center [558, 82] width 86 height 17
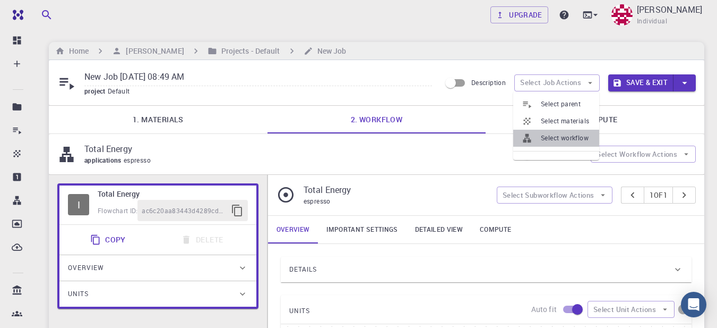
click at [564, 138] on span "Select workflow" at bounding box center [566, 138] width 50 height 11
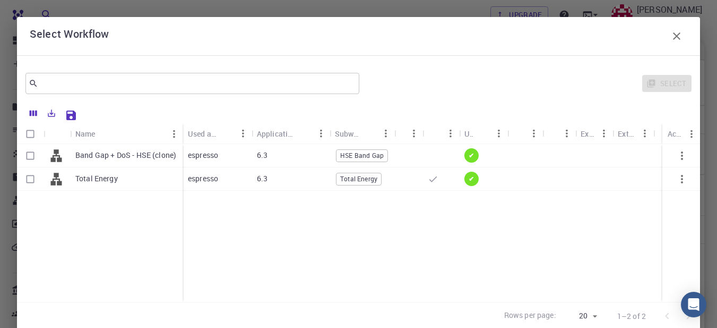
click at [26, 153] on input "Select row" at bounding box center [30, 156] width 20 height 20
checkbox input "true"
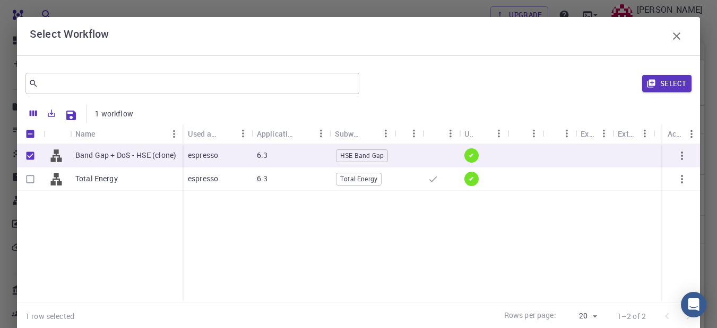
click at [28, 153] on input "Unselect row" at bounding box center [30, 156] width 20 height 20
checkbox input "false"
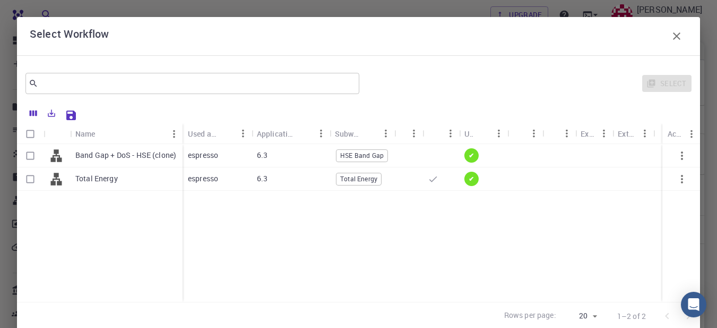
click at [672, 36] on icon "button" at bounding box center [677, 36] width 13 height 13
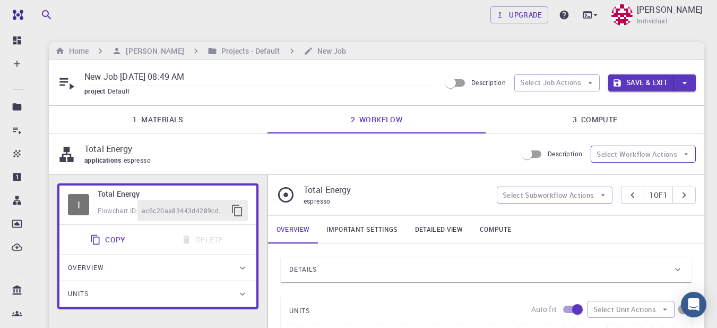
click at [624, 154] on button "Select Workflow Actions" at bounding box center [643, 154] width 105 height 17
click at [585, 83] on button "Select Job Actions" at bounding box center [558, 82] width 86 height 17
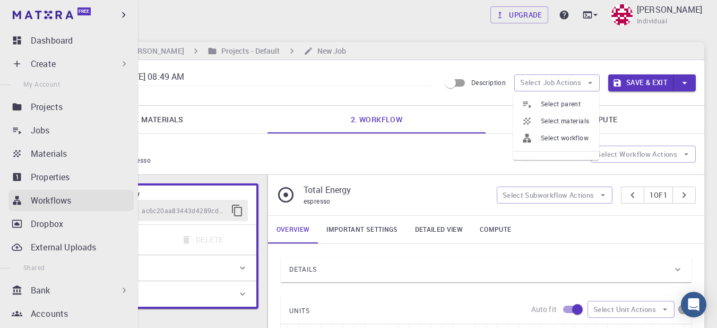
drag, startPoint x: 57, startPoint y: 198, endPoint x: 57, endPoint y: 203, distance: 5.3
click at [57, 199] on p "Workflows" at bounding box center [51, 200] width 40 height 13
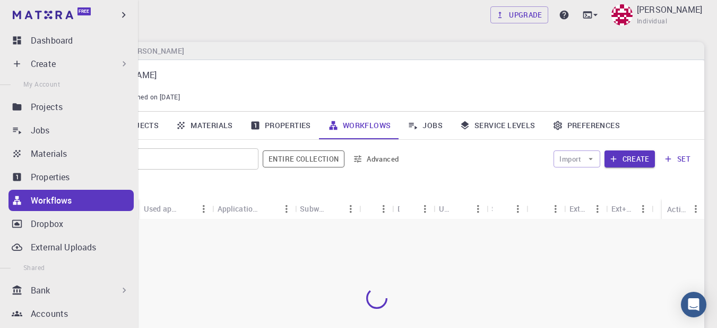
click at [315, 62] on div "[PERSON_NAME] haroki93 description : Joined on [DATE]" at bounding box center [377, 85] width 656 height 51
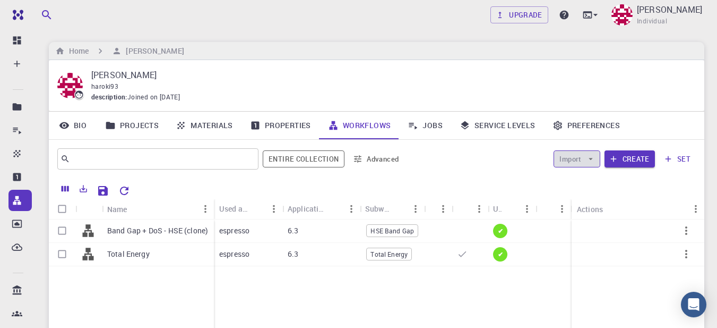
click at [592, 160] on icon "button" at bounding box center [591, 159] width 10 height 10
click at [598, 177] on span "Import From Bank" at bounding box center [610, 180] width 55 height 11
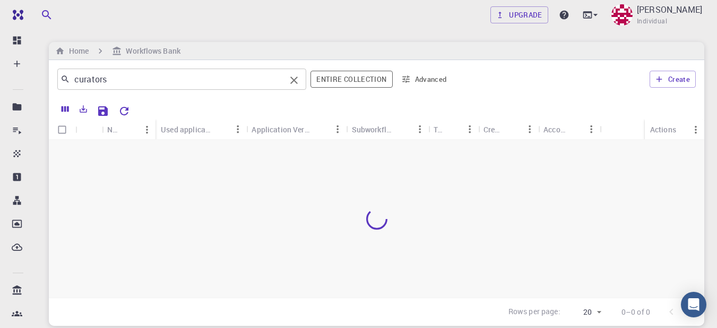
click at [172, 79] on input "curators" at bounding box center [178, 79] width 216 height 15
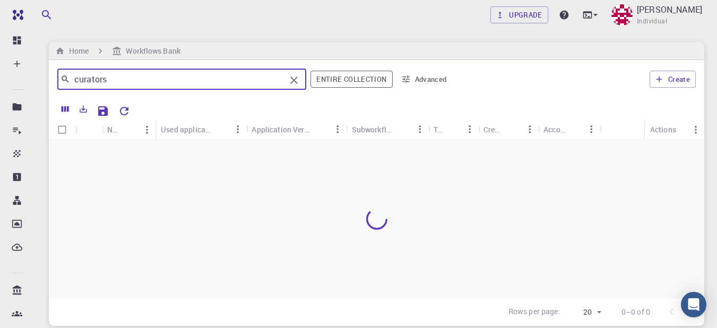
drag, startPoint x: 118, startPoint y: 76, endPoint x: 0, endPoint y: 58, distance: 119.3
click at [0, 58] on div "Free Dashboard Create New Job New Material Create Material Upload File Import f…" at bounding box center [358, 204] width 717 height 408
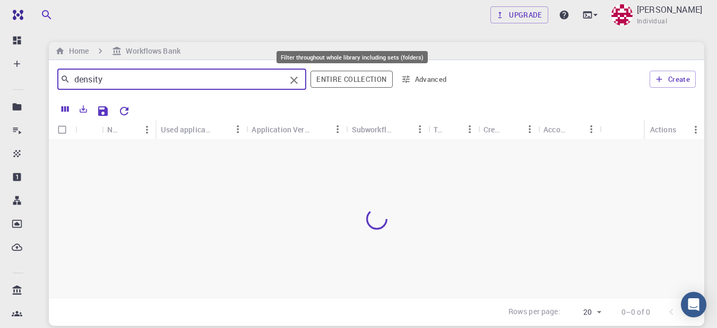
click at [336, 78] on button "Entire collection" at bounding box center [352, 79] width 82 height 17
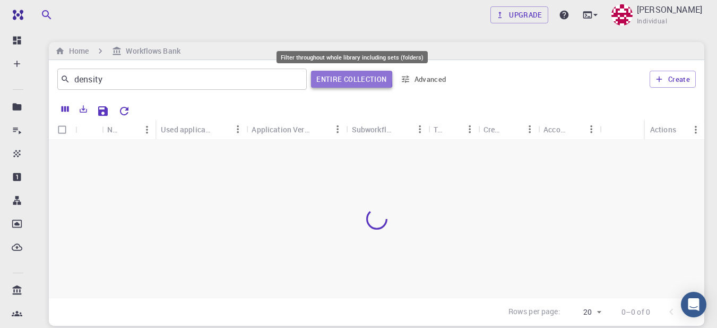
click at [336, 78] on button "Entire collection" at bounding box center [351, 79] width 81 height 17
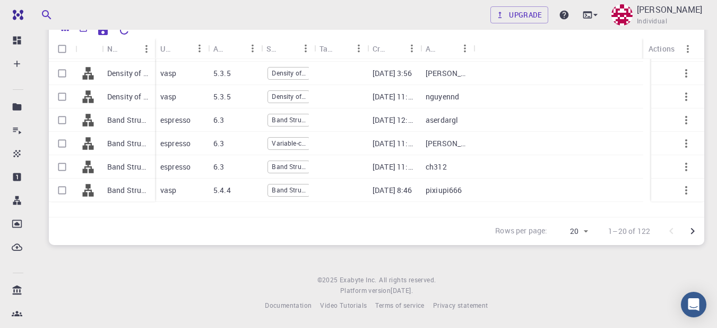
scroll to position [212, 0]
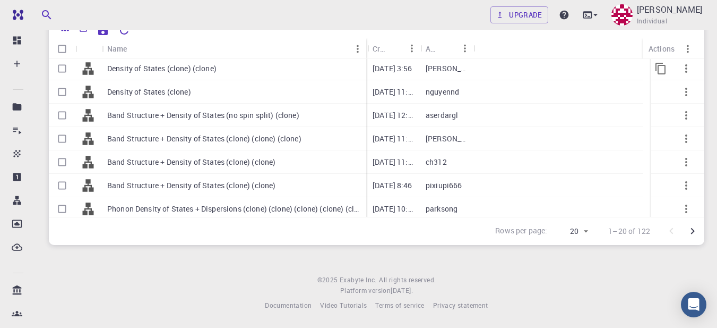
drag, startPoint x: 154, startPoint y: 44, endPoint x: 365, endPoint y: 62, distance: 212.1
click at [365, 62] on div "Name Used application Application Version Subworkflows Tags Created Account Act…" at bounding box center [377, 127] width 656 height 178
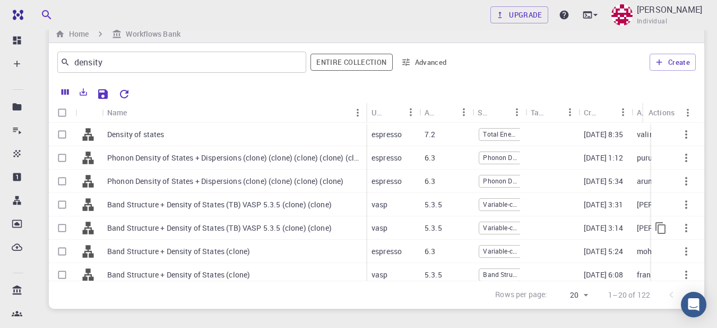
scroll to position [0, 0]
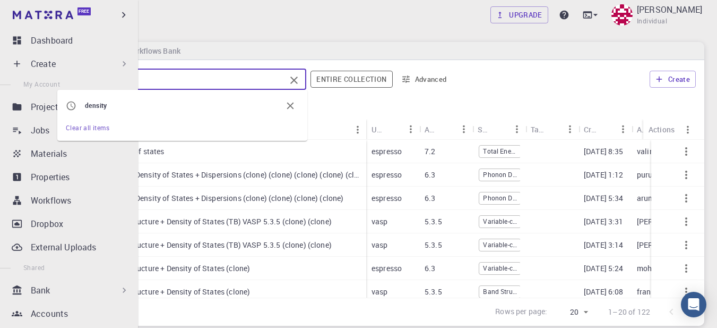
drag, startPoint x: 134, startPoint y: 78, endPoint x: 10, endPoint y: 61, distance: 124.9
click at [10, 61] on div "Free Dashboard Create New Job New Material Create Material Upload File Import f…" at bounding box center [358, 204] width 717 height 408
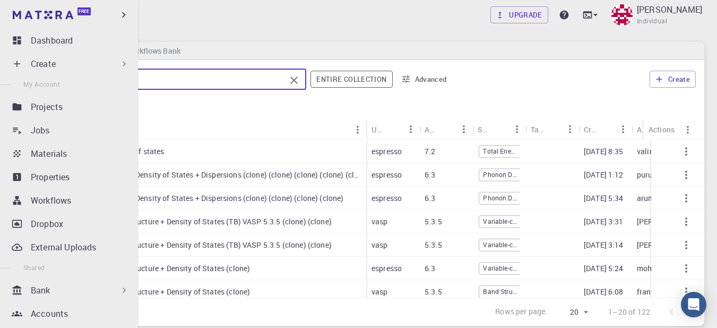
type input "partial"
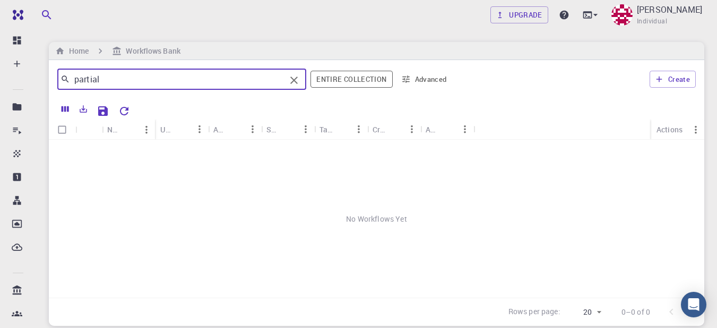
click at [297, 76] on icon "Clear" at bounding box center [294, 80] width 13 height 13
drag, startPoint x: 109, startPoint y: 75, endPoint x: 0, endPoint y: 49, distance: 111.9
click at [0, 50] on div "Free Dashboard Create New Job New Material Create Material Upload File Import f…" at bounding box center [358, 204] width 717 height 408
click at [90, 108] on span "density" at bounding box center [96, 105] width 22 height 8
type input "density"
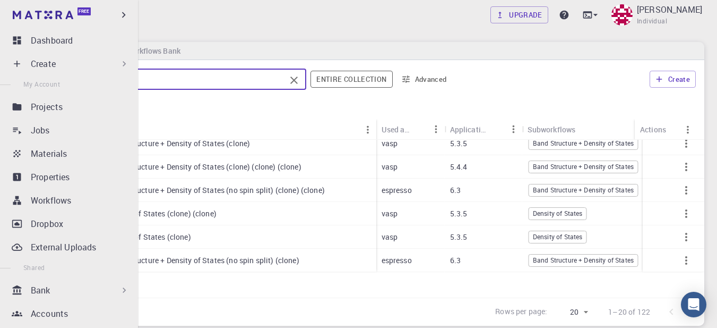
scroll to position [52, 0]
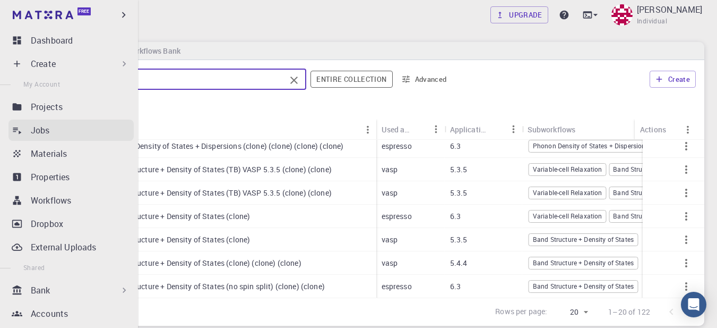
click at [57, 129] on div "Jobs" at bounding box center [82, 130] width 103 height 13
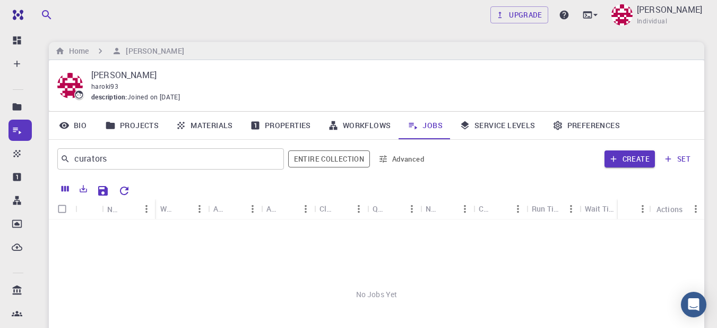
click at [494, 171] on div "Create set" at bounding box center [565, 158] width 262 height 25
click at [127, 123] on link "Projects" at bounding box center [132, 126] width 71 height 28
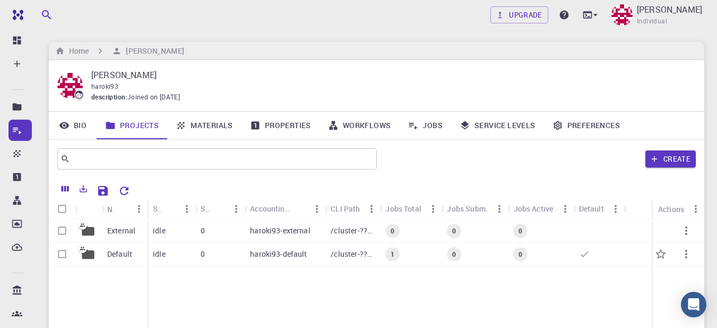
click at [120, 254] on p "Default" at bounding box center [119, 254] width 25 height 11
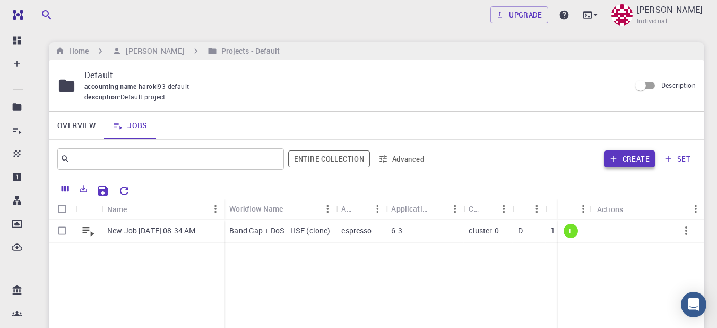
click at [624, 163] on button "Create" at bounding box center [630, 158] width 50 height 17
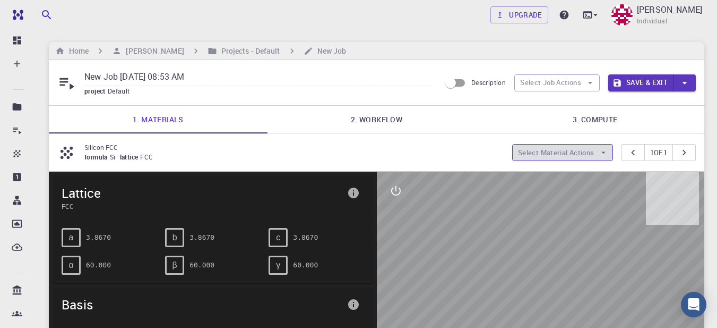
click at [592, 153] on button "Select Material Actions" at bounding box center [562, 152] width 101 height 17
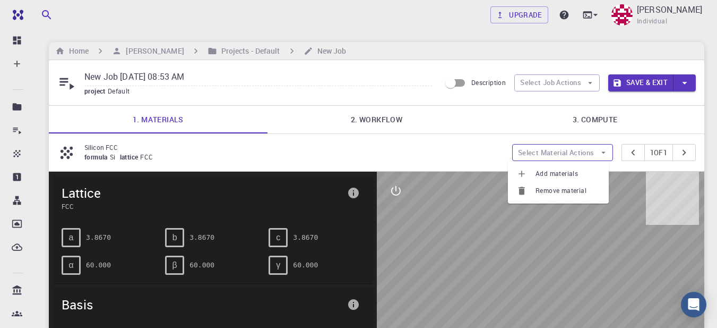
click at [592, 153] on button "Select Material Actions" at bounding box center [562, 152] width 101 height 17
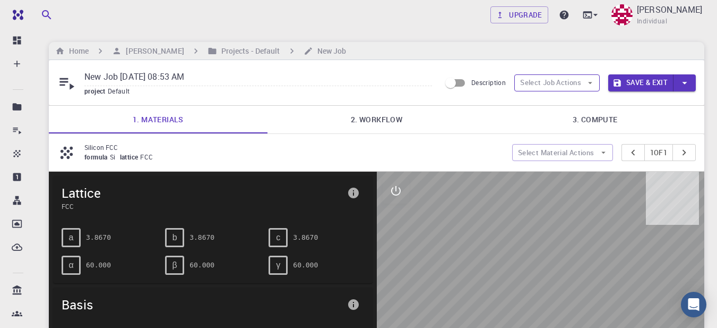
click at [581, 80] on button "Select Job Actions" at bounding box center [558, 82] width 86 height 17
click at [592, 153] on button "Select Material Actions" at bounding box center [562, 152] width 101 height 17
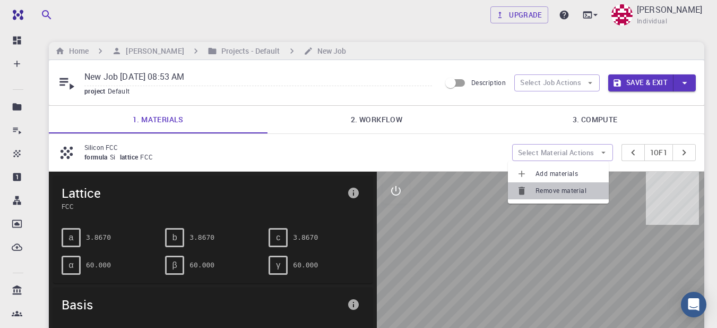
click at [583, 191] on span "Remove material" at bounding box center [568, 190] width 65 height 11
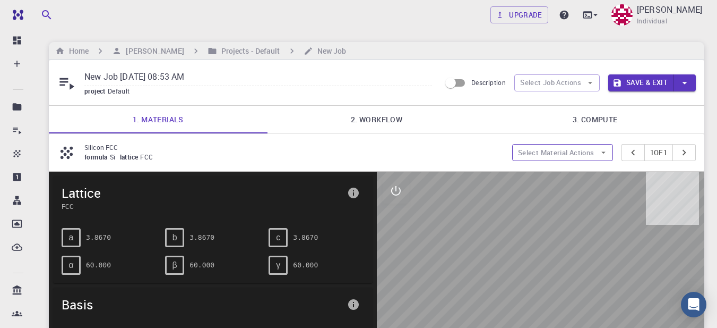
click at [566, 152] on button "Select Material Actions" at bounding box center [562, 152] width 101 height 17
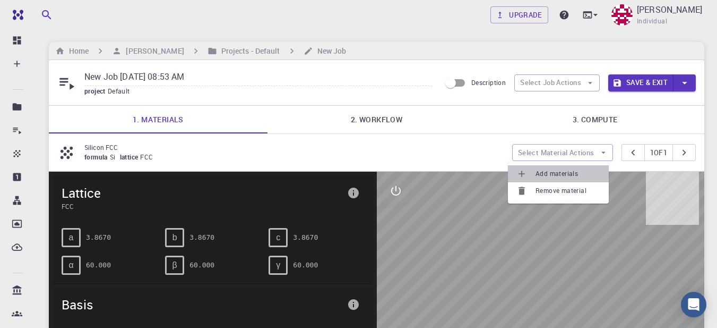
click at [563, 169] on span "Add materials" at bounding box center [568, 173] width 65 height 11
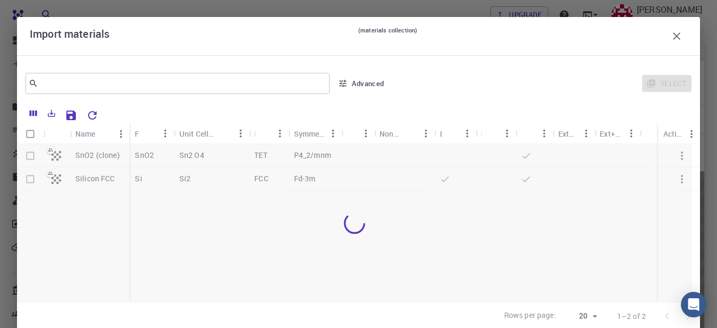
click at [30, 154] on div at bounding box center [355, 223] width 676 height 158
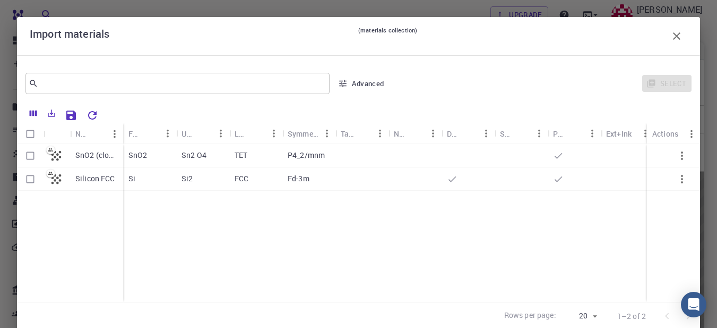
click at [32, 156] on input "Select row" at bounding box center [30, 156] width 20 height 20
checkbox input "true"
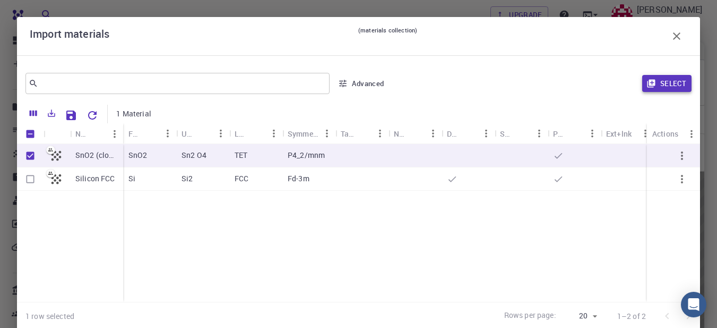
click at [647, 83] on icon "button" at bounding box center [652, 84] width 10 height 10
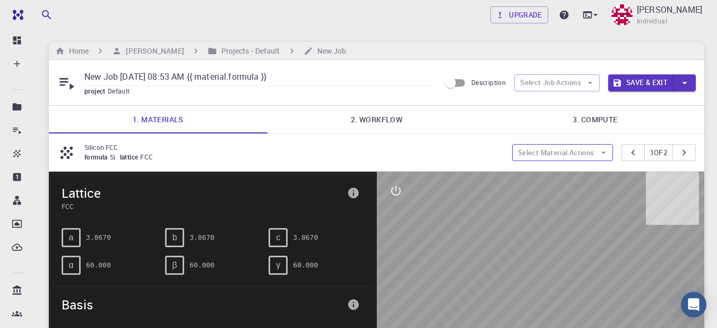
click at [583, 155] on button "Select Material Actions" at bounding box center [562, 152] width 101 height 17
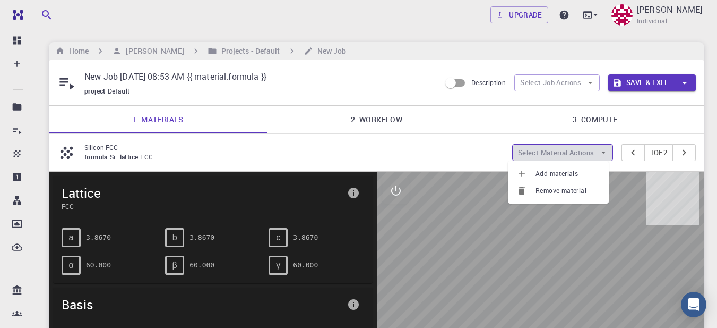
click at [583, 155] on button "Select Material Actions" at bounding box center [562, 152] width 101 height 17
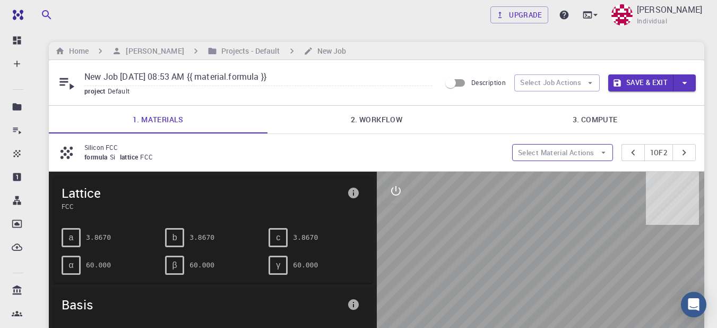
click at [592, 149] on button "Select Material Actions" at bounding box center [562, 152] width 101 height 17
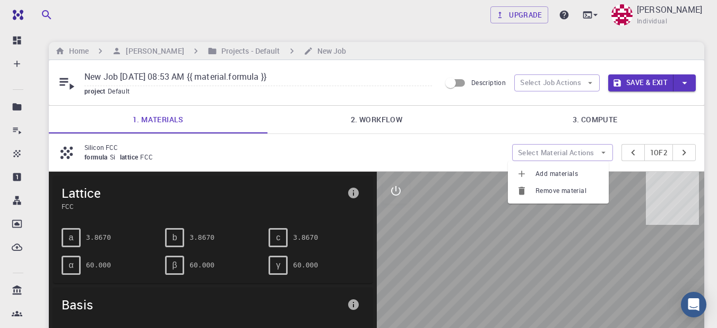
click at [558, 189] on span "Remove material" at bounding box center [568, 190] width 65 height 11
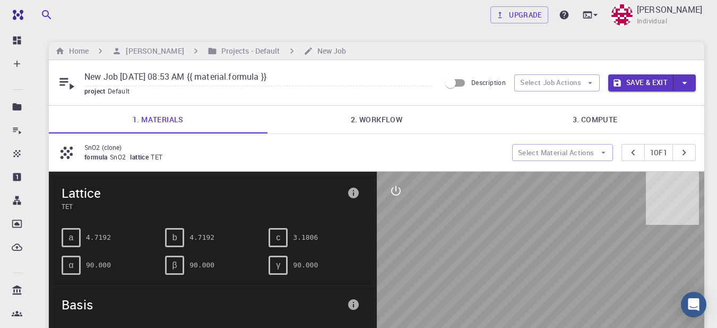
type input "New Job [DATE] 08:53 AM"
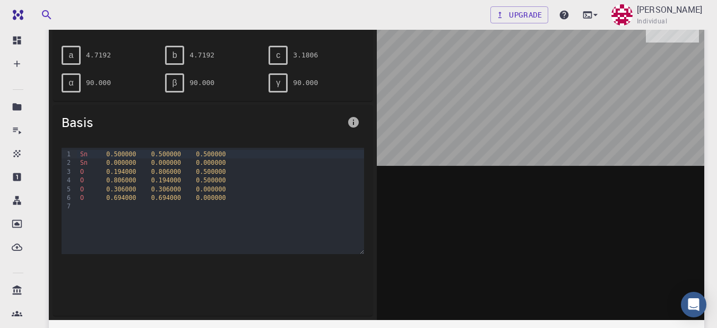
scroll to position [53, 0]
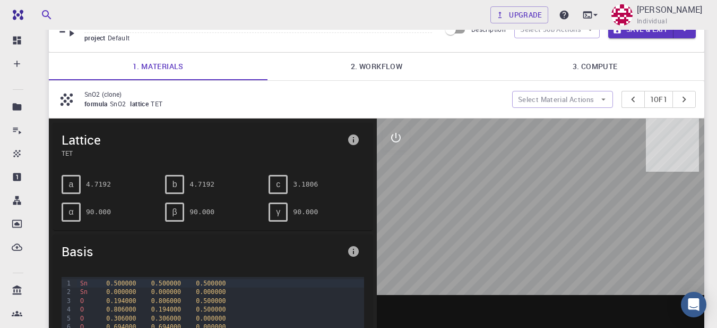
click at [382, 57] on link "2. Workflow" at bounding box center [377, 67] width 219 height 28
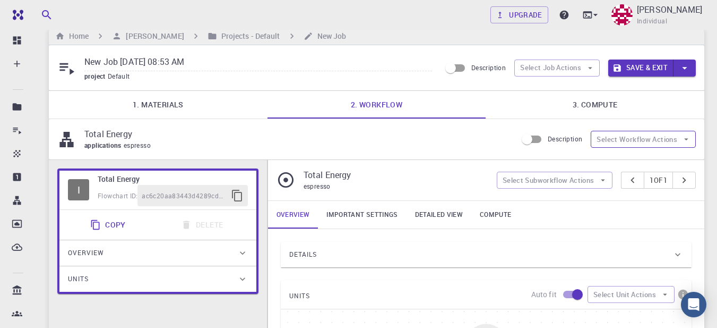
scroll to position [0, 0]
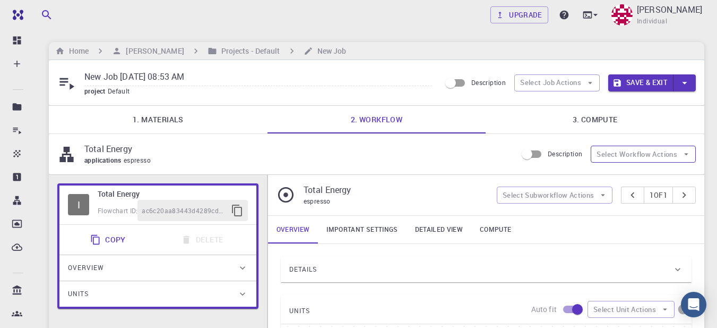
click at [621, 148] on button "Select Workflow Actions" at bounding box center [643, 154] width 105 height 17
click at [574, 78] on button "Select Job Actions" at bounding box center [558, 82] width 86 height 17
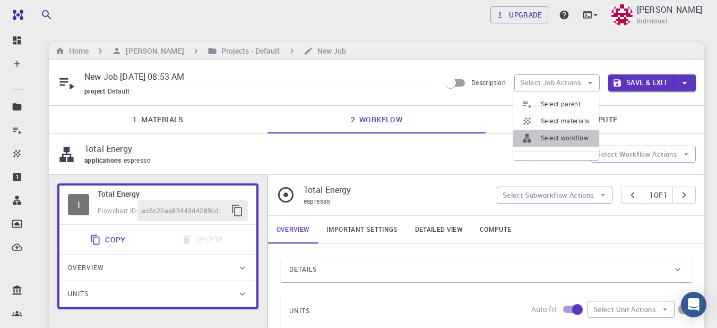
click at [560, 139] on span "Select workflow" at bounding box center [566, 138] width 50 height 11
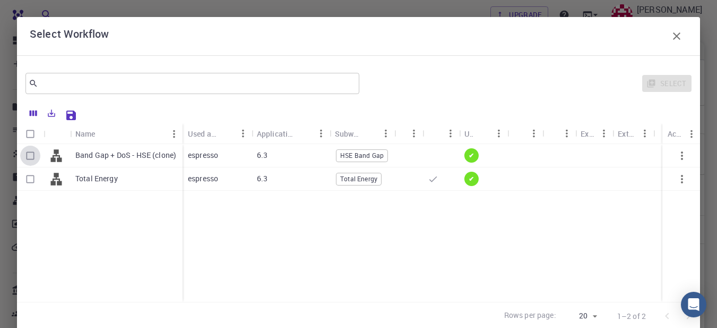
click at [27, 159] on input "Select row" at bounding box center [30, 156] width 20 height 20
checkbox input "true"
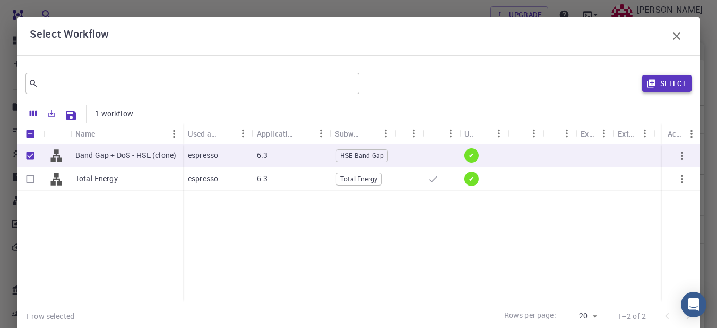
click at [655, 83] on button "Select" at bounding box center [667, 83] width 49 height 17
type input "DFT Hybrid HSE"
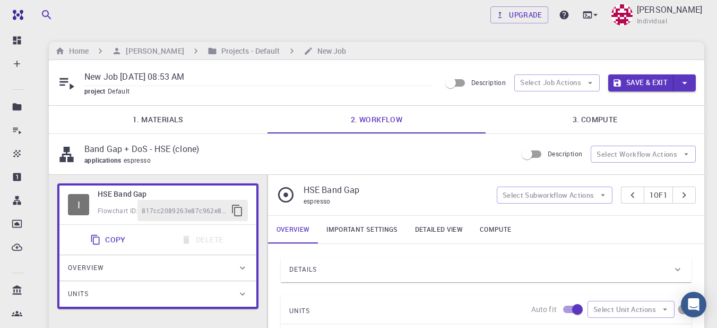
click at [580, 125] on link "3. Compute" at bounding box center [595, 120] width 219 height 28
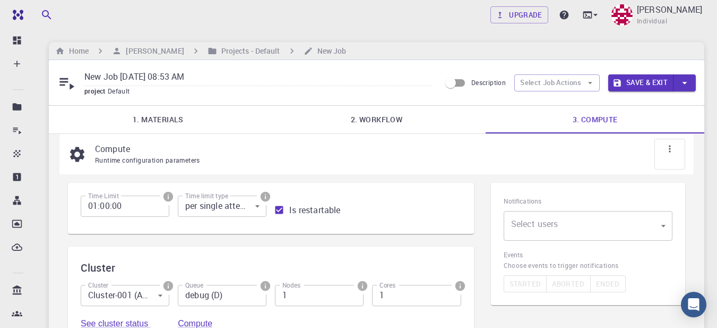
scroll to position [106, 0]
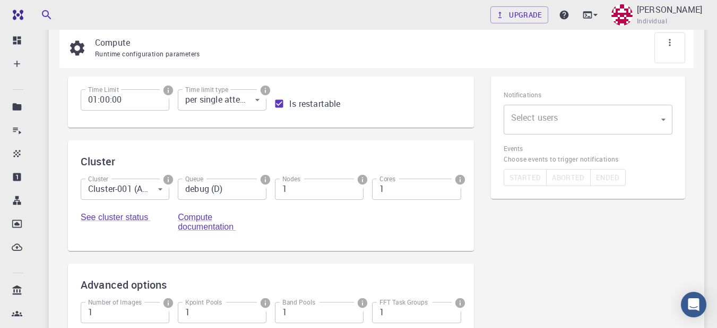
click at [148, 192] on body "Free Dashboard Create New Job New Material Create Material Upload File Import f…" at bounding box center [358, 188] width 717 height 589
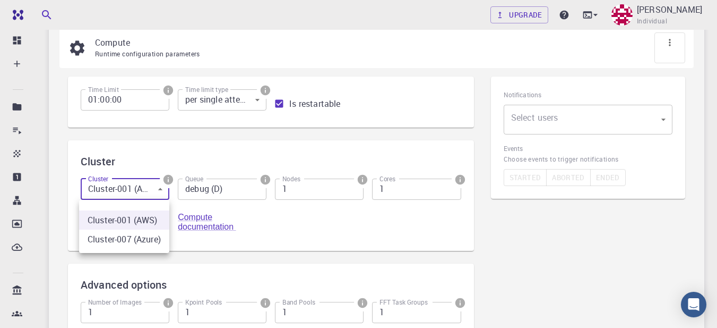
drag, startPoint x: 138, startPoint y: 240, endPoint x: 238, endPoint y: 229, distance: 100.9
click at [138, 240] on li "Cluster-007 (Azure)" at bounding box center [124, 238] width 90 height 19
type input "1"
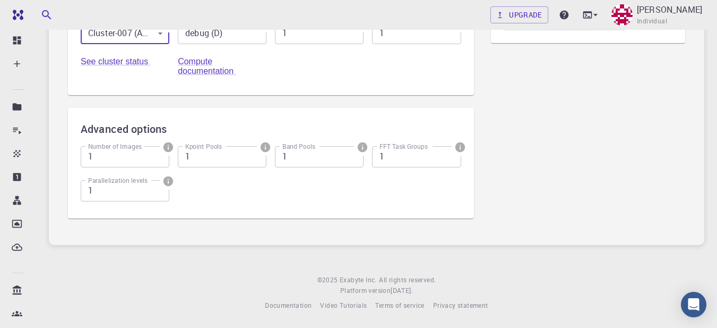
scroll to position [0, 0]
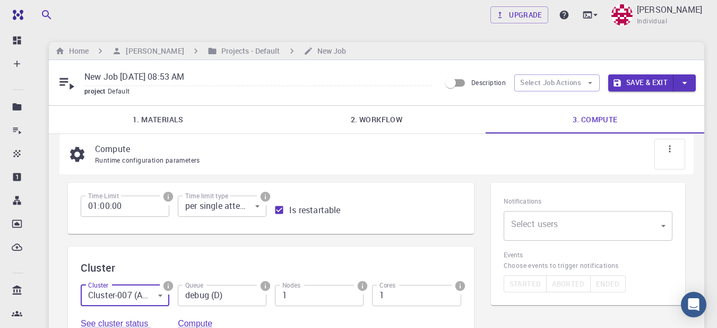
click at [635, 79] on button "Save & Exit" at bounding box center [641, 82] width 65 height 17
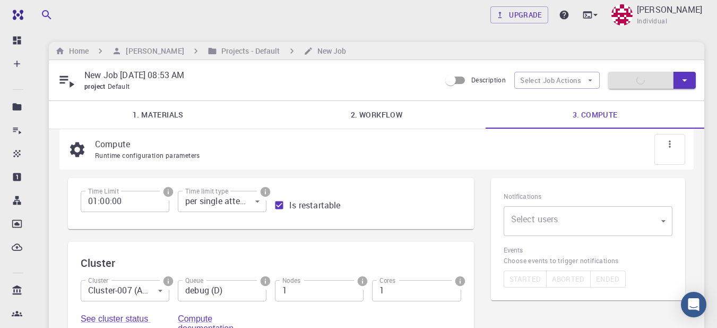
click at [682, 78] on icon "button" at bounding box center [685, 80] width 12 height 12
click at [682, 78] on div at bounding box center [358, 164] width 717 height 328
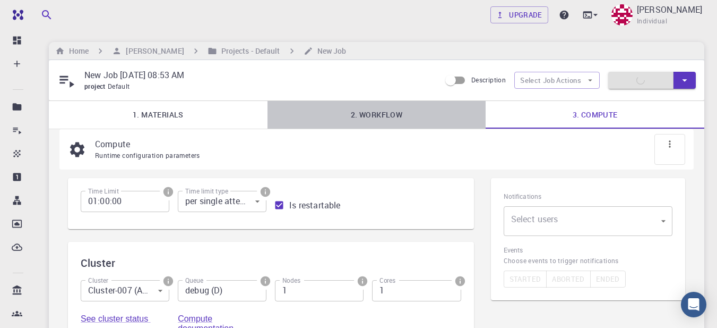
click at [380, 110] on link "2. Workflow" at bounding box center [377, 115] width 219 height 28
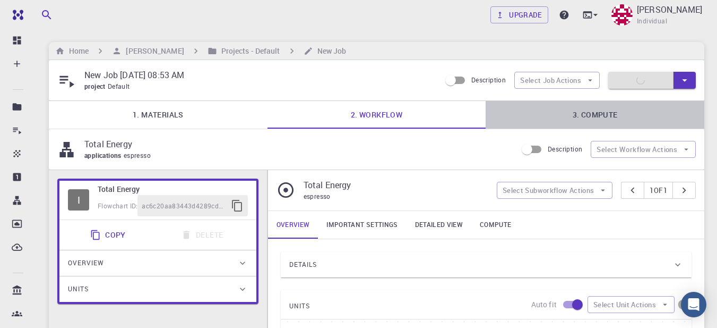
drag, startPoint x: 577, startPoint y: 112, endPoint x: 566, endPoint y: 118, distance: 12.4
click at [577, 112] on link "3. Compute" at bounding box center [595, 115] width 219 height 28
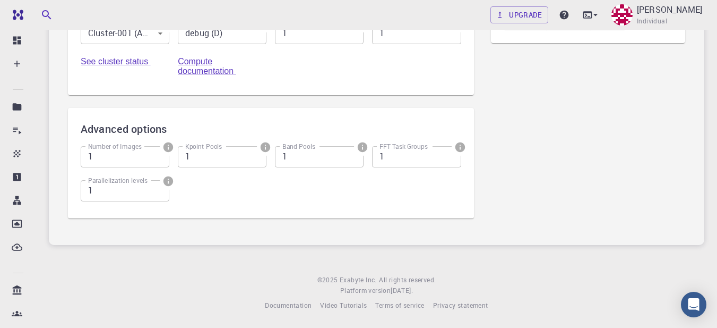
scroll to position [204, 0]
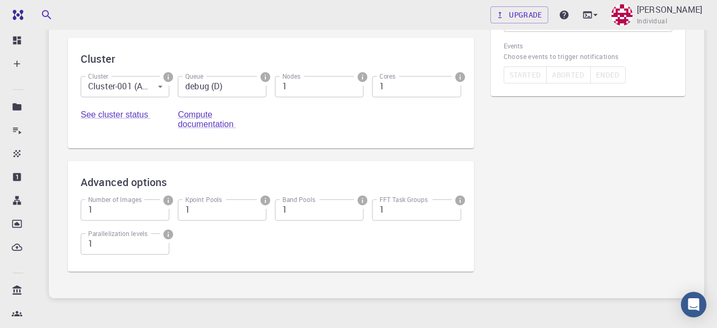
click at [398, 84] on input "1" at bounding box center [416, 86] width 89 height 21
click at [360, 75] on icon "info" at bounding box center [363, 77] width 10 height 10
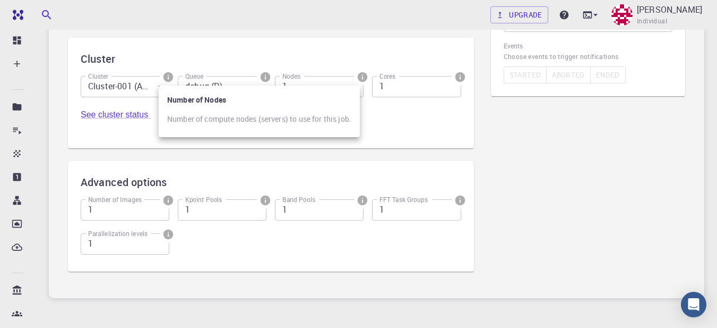
click at [461, 76] on div at bounding box center [358, 164] width 717 height 328
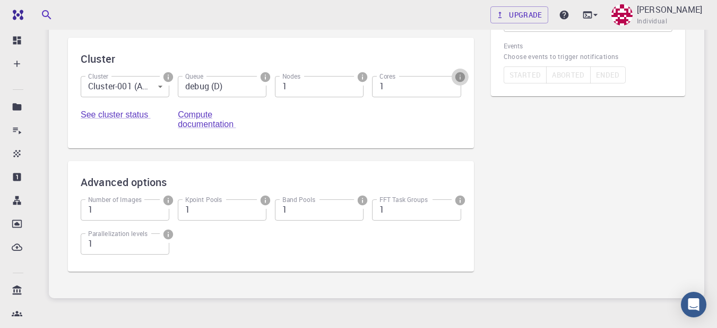
click at [460, 76] on icon "info" at bounding box center [460, 77] width 10 height 10
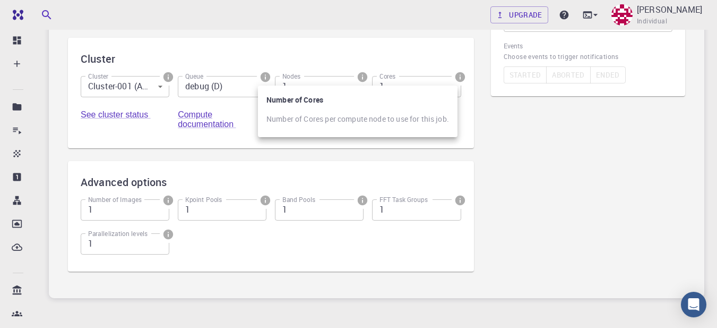
click at [396, 85] on div at bounding box center [358, 164] width 717 height 328
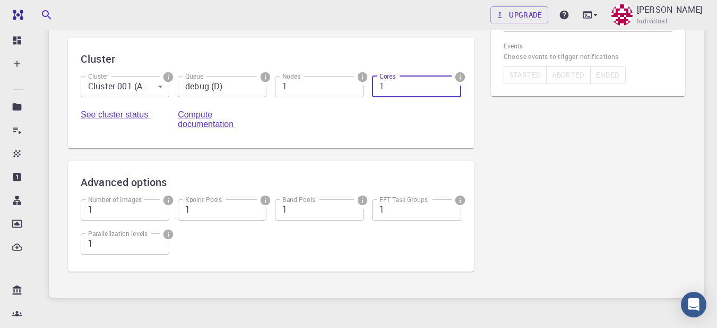
click at [390, 86] on input "1" at bounding box center [416, 86] width 89 height 21
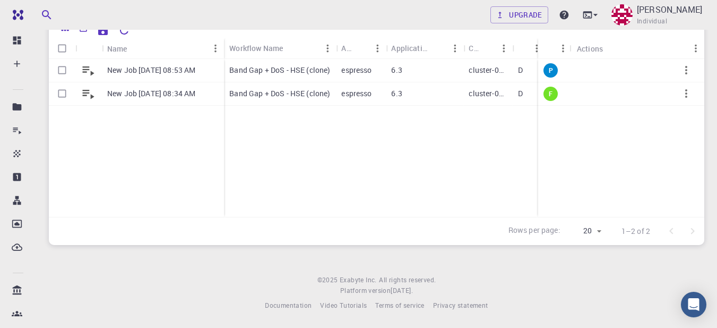
scroll to position [160, 0]
click at [90, 69] on icon at bounding box center [88, 70] width 15 height 15
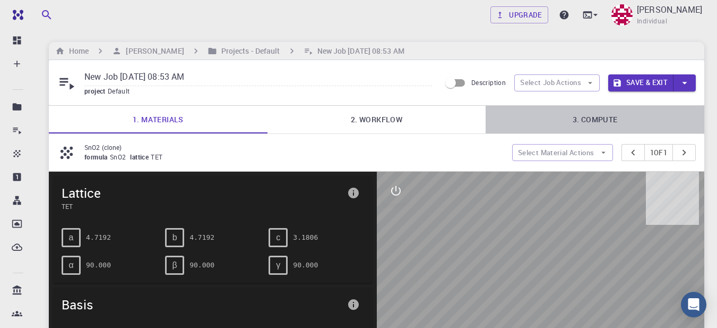
click at [616, 120] on link "3. Compute" at bounding box center [595, 120] width 219 height 28
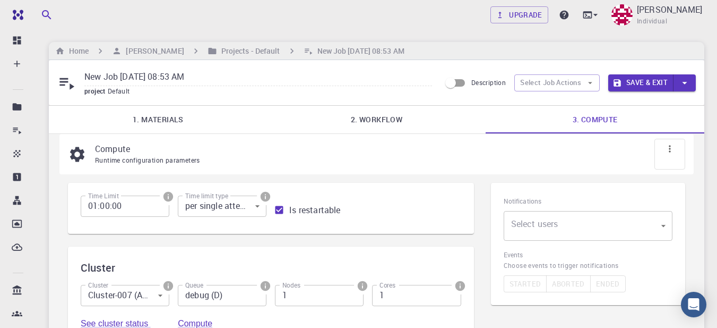
click at [531, 220] on body "Free Dashboard Create New Job New Material Create Material Upload File Import f…" at bounding box center [358, 322] width 717 height 644
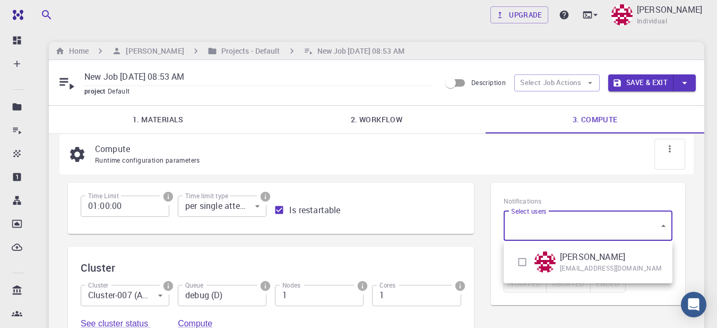
click at [520, 259] on input "checkbox" at bounding box center [522, 262] width 20 height 20
checkbox input "true"
type input "[object Object]"
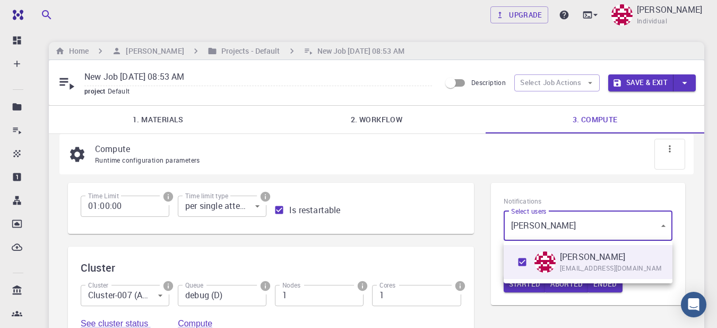
click at [484, 216] on div at bounding box center [358, 164] width 717 height 328
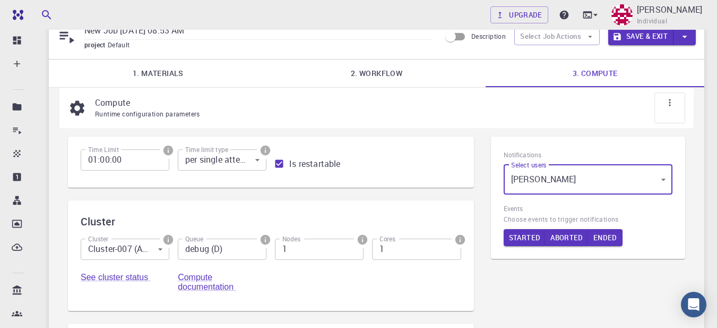
scroll to position [106, 0]
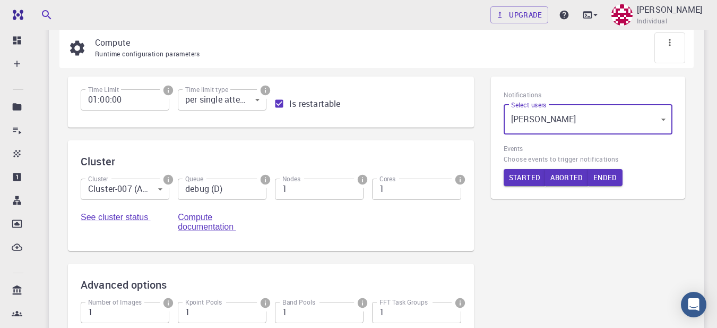
click at [407, 183] on input "1" at bounding box center [416, 188] width 89 height 21
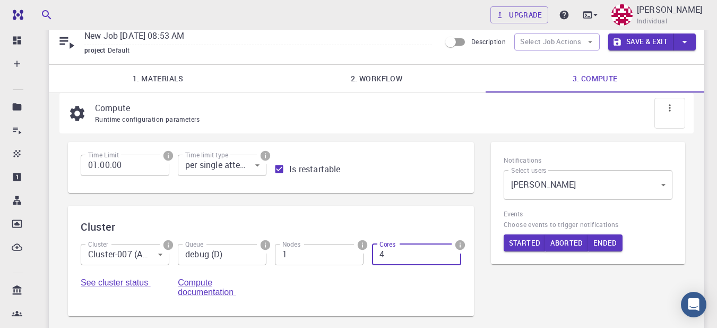
scroll to position [0, 0]
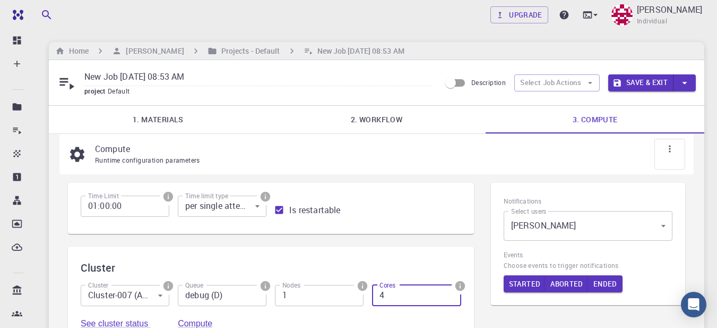
type input "4"
click at [639, 75] on button "Save & Exit" at bounding box center [641, 82] width 65 height 17
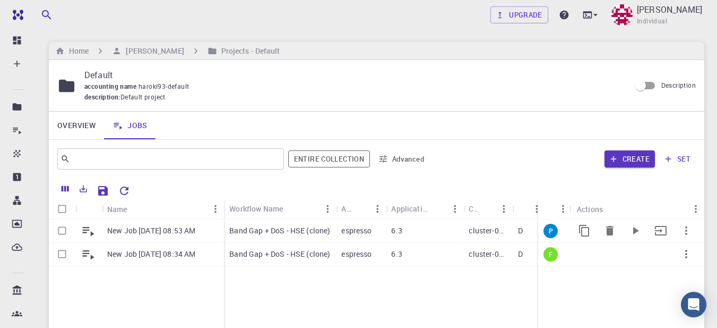
click at [61, 229] on input "Select row" at bounding box center [62, 230] width 20 height 20
checkbox input "true"
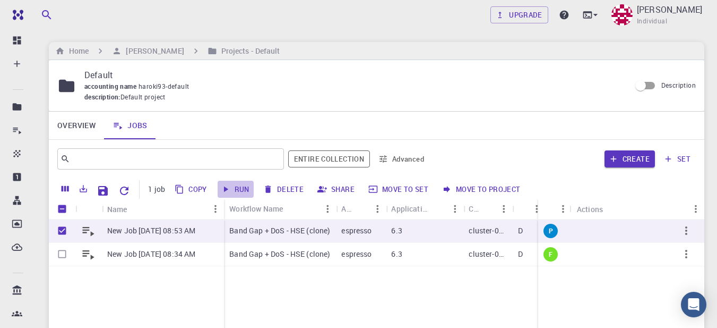
click at [239, 190] on button "Run" at bounding box center [236, 189] width 36 height 17
checkbox input "false"
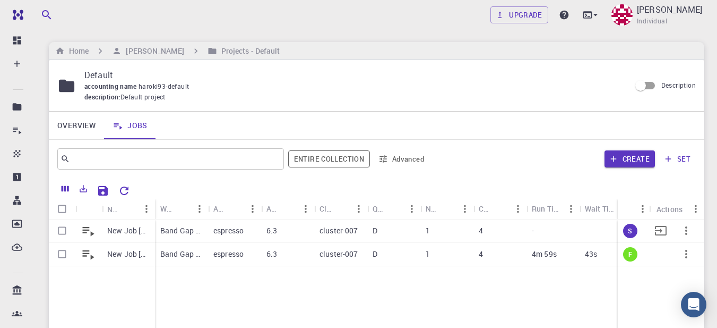
click at [116, 231] on p "New Job [DATE] 08:53 AM" at bounding box center [128, 230] width 42 height 11
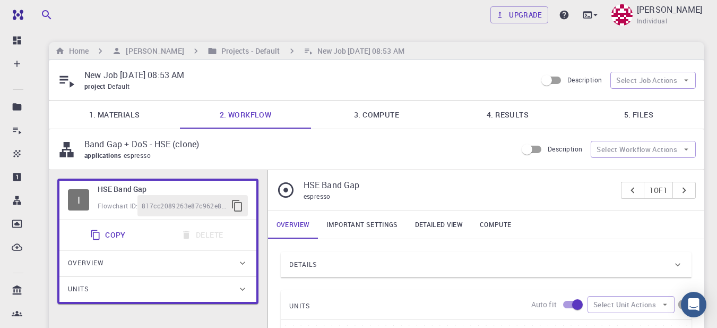
click at [194, 80] on p "New Job [DATE] 08:53 AM" at bounding box center [306, 75] width 444 height 13
click at [194, 72] on p "New Job [DATE] 08:53 AM" at bounding box center [306, 75] width 444 height 13
click at [511, 119] on link "4. Results" at bounding box center [507, 115] width 131 height 28
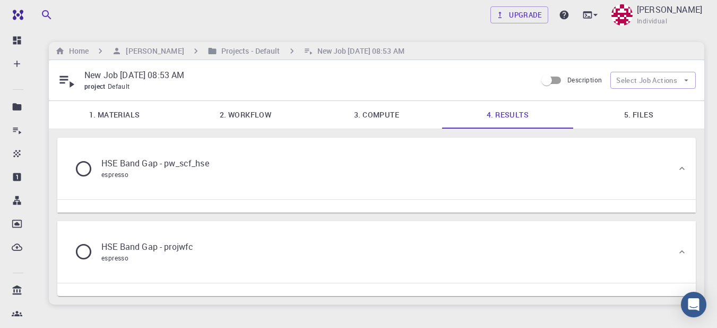
click at [366, 112] on link "3. Compute" at bounding box center [376, 115] width 131 height 28
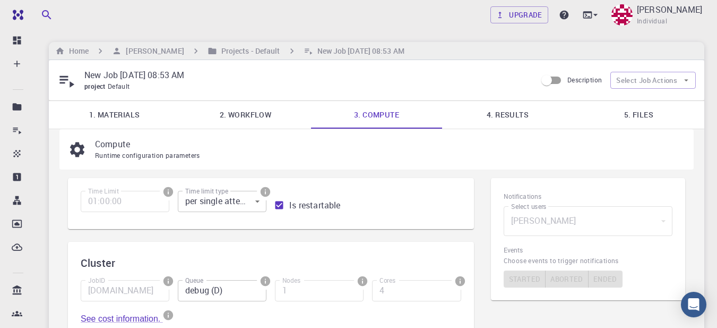
click at [264, 112] on link "2. Workflow" at bounding box center [245, 115] width 131 height 28
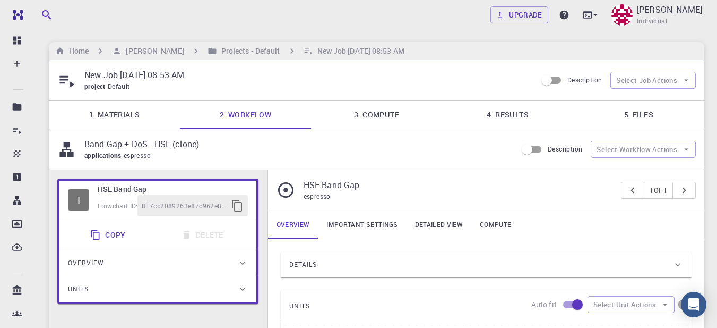
click at [517, 118] on link "4. Results" at bounding box center [507, 115] width 131 height 28
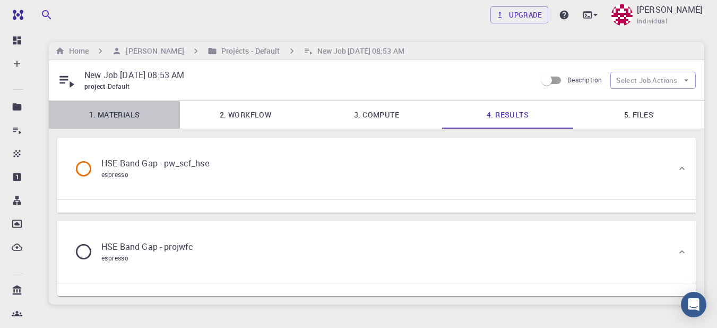
click at [121, 110] on link "1. Materials" at bounding box center [114, 115] width 131 height 28
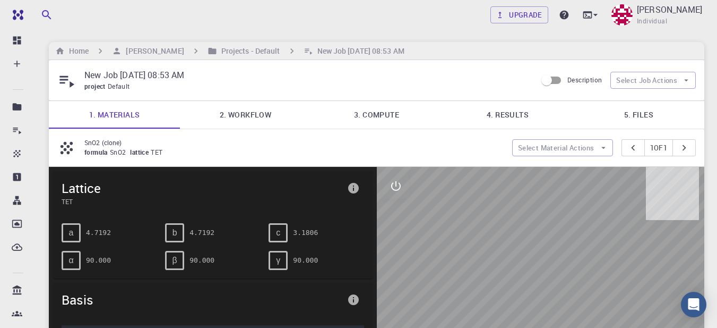
click at [516, 118] on link "4. Results" at bounding box center [507, 115] width 131 height 28
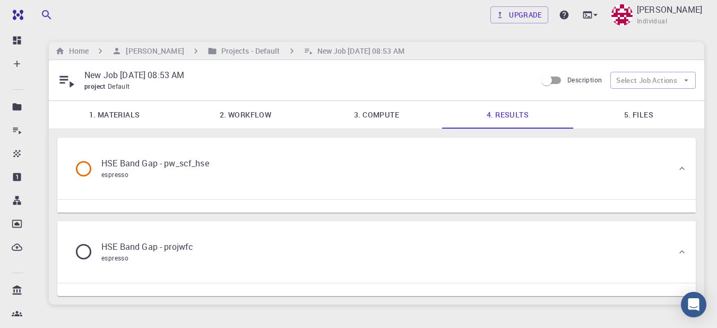
click at [669, 164] on div "HSE Band Gap - pw_scf_hse espresso" at bounding box center [371, 168] width 611 height 40
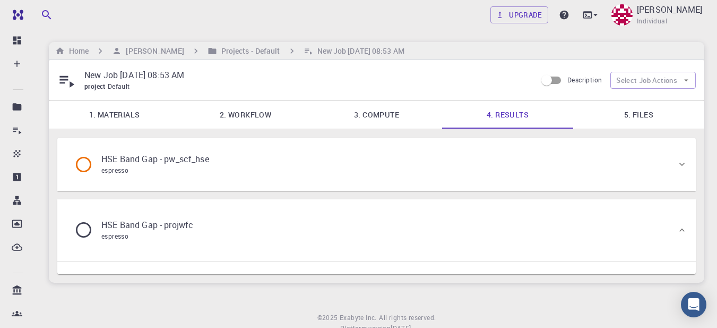
click at [669, 164] on div "HSE Band Gap - pw_scf_hse espresso" at bounding box center [371, 164] width 611 height 40
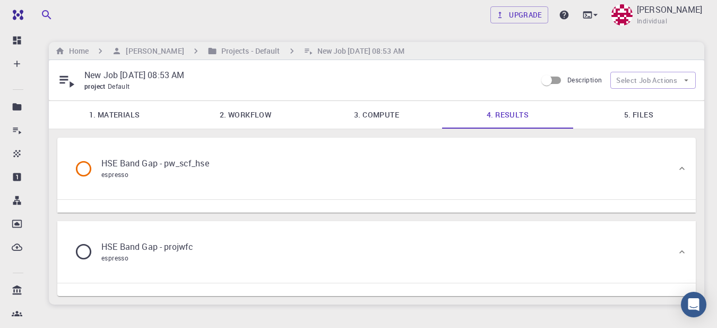
click at [633, 117] on link "5. Files" at bounding box center [639, 115] width 131 height 28
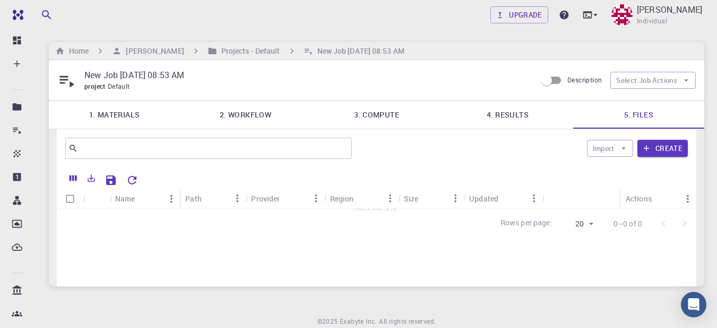
click at [512, 113] on link "4. Results" at bounding box center [507, 115] width 131 height 28
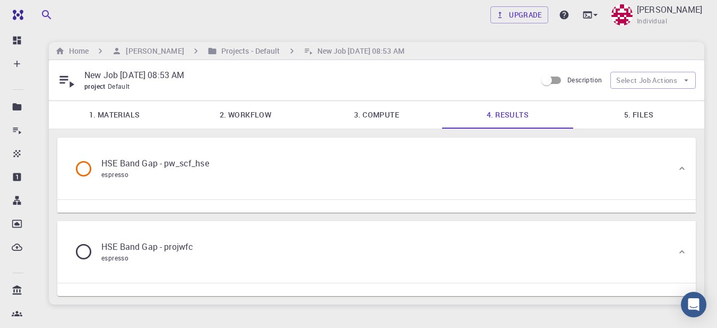
click at [664, 166] on div "HSE Band Gap - pw_scf_hse espresso" at bounding box center [371, 168] width 611 height 40
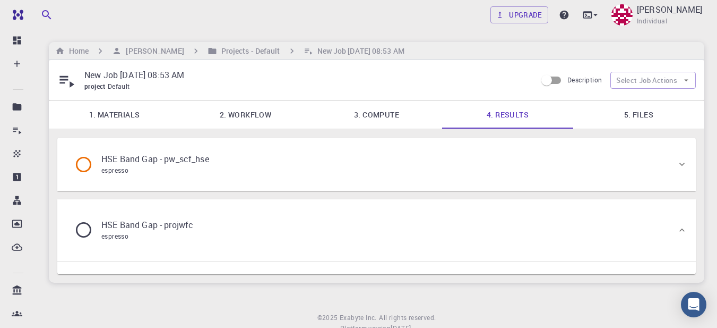
click at [664, 166] on div "HSE Band Gap - pw_scf_hse espresso" at bounding box center [371, 164] width 611 height 40
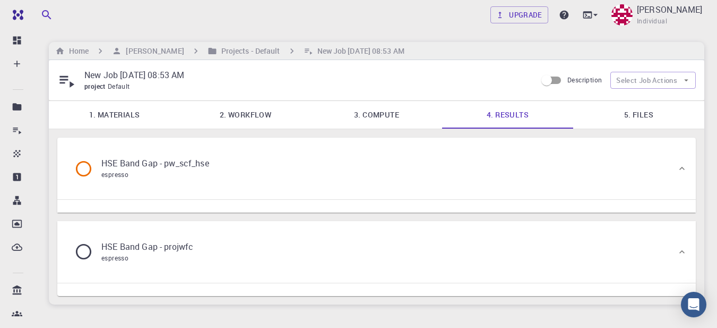
click at [383, 108] on link "3. Compute" at bounding box center [376, 115] width 131 height 28
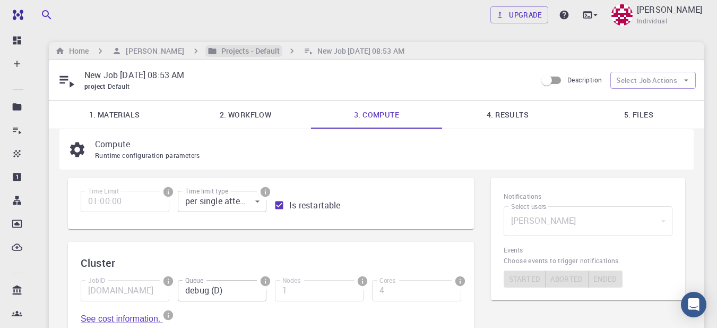
click at [242, 49] on h6 "Projects - Default" at bounding box center [248, 51] width 63 height 12
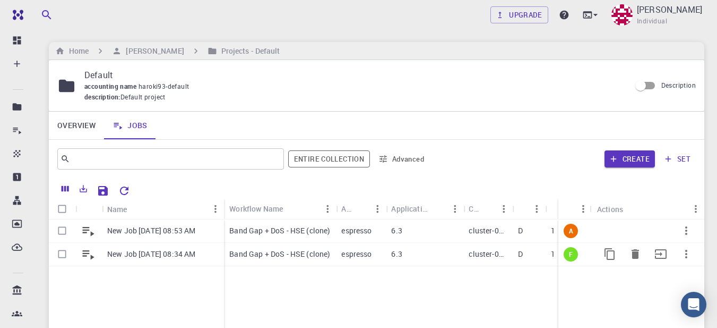
click at [86, 253] on icon at bounding box center [89, 255] width 12 height 10
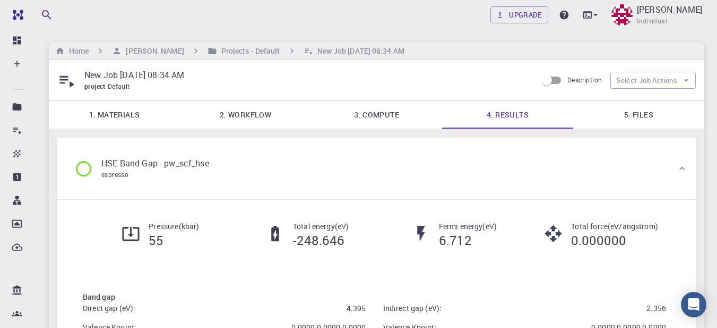
click at [630, 117] on link "5. Files" at bounding box center [639, 115] width 131 height 28
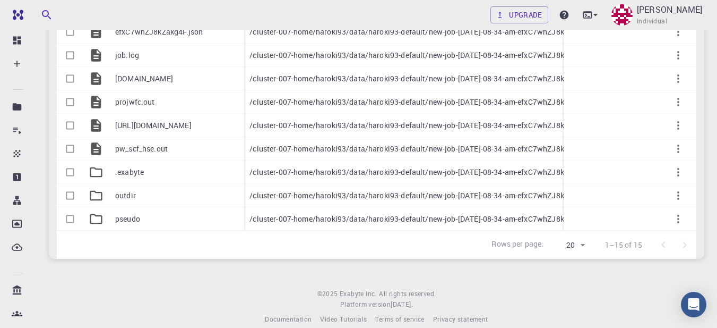
scroll to position [351, 0]
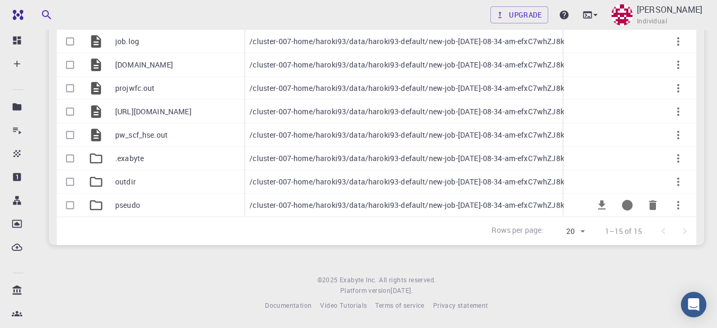
click at [123, 200] on p "pseudo" at bounding box center [127, 205] width 25 height 11
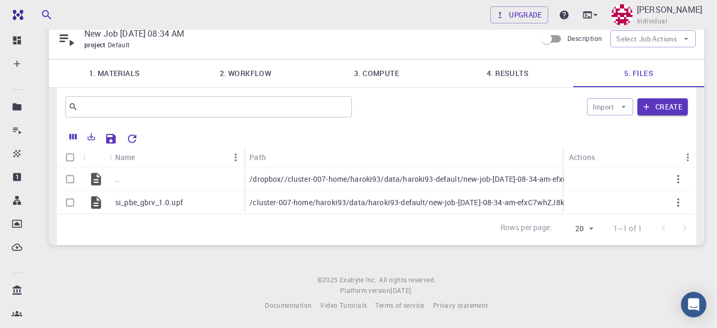
scroll to position [47, 0]
click at [512, 68] on link "4. Results" at bounding box center [507, 73] width 131 height 28
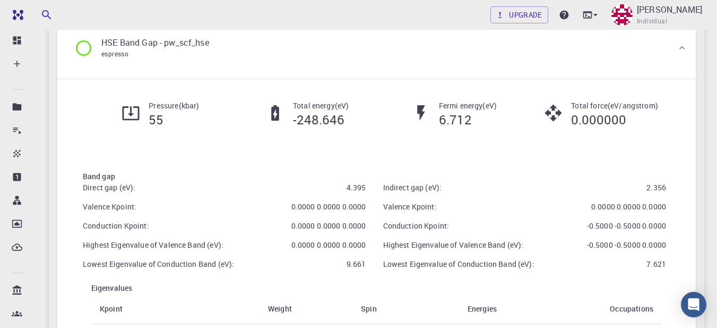
scroll to position [0, 0]
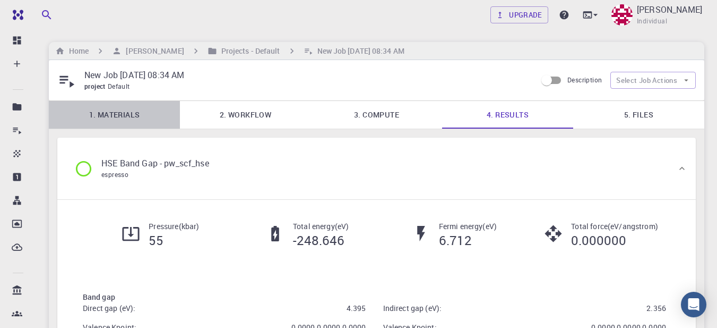
click at [143, 112] on link "1. Materials" at bounding box center [114, 115] width 131 height 28
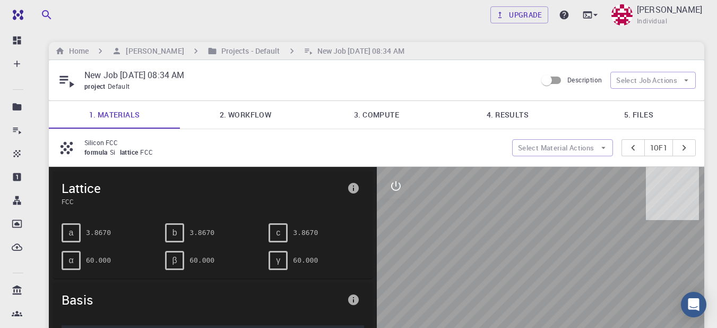
click at [229, 114] on link "2. Workflow" at bounding box center [245, 115] width 131 height 28
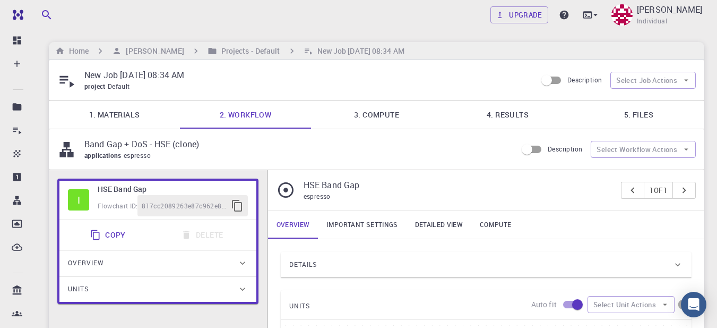
click at [372, 112] on link "3. Compute" at bounding box center [376, 115] width 131 height 28
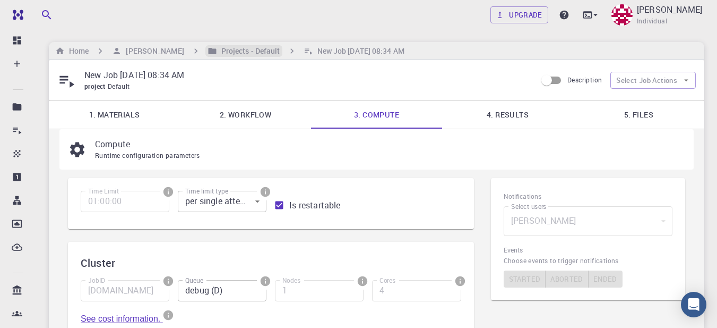
click at [248, 50] on h6 "Projects - Default" at bounding box center [248, 51] width 63 height 12
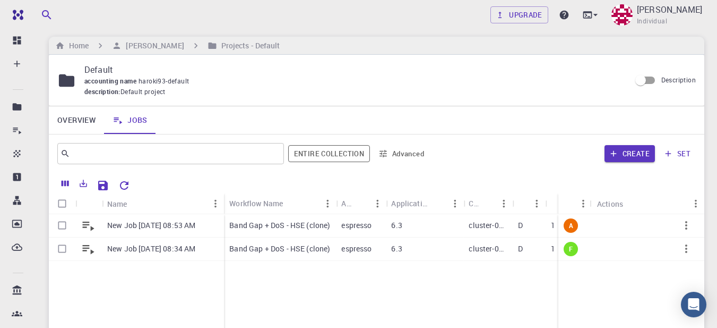
scroll to position [53, 0]
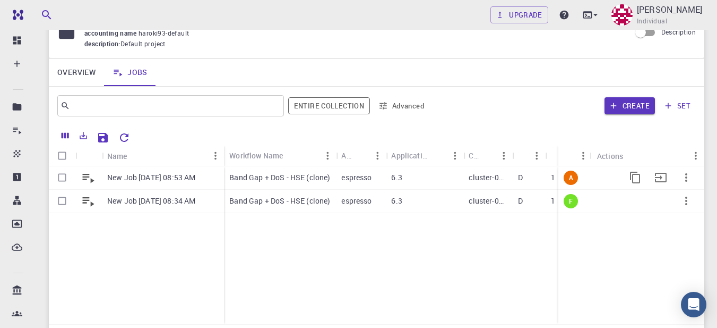
click at [142, 176] on p "New Job [DATE] 08:53 AM" at bounding box center [151, 177] width 88 height 11
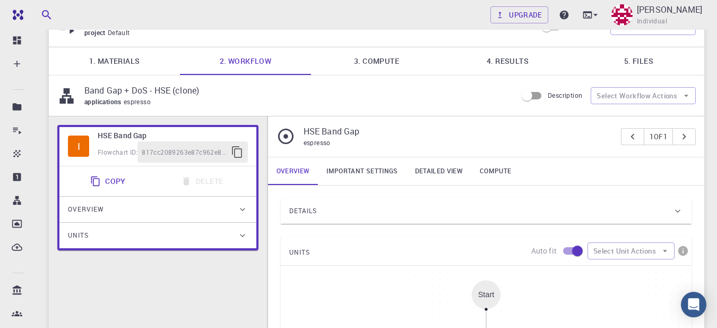
scroll to position [53, 0]
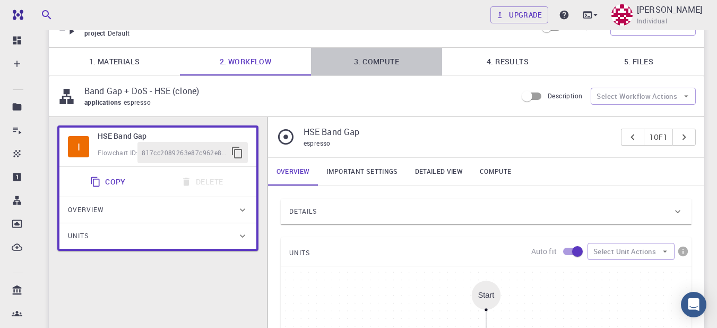
click at [364, 67] on link "3. Compute" at bounding box center [376, 62] width 131 height 28
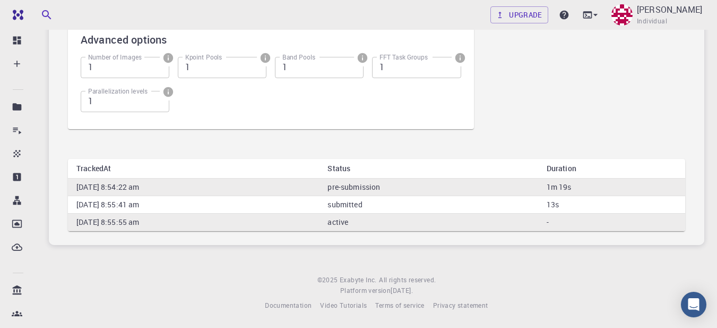
scroll to position [28, 0]
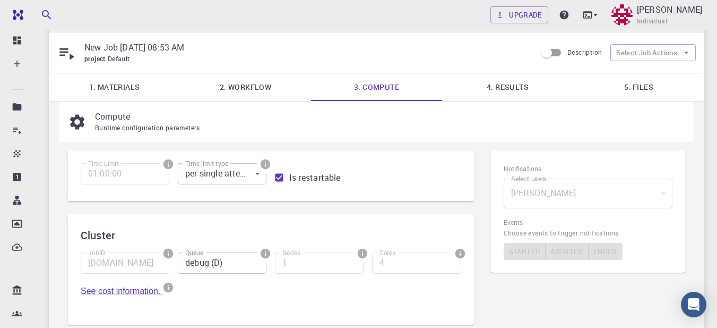
click at [506, 86] on link "4. Results" at bounding box center [507, 87] width 131 height 28
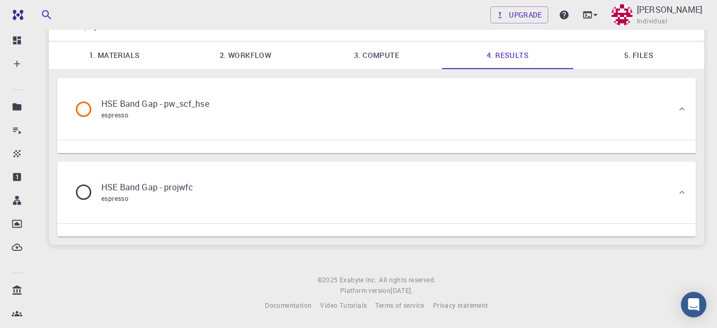
click at [326, 110] on div "HSE Band Gap - pw_scf_hse espresso" at bounding box center [371, 109] width 611 height 40
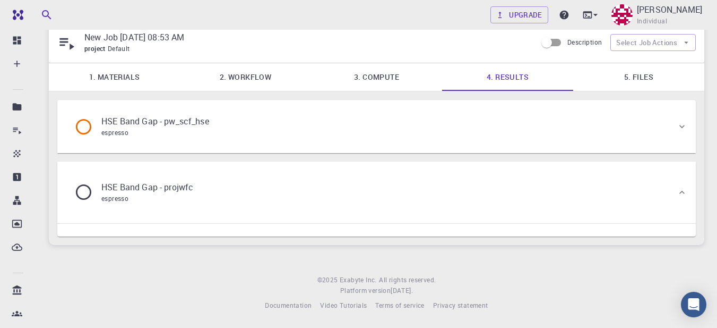
click at [326, 110] on div "HSE Band Gap - pw_scf_hse espresso" at bounding box center [371, 126] width 611 height 40
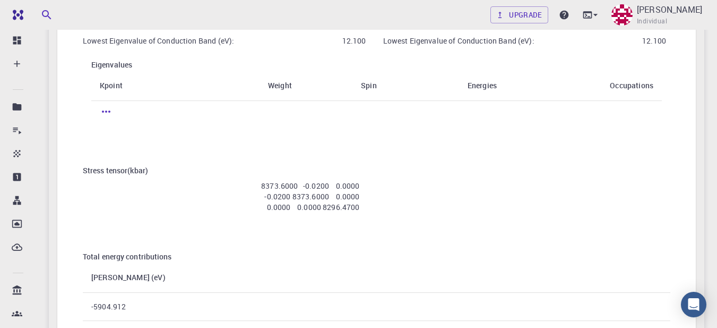
scroll to position [442, 0]
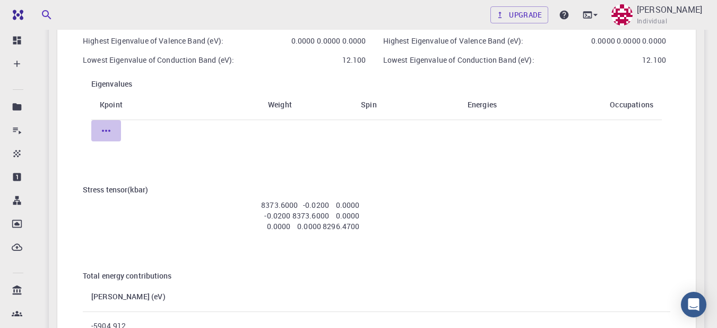
click at [104, 129] on icon "button" at bounding box center [106, 130] width 13 height 13
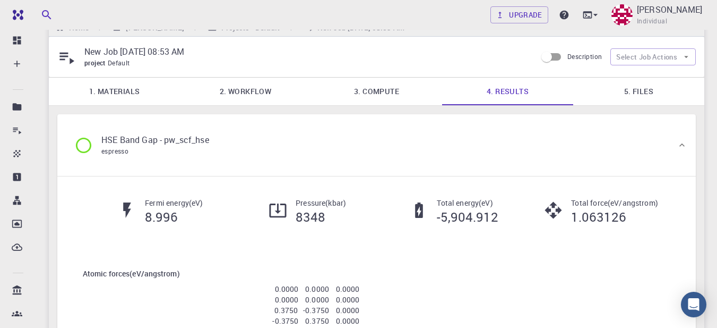
scroll to position [0, 0]
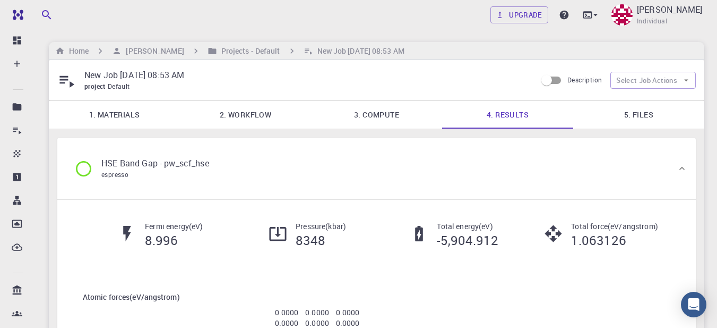
click at [249, 44] on div "Home [PERSON_NAME] Projects - Default New Job [DATE] 08:53 AM" at bounding box center [377, 51] width 656 height 18
click at [247, 48] on h6 "Projects - Default" at bounding box center [248, 51] width 63 height 12
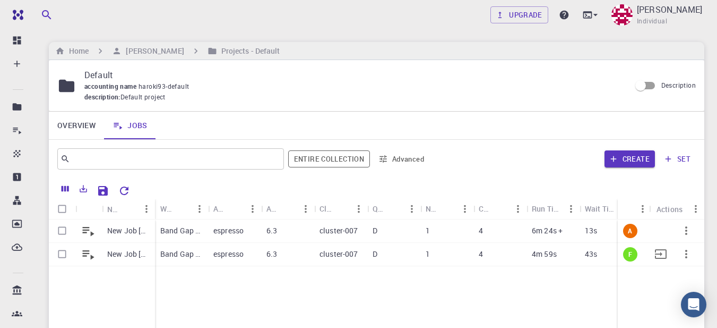
click at [189, 256] on p "Band Gap + DoS - HSE (clone)" at bounding box center [181, 254] width 42 height 11
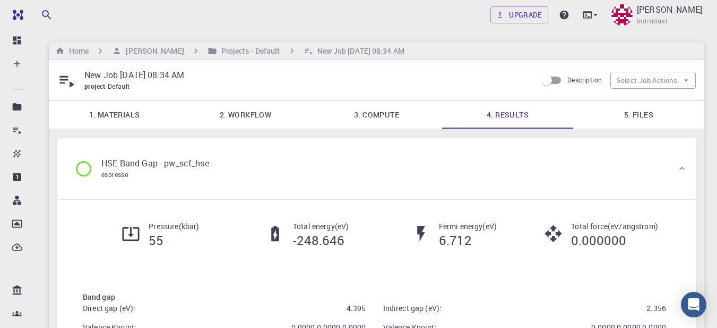
click at [245, 120] on link "2. Workflow" at bounding box center [245, 115] width 131 height 28
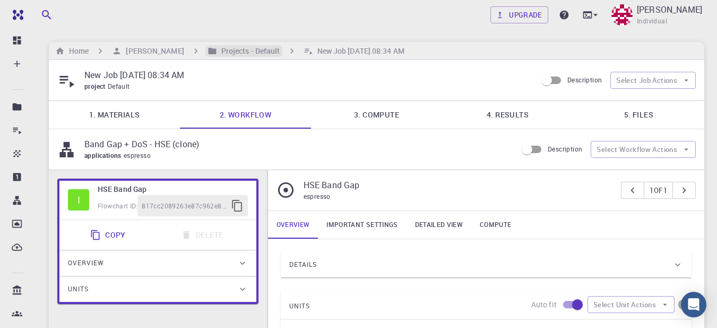
click at [243, 52] on h6 "Projects - Default" at bounding box center [248, 51] width 63 height 12
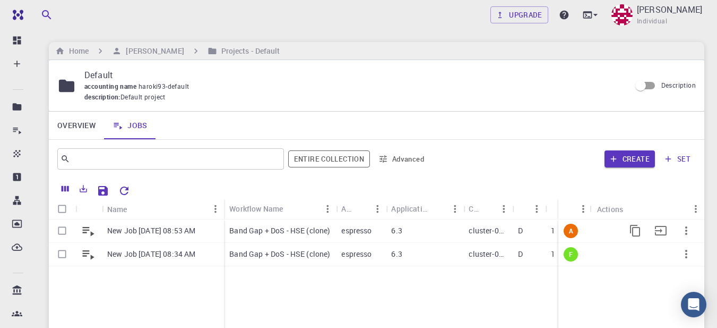
click at [164, 228] on p "New Job [DATE] 08:53 AM" at bounding box center [151, 230] width 88 height 11
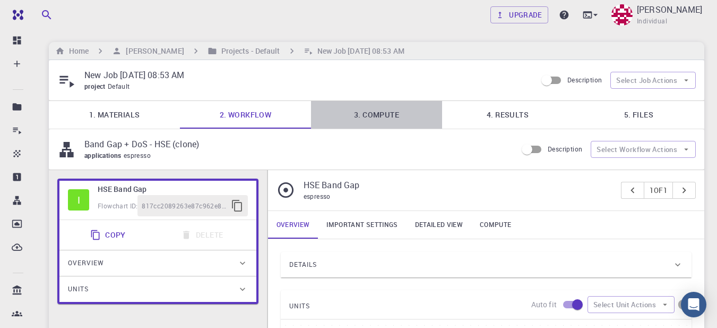
click at [385, 116] on link "3. Compute" at bounding box center [376, 115] width 131 height 28
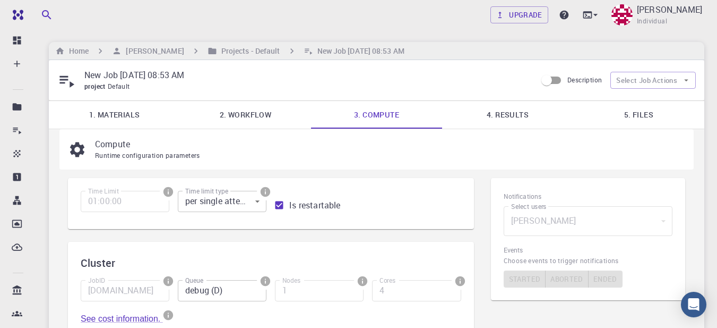
click at [508, 112] on link "4. Results" at bounding box center [507, 115] width 131 height 28
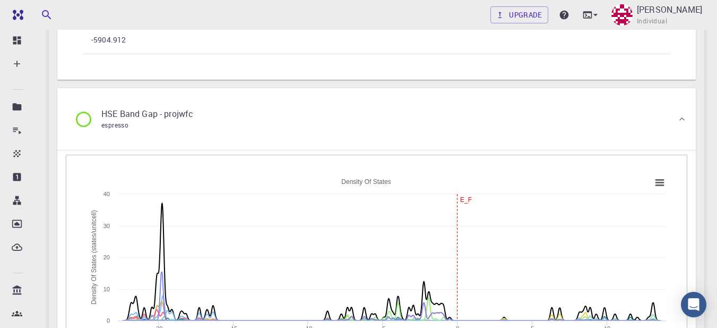
scroll to position [850, 0]
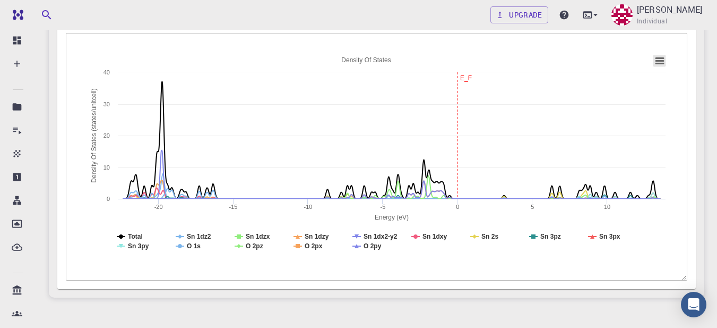
click at [665, 59] on rect at bounding box center [660, 61] width 13 height 12
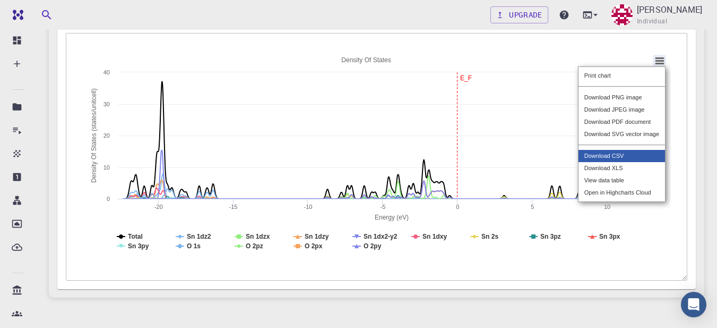
click at [627, 156] on div "Download CSV" at bounding box center [622, 156] width 87 height 12
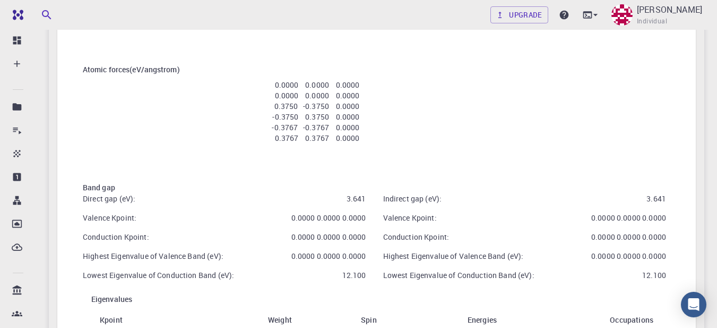
scroll to position [53, 0]
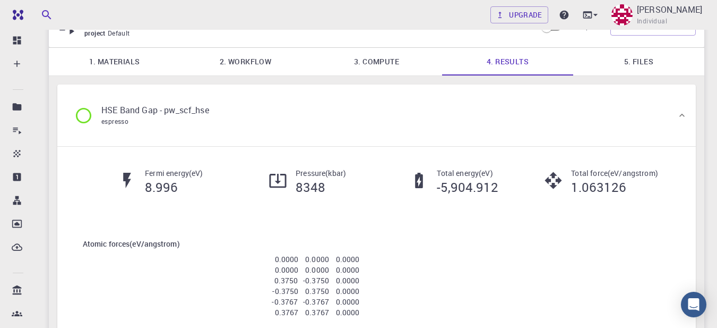
click at [649, 62] on link "5. Files" at bounding box center [639, 62] width 131 height 28
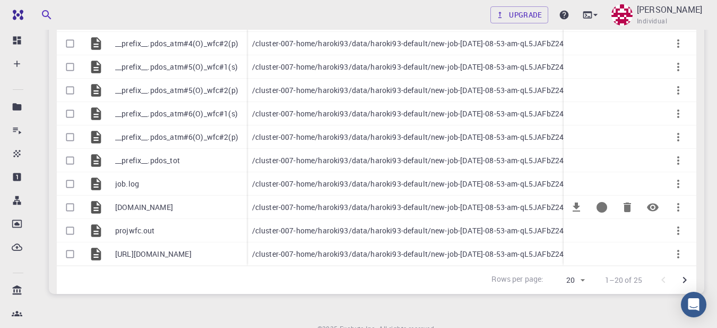
scroll to position [425, 0]
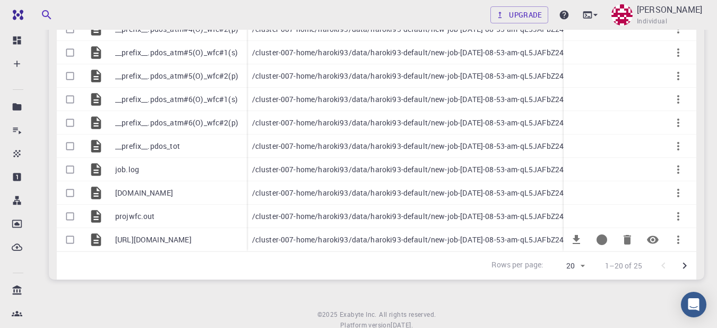
click at [144, 240] on p "[URL][DOMAIN_NAME]" at bounding box center [153, 239] width 76 height 11
